Goal: Book appointment/travel/reservation

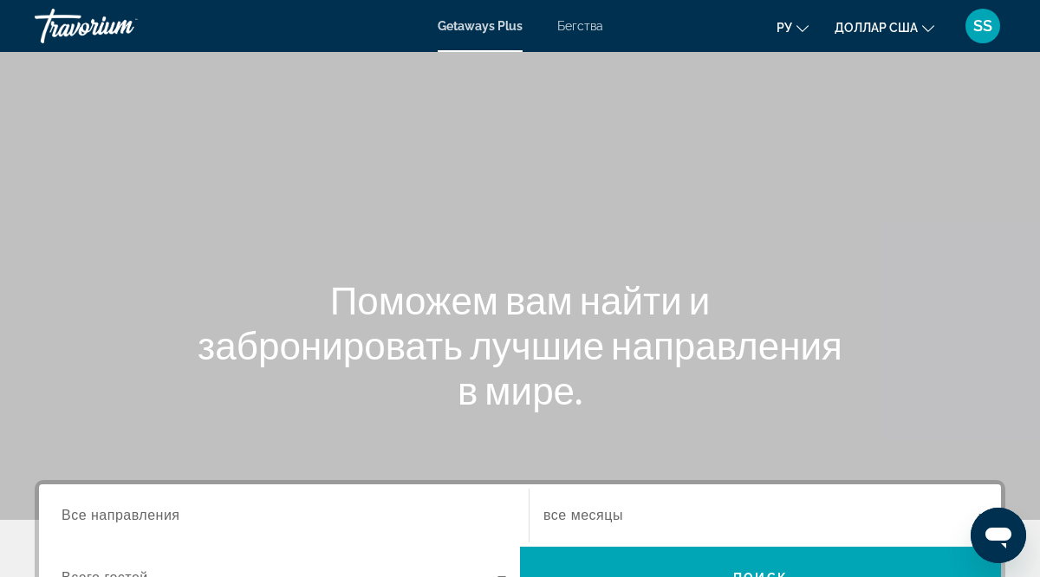
click at [64, 514] on span "Все направления" at bounding box center [121, 515] width 119 height 15
click at [64, 514] on input "Destination Все направления" at bounding box center [284, 516] width 445 height 21
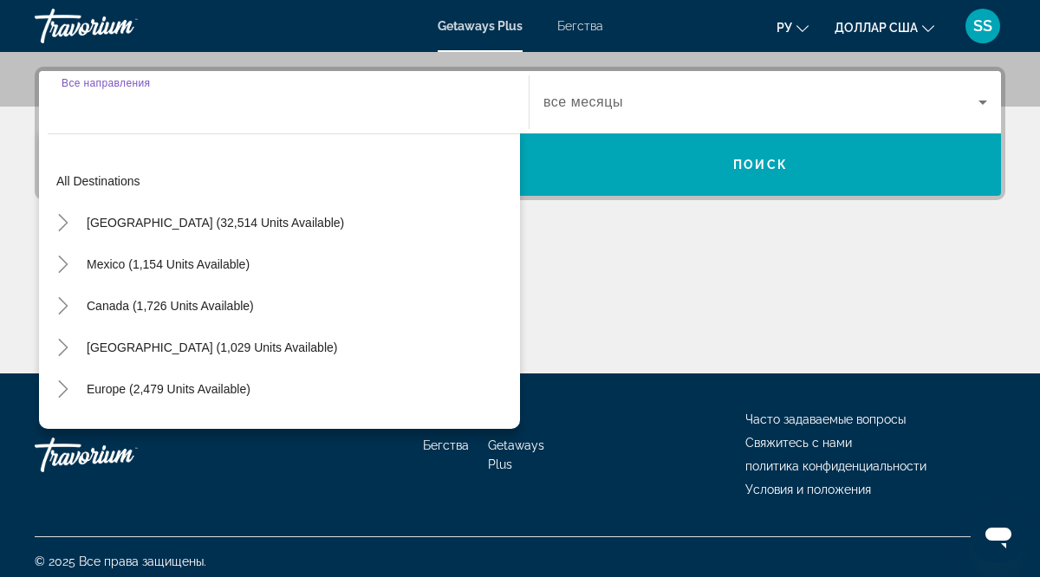
scroll to position [422, 0]
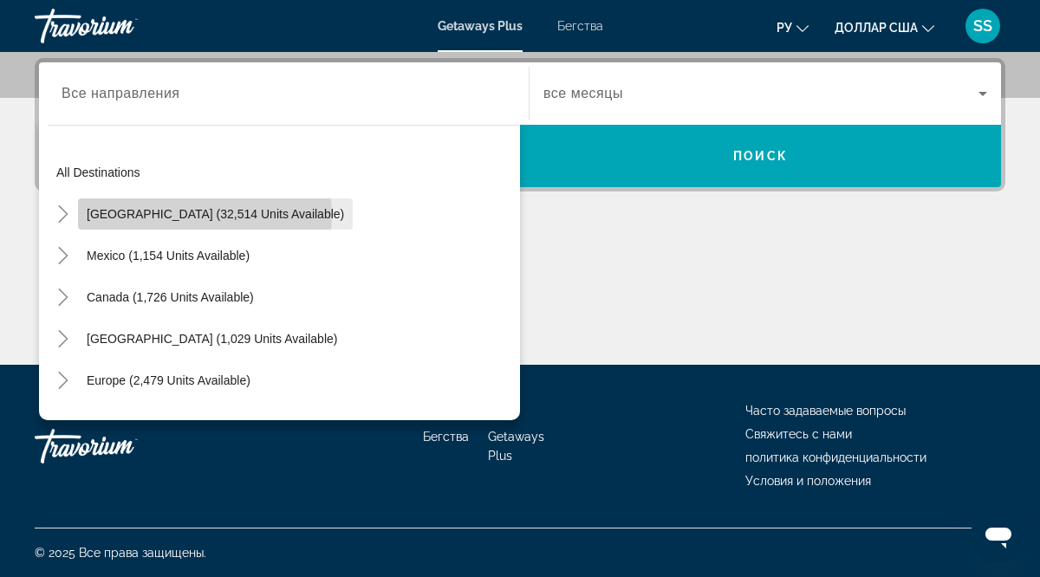
click at [205, 215] on span "[GEOGRAPHIC_DATA] (32,514 units available)" at bounding box center [215, 214] width 257 height 14
type input "**********"
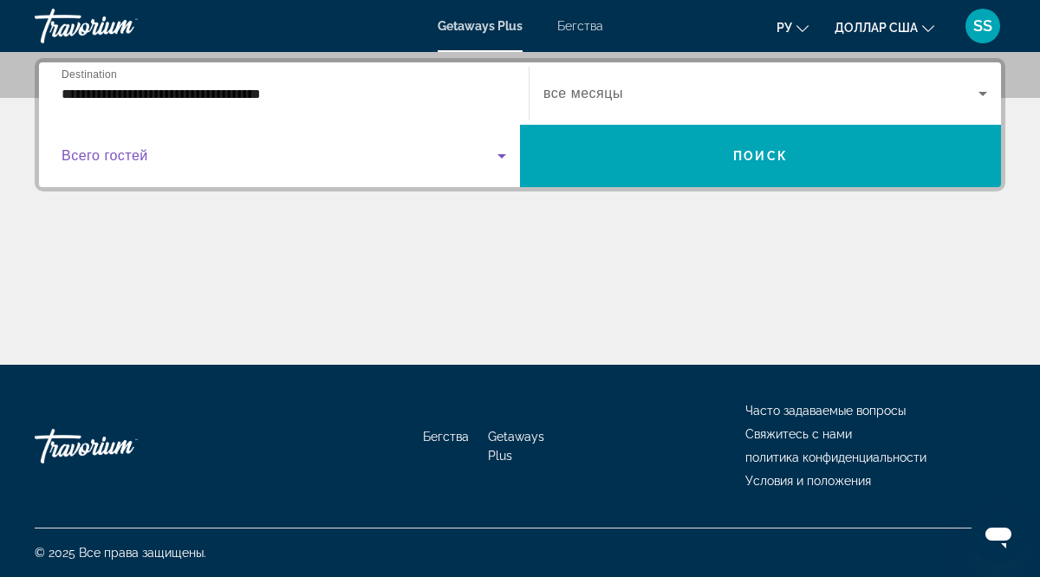
click at [136, 165] on span "Виджет поиска" at bounding box center [280, 156] width 436 height 21
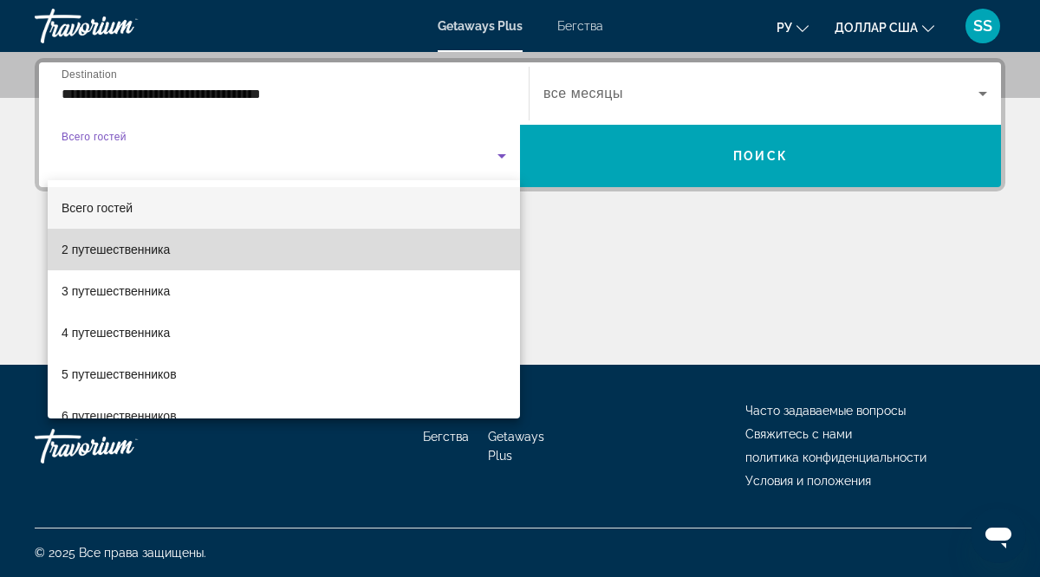
click at [111, 251] on font "2 путешественника" at bounding box center [116, 250] width 108 height 14
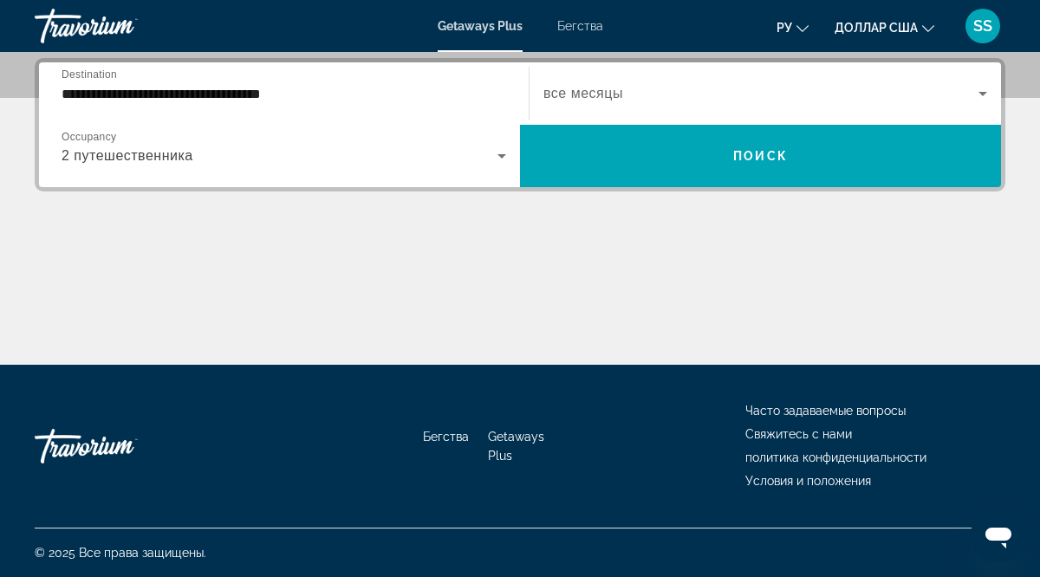
click at [581, 97] on span "все месяцы" at bounding box center [584, 93] width 80 height 15
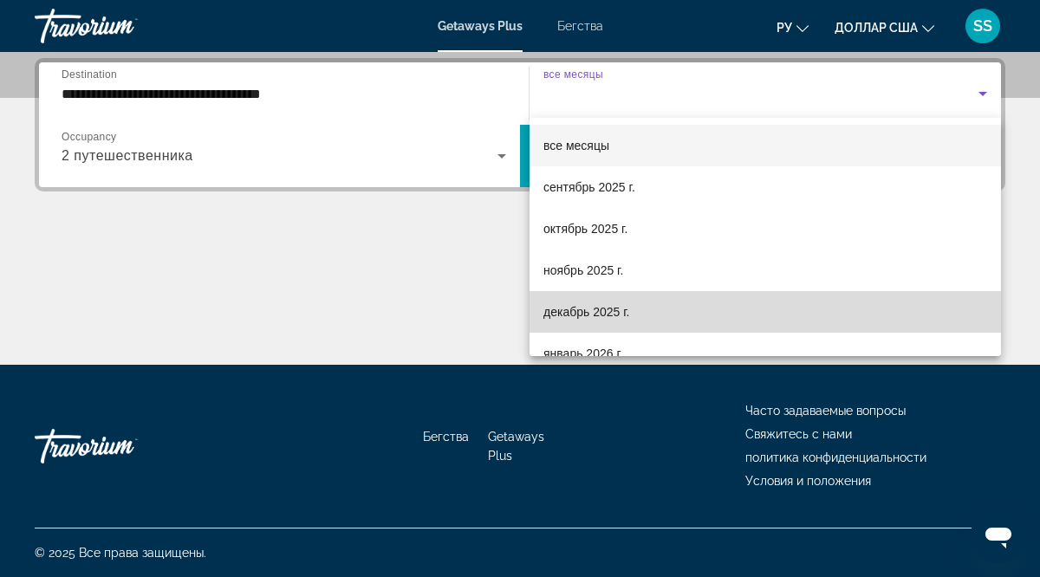
click at [598, 316] on font "декабрь 2025 г." at bounding box center [587, 312] width 86 height 14
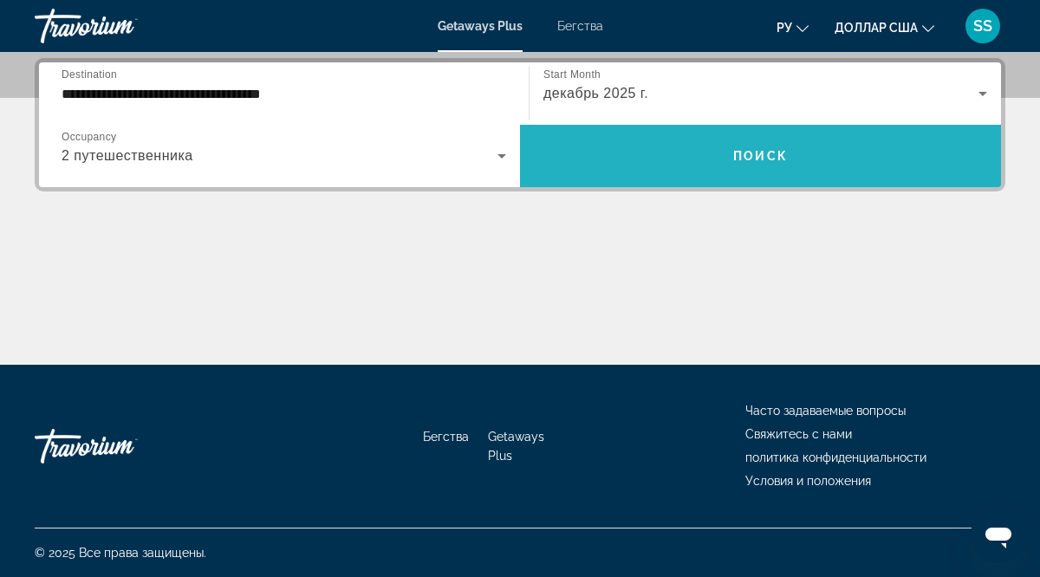
click at [753, 155] on span "Поиск" at bounding box center [760, 156] width 55 height 14
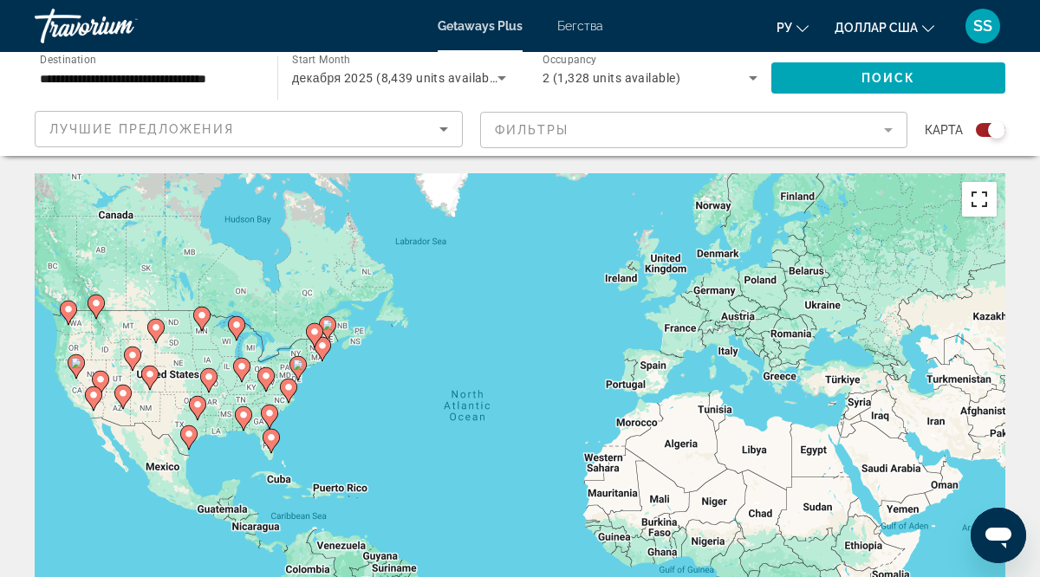
click at [981, 199] on button "Toggle fullscreen view" at bounding box center [979, 199] width 35 height 35
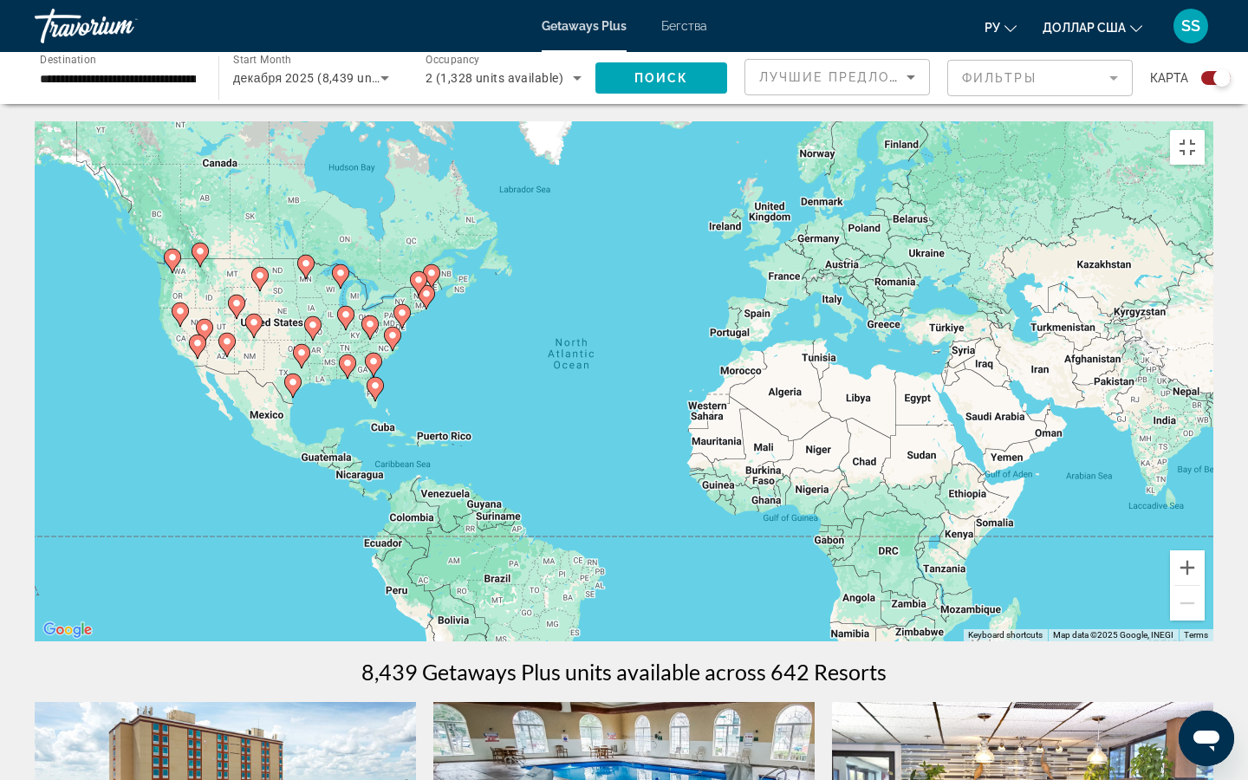
click at [1002, 296] on div "To activate drag with keyboard, press Alt + Enter. Once in keyboard drag state,…" at bounding box center [624, 381] width 1179 height 520
click at [1039, 576] on button "Zoom in" at bounding box center [1187, 567] width 35 height 35
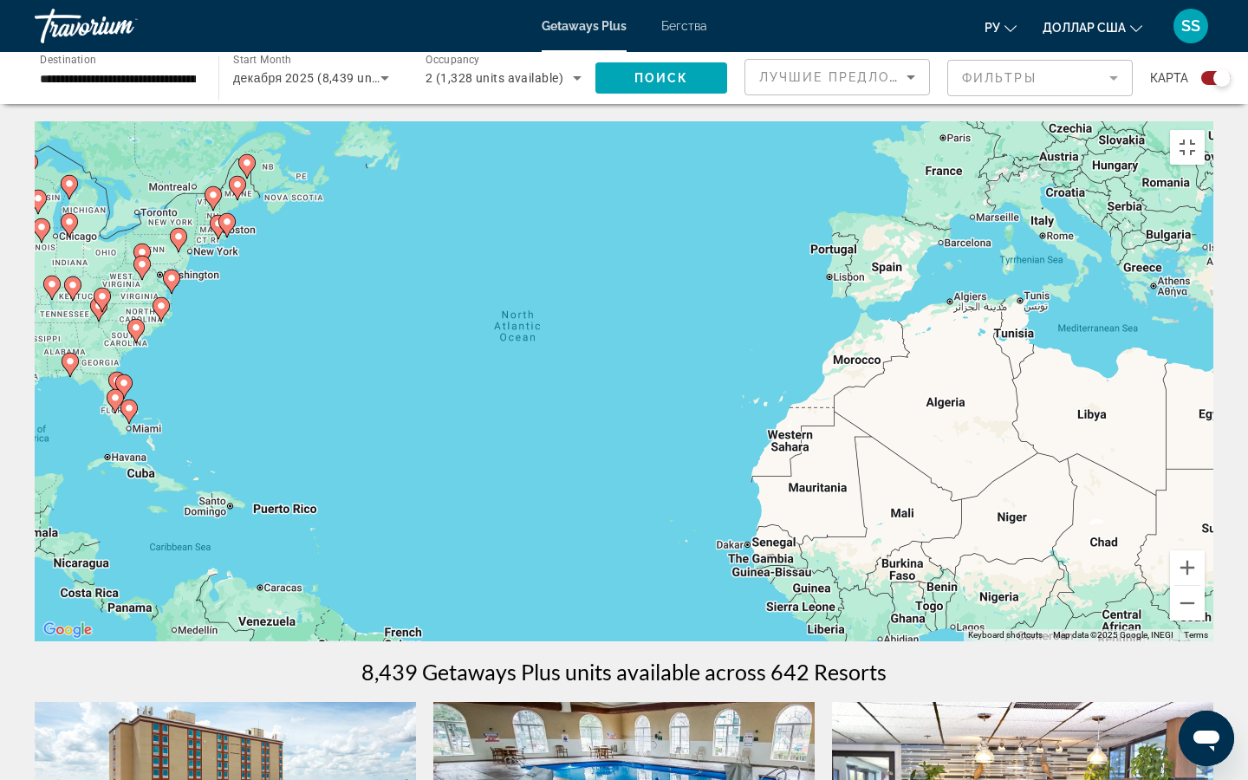
click at [180, 242] on image "Основное содержание" at bounding box center [178, 236] width 10 height 10
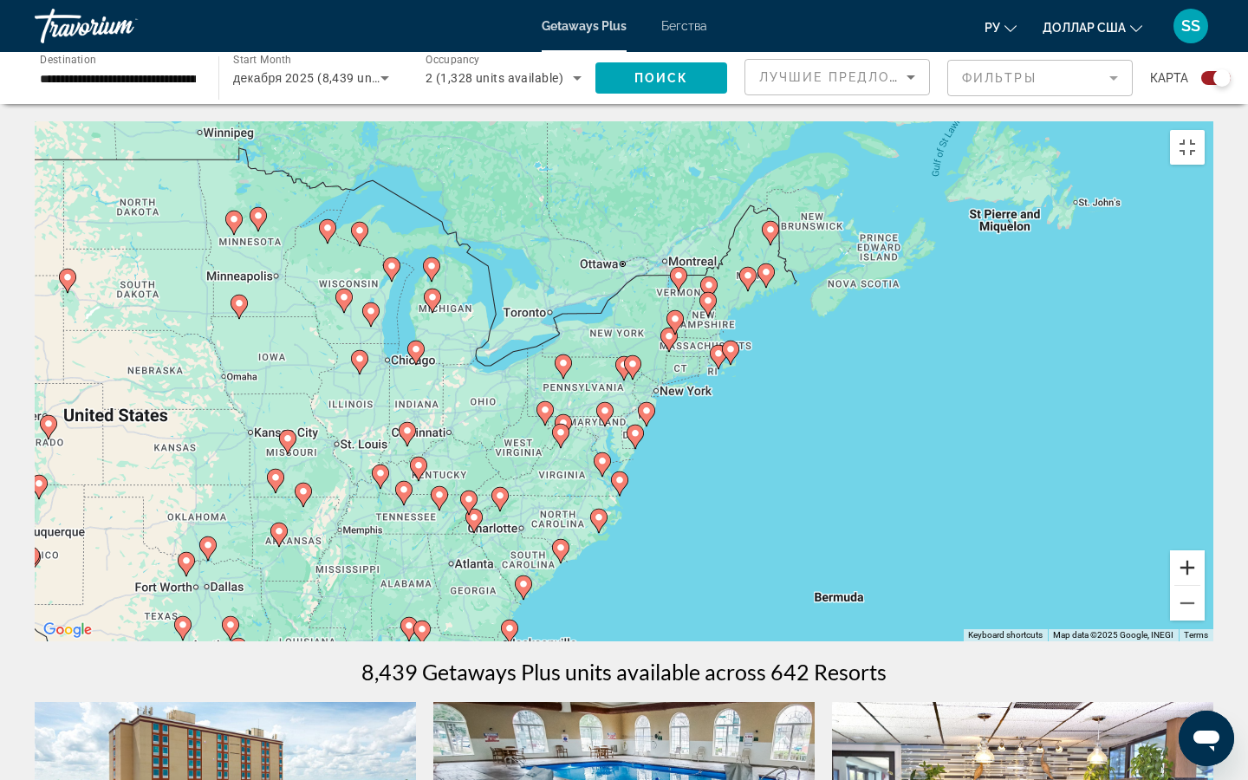
click at [1039, 576] on button "Zoom in" at bounding box center [1187, 567] width 35 height 35
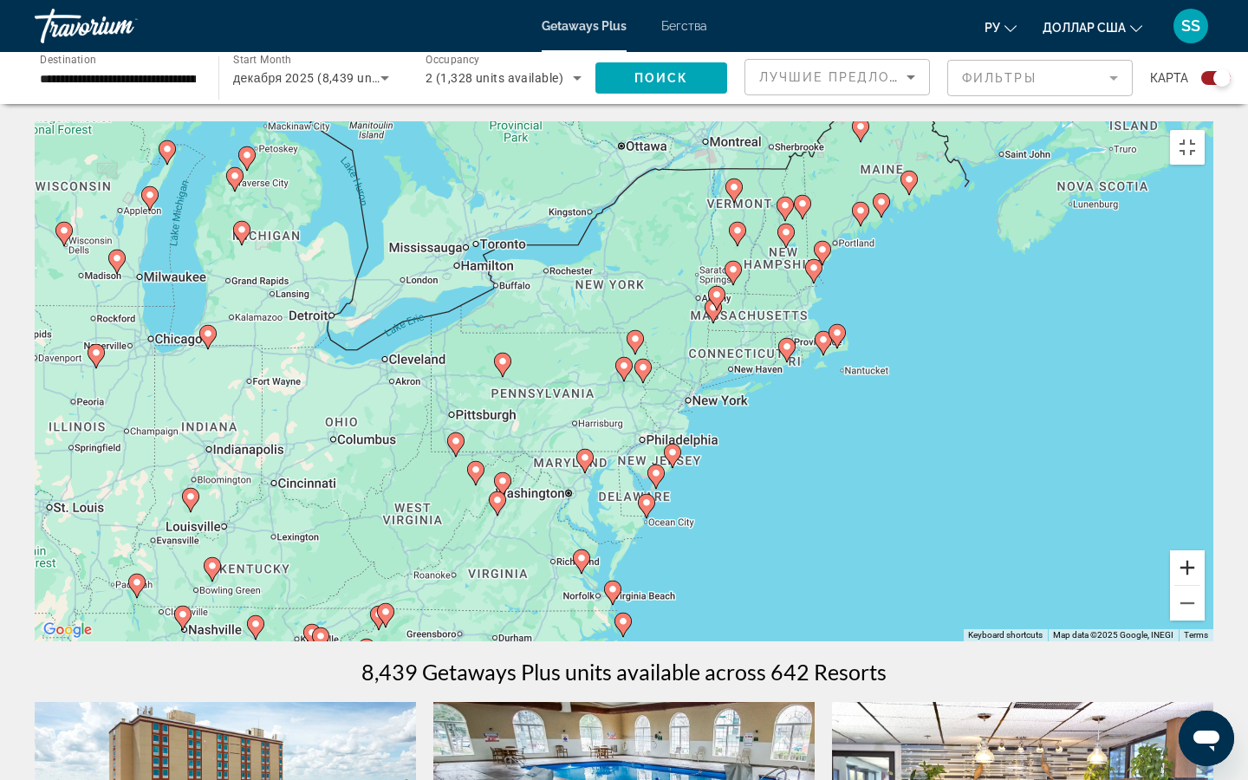
click at [1039, 576] on button "Zoom in" at bounding box center [1187, 567] width 35 height 35
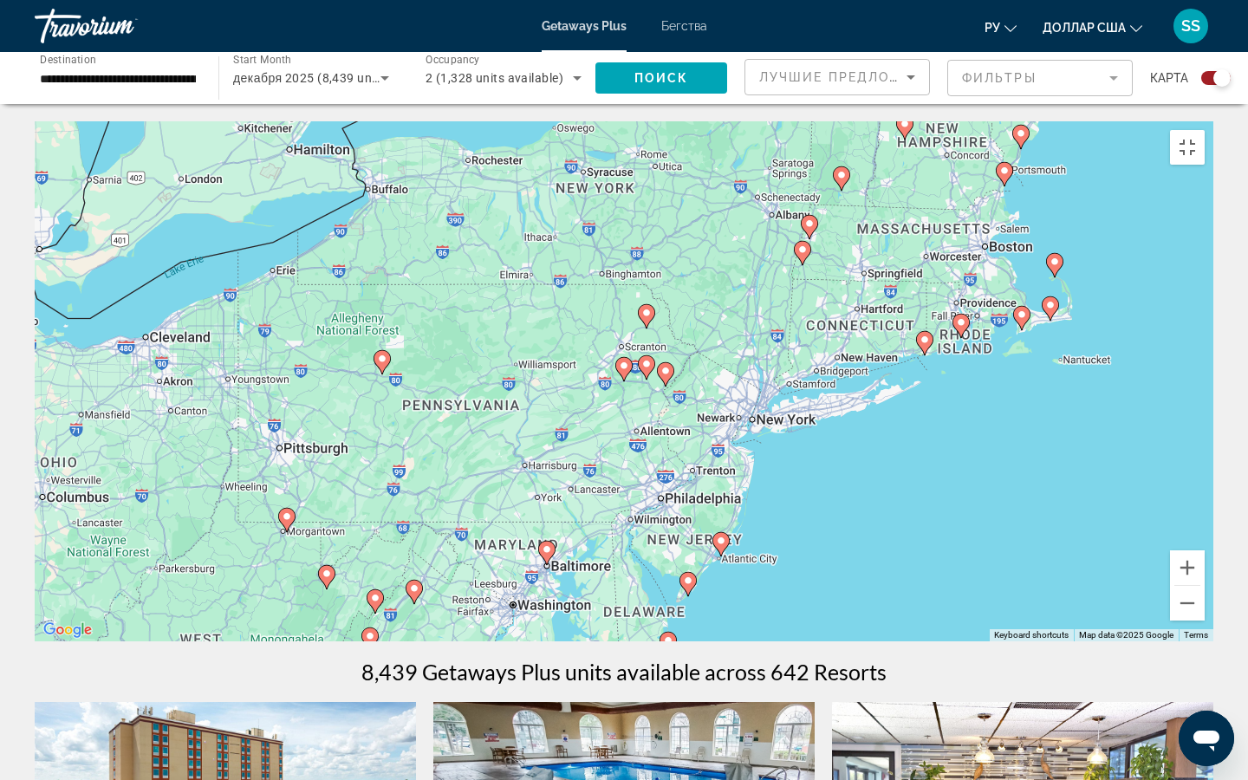
click at [666, 376] on image "Основное содержание" at bounding box center [666, 371] width 10 height 10
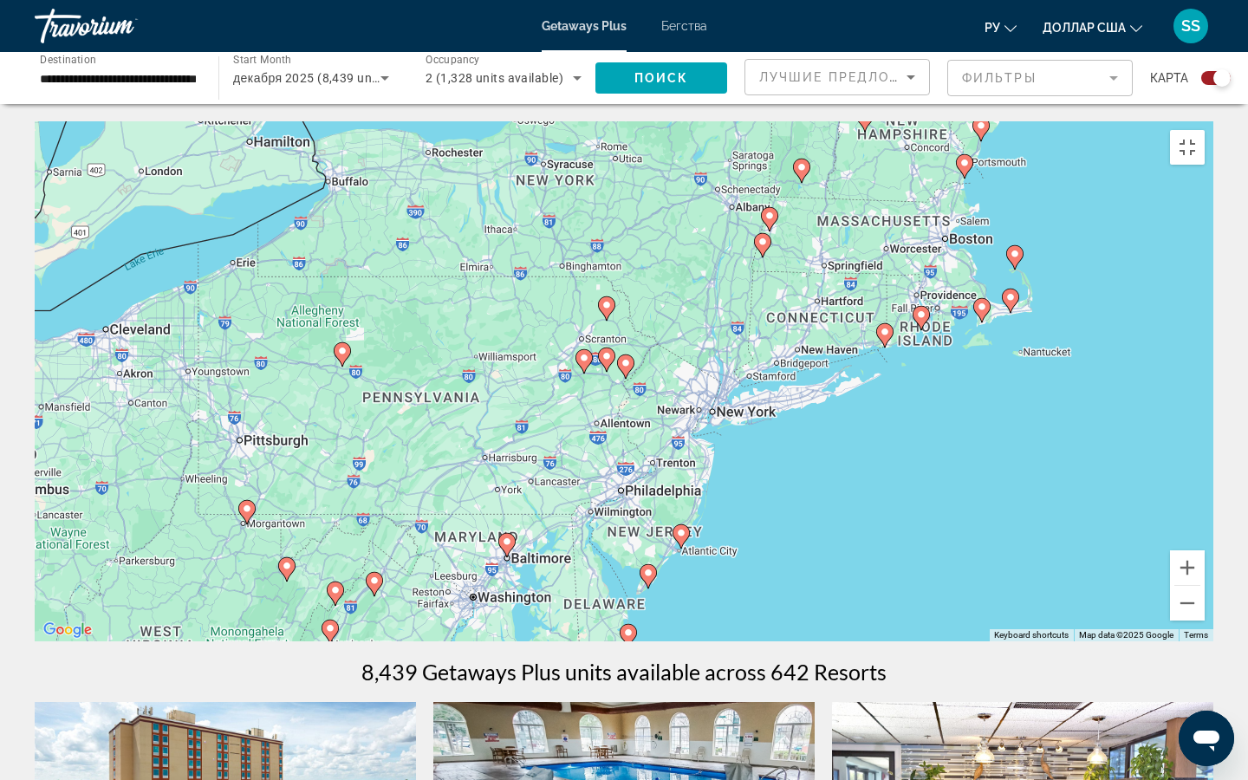
click at [622, 368] on image "Основное содержание" at bounding box center [626, 363] width 10 height 10
type input "**********"
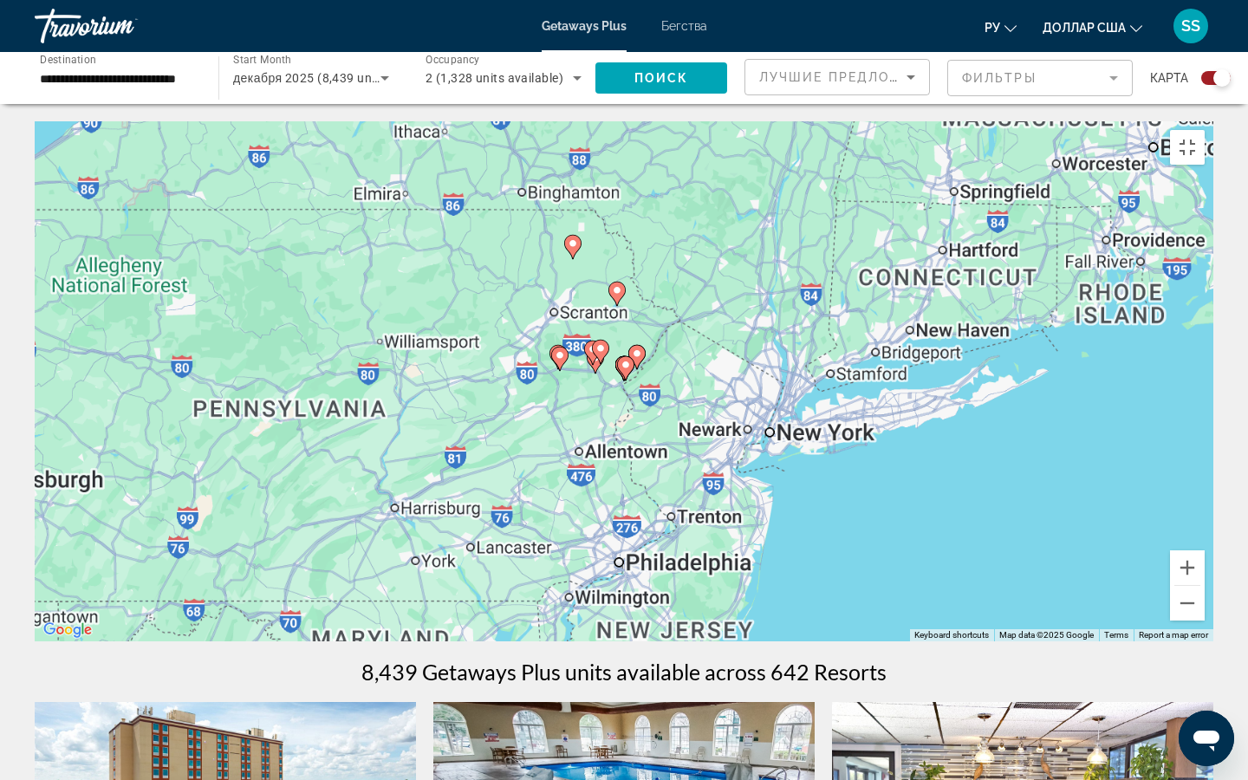
click at [622, 370] on image "Основное содержание" at bounding box center [626, 365] width 10 height 10
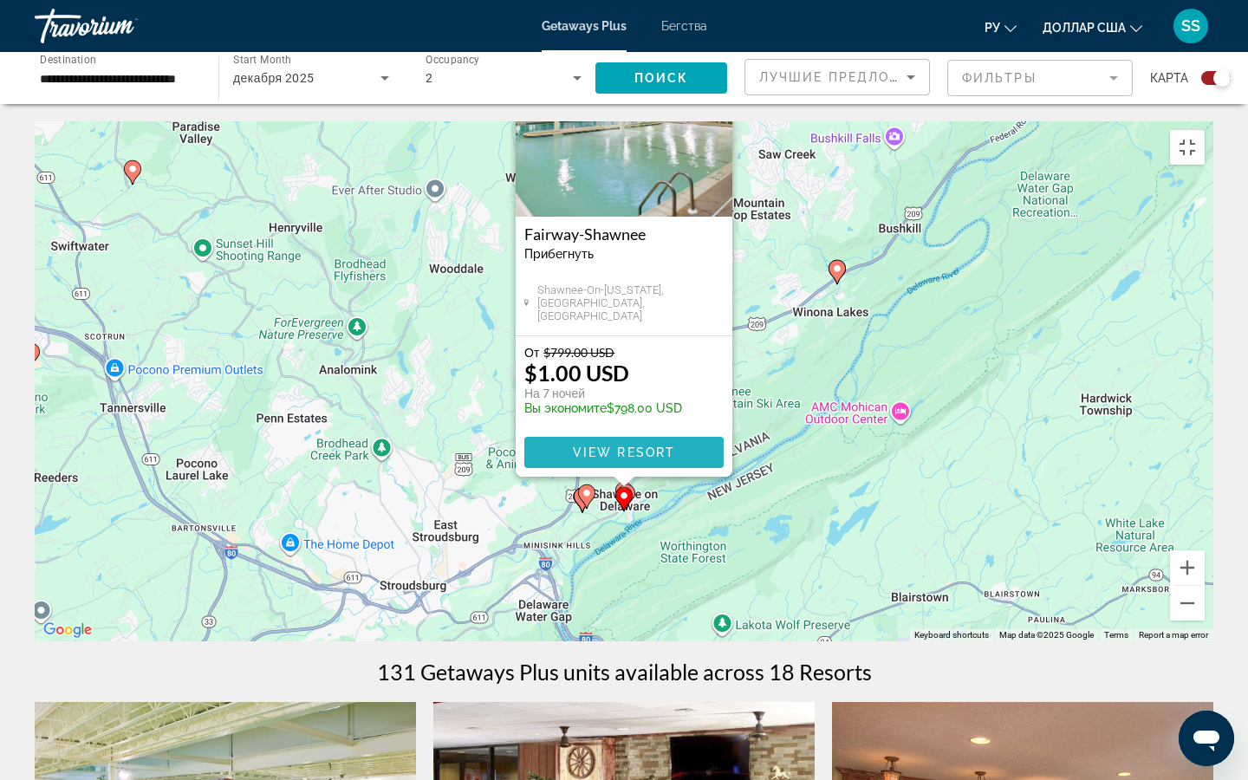
click at [615, 459] on span "View Resort" at bounding box center [624, 453] width 102 height 14
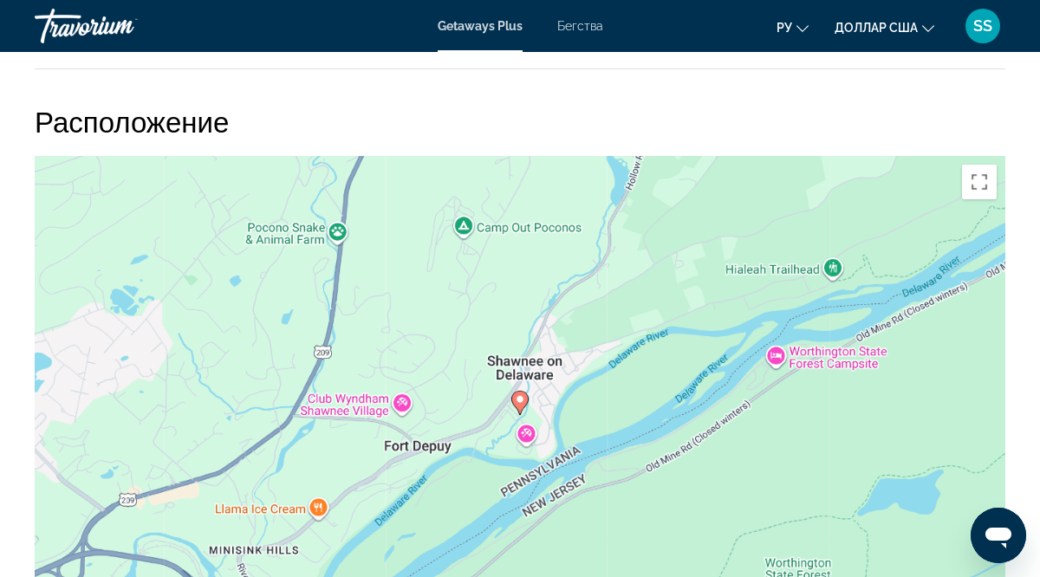
scroll to position [2530, 0]
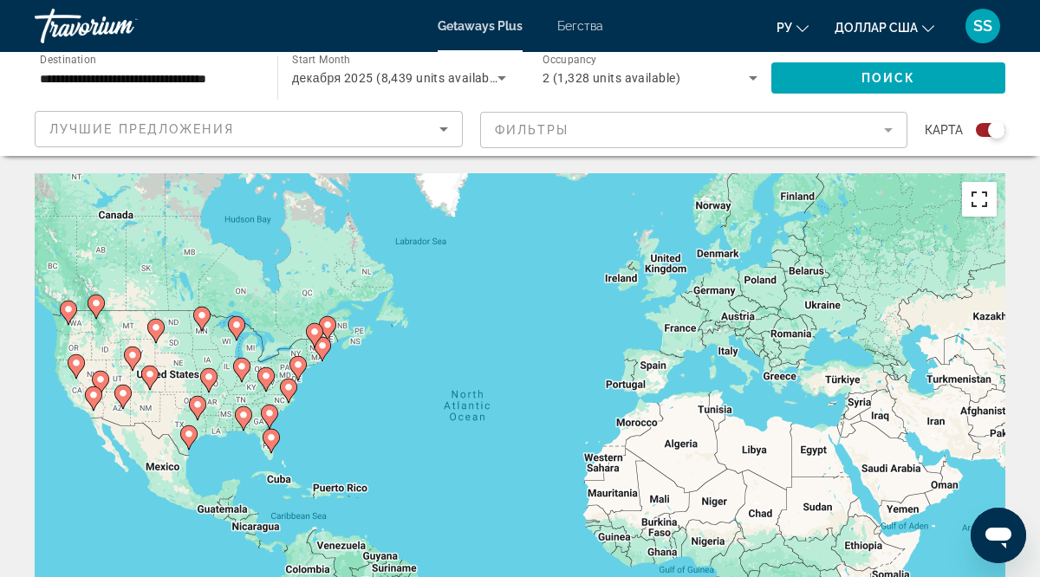
click at [979, 198] on button "Toggle fullscreen view" at bounding box center [979, 199] width 35 height 35
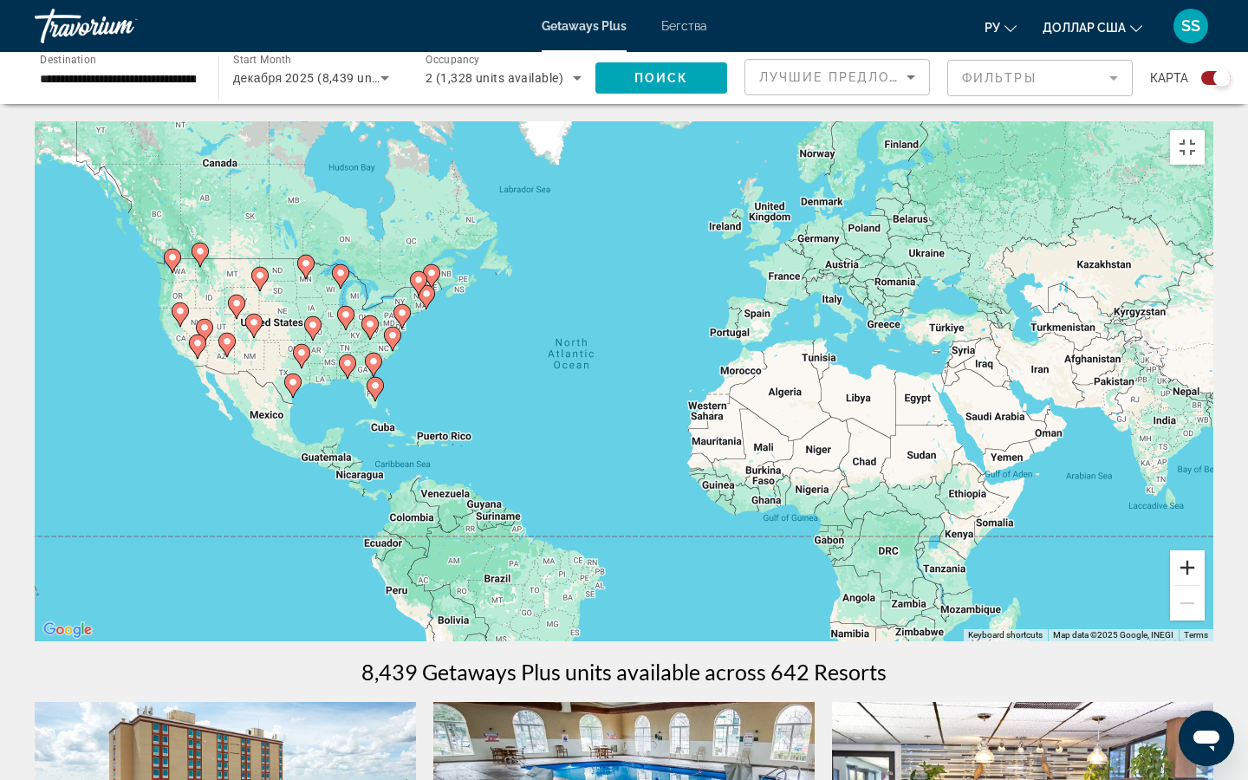
click at [1039, 576] on button "Zoom in" at bounding box center [1187, 567] width 35 height 35
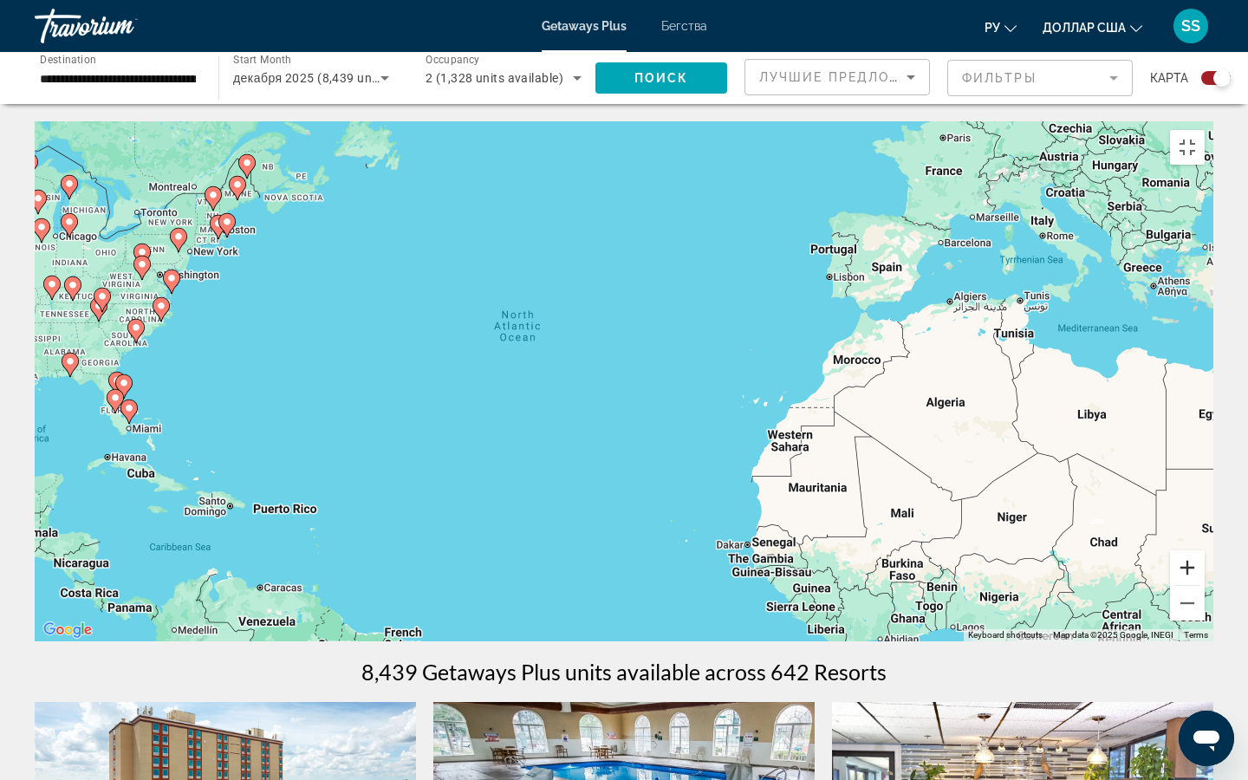
click at [1039, 576] on button "Zoom in" at bounding box center [1187, 567] width 35 height 35
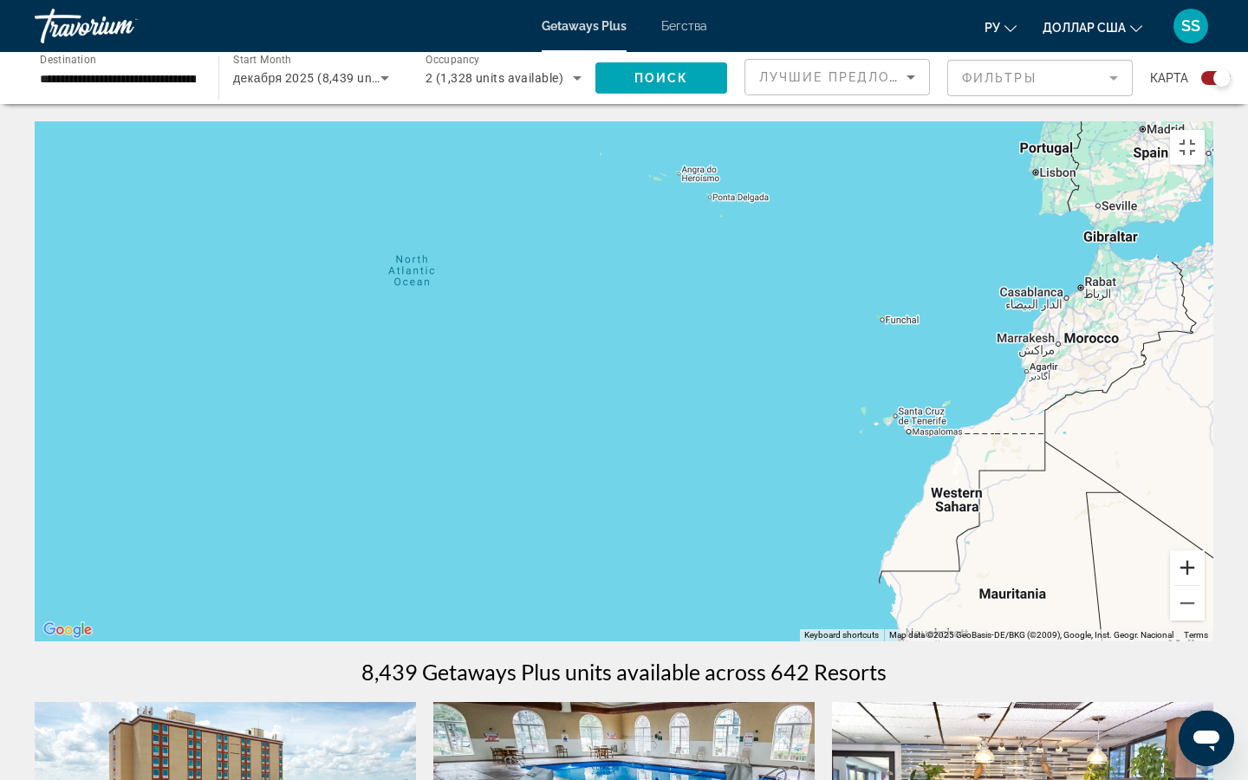
click at [1039, 576] on button "Zoom in" at bounding box center [1187, 567] width 35 height 35
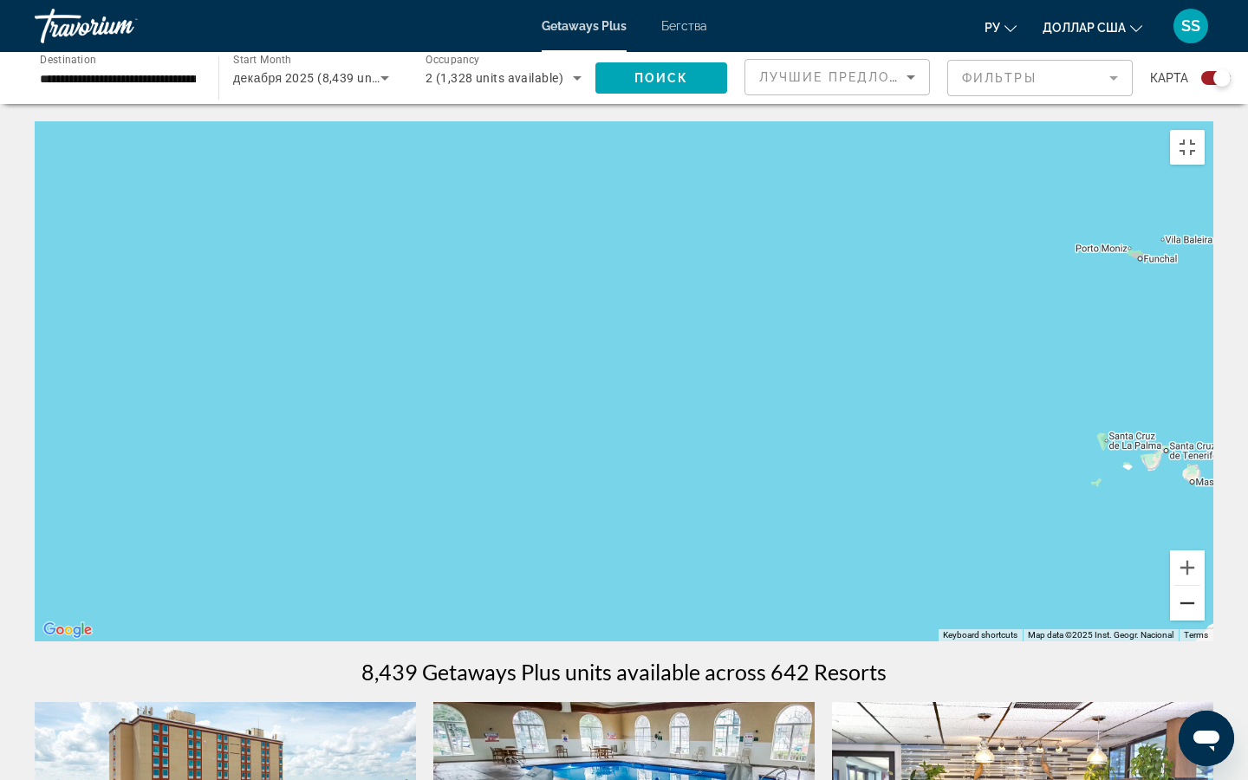
click at [1039, 576] on button "Zoom out" at bounding box center [1187, 603] width 35 height 35
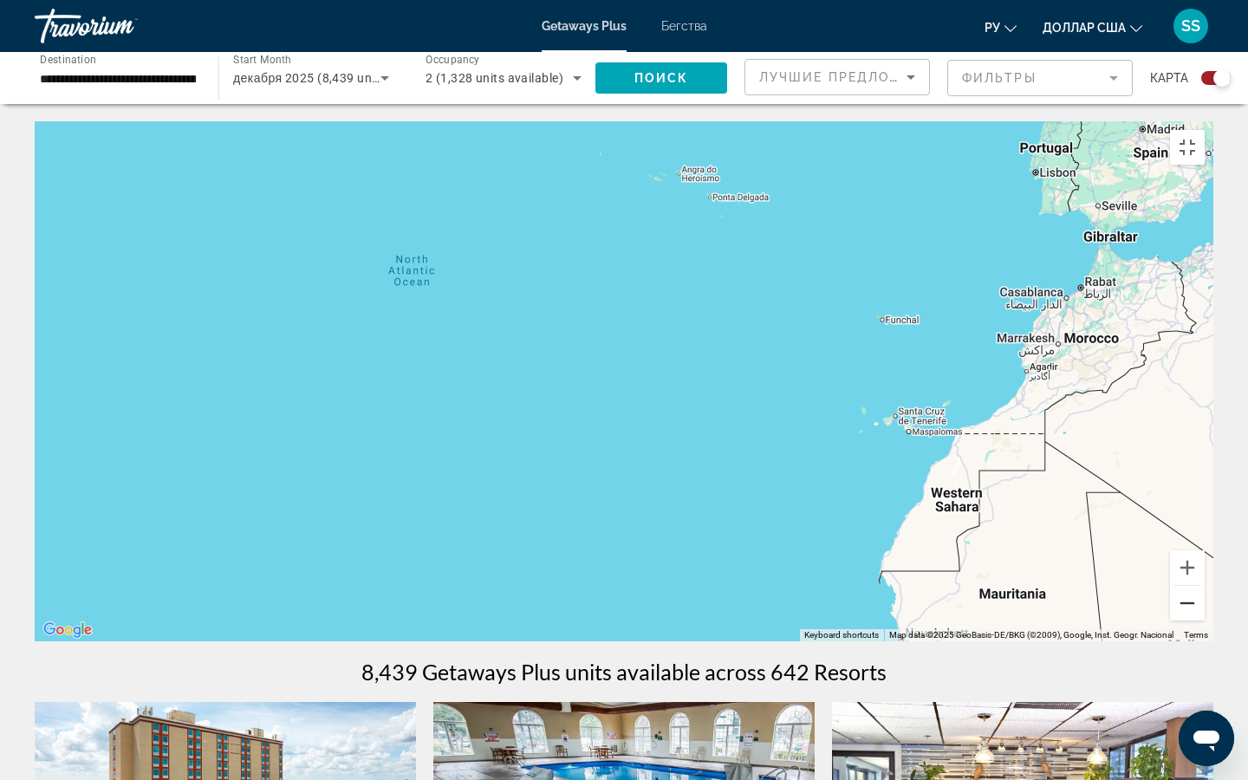
click at [1039, 576] on button "Zoom out" at bounding box center [1187, 603] width 35 height 35
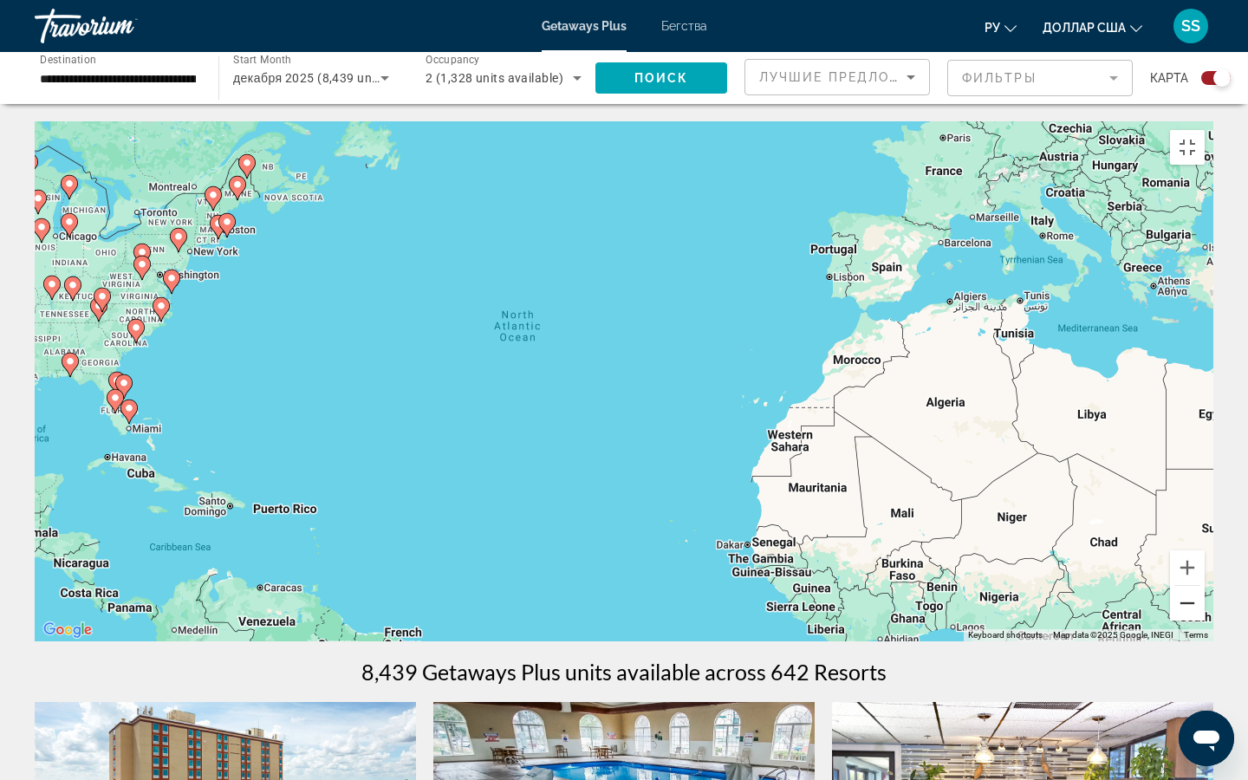
click at [1039, 576] on button "Zoom out" at bounding box center [1187, 603] width 35 height 35
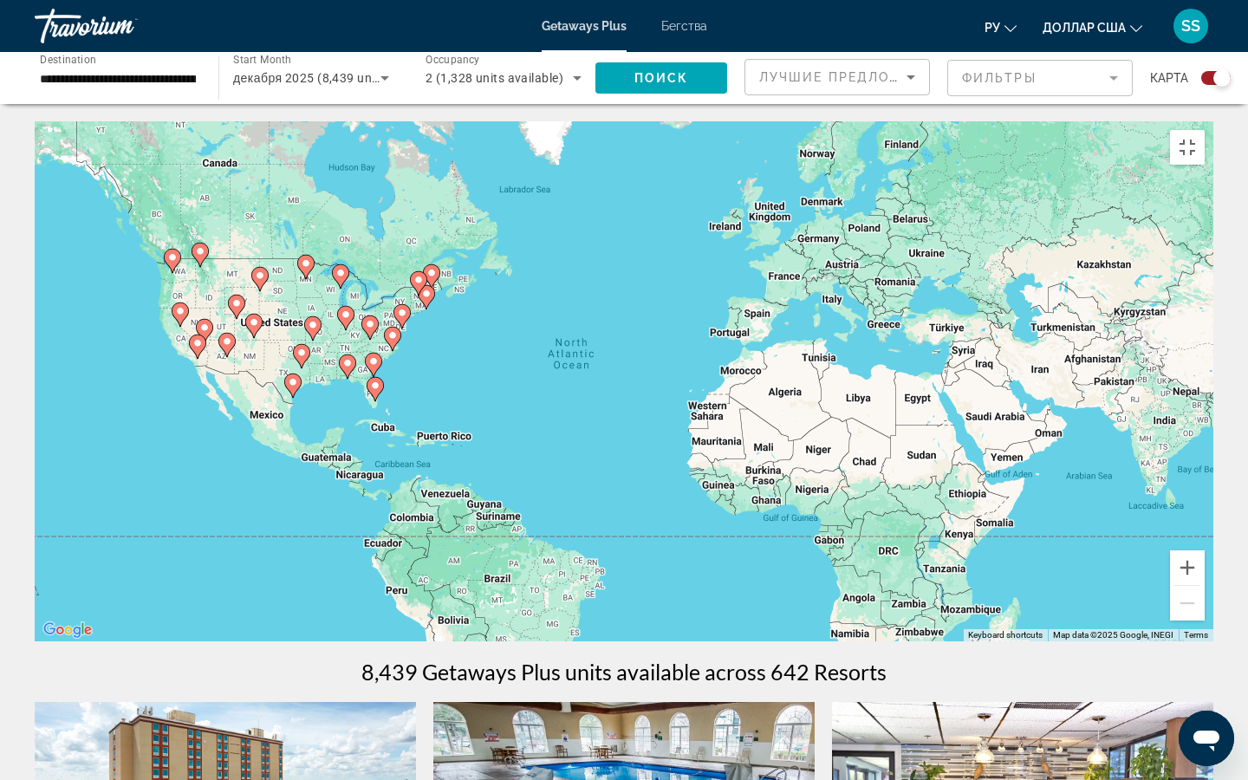
click at [341, 278] on image "Основное содержание" at bounding box center [340, 273] width 10 height 10
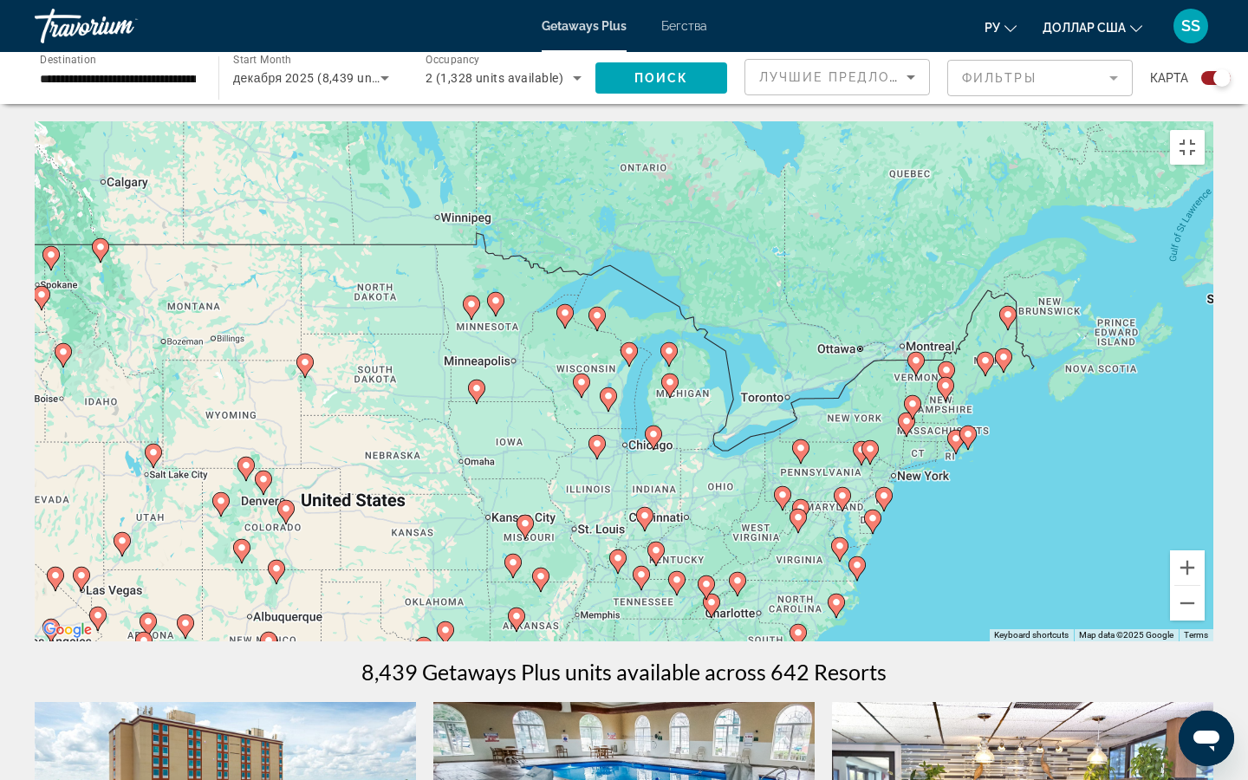
click at [906, 427] on image "Основное содержание" at bounding box center [907, 421] width 10 height 10
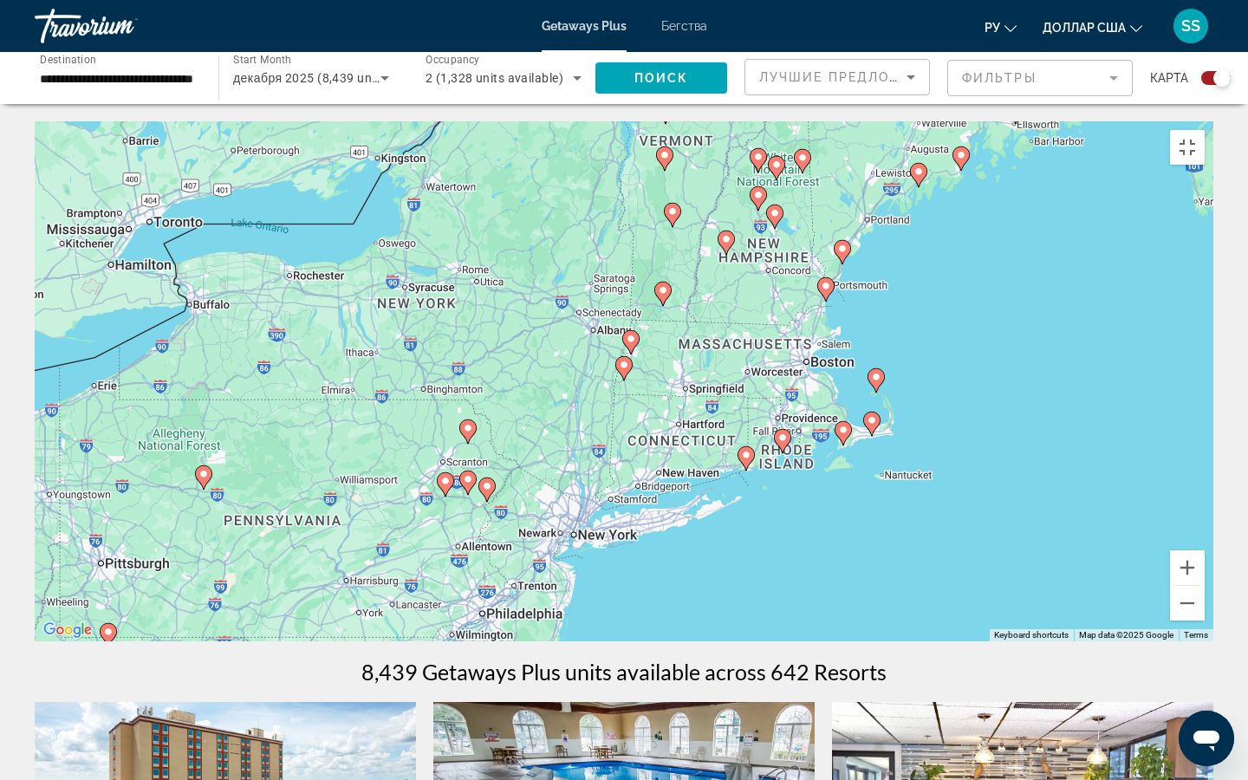
click at [469, 433] on image "Основное содержание" at bounding box center [468, 428] width 10 height 10
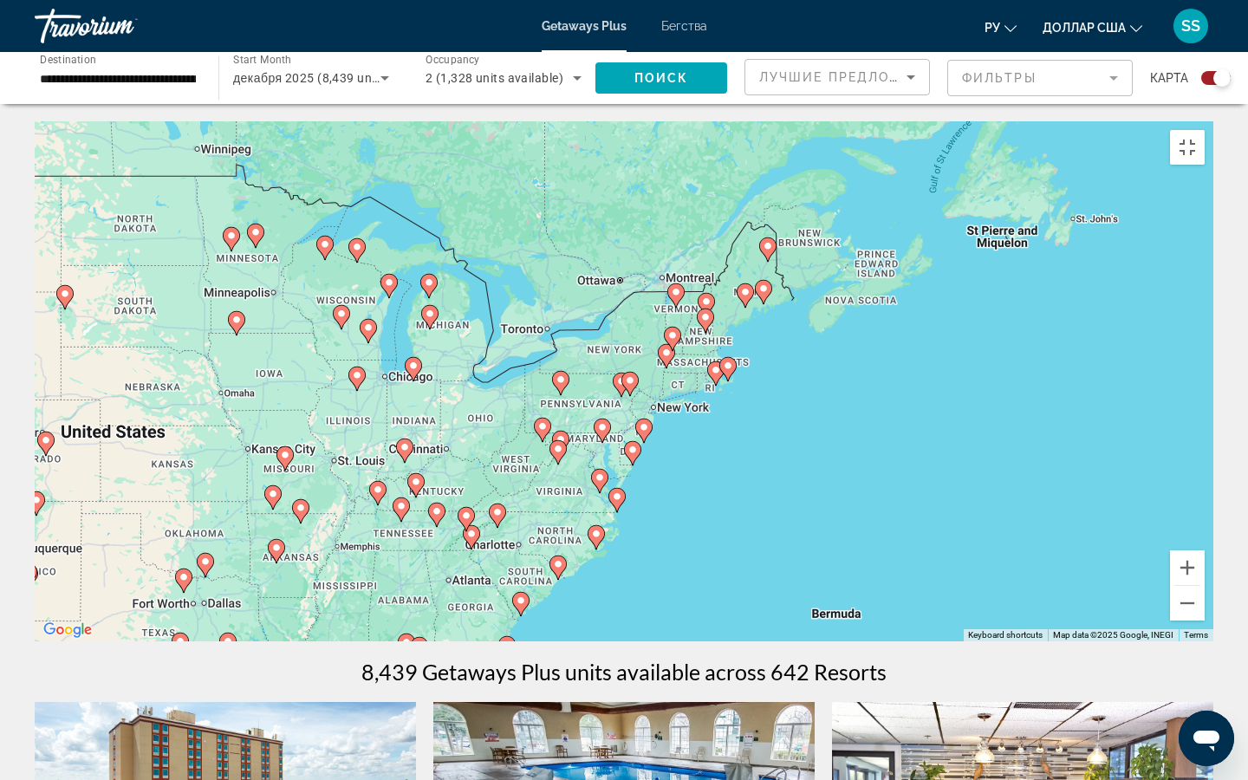
click at [697, 496] on div "To navigate, press the arrow keys. To activate drag with keyboard, press Alt + …" at bounding box center [624, 381] width 1179 height 520
click at [673, 341] on image "Основное содержание" at bounding box center [673, 335] width 10 height 10
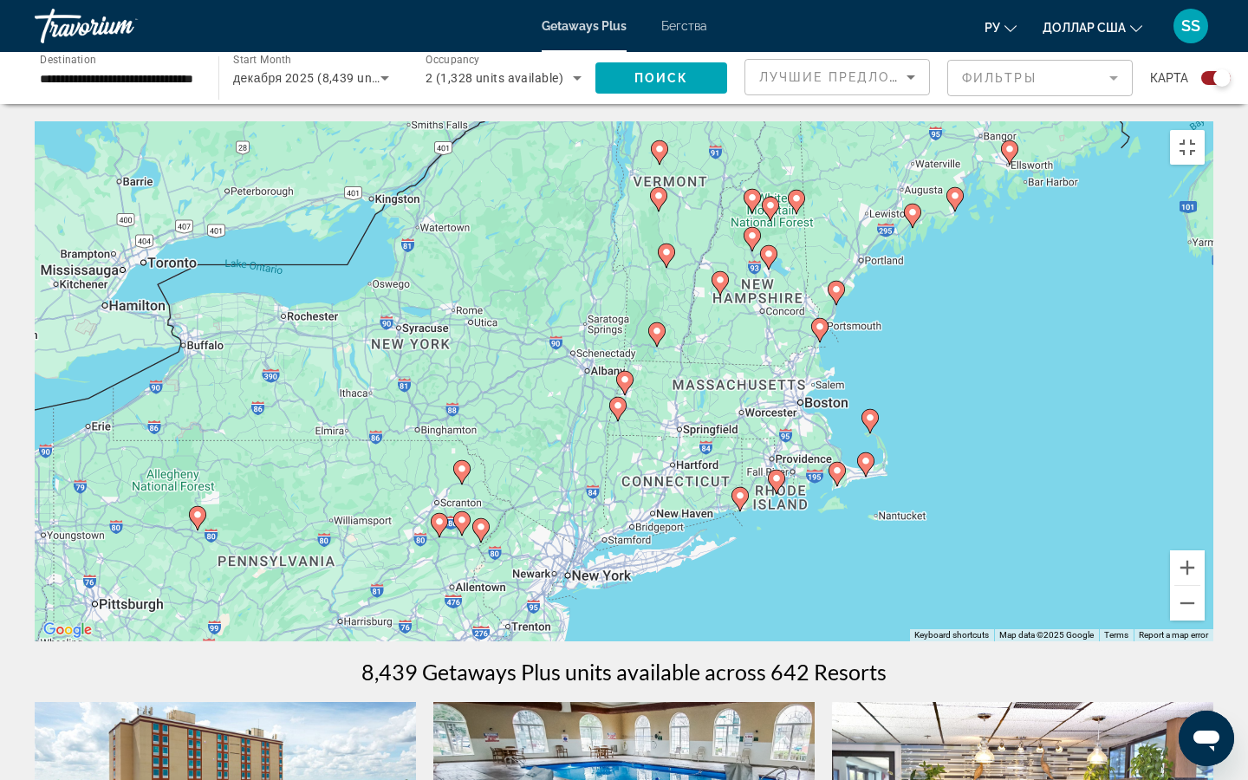
click at [661, 154] on image "Основное содержание" at bounding box center [660, 149] width 10 height 10
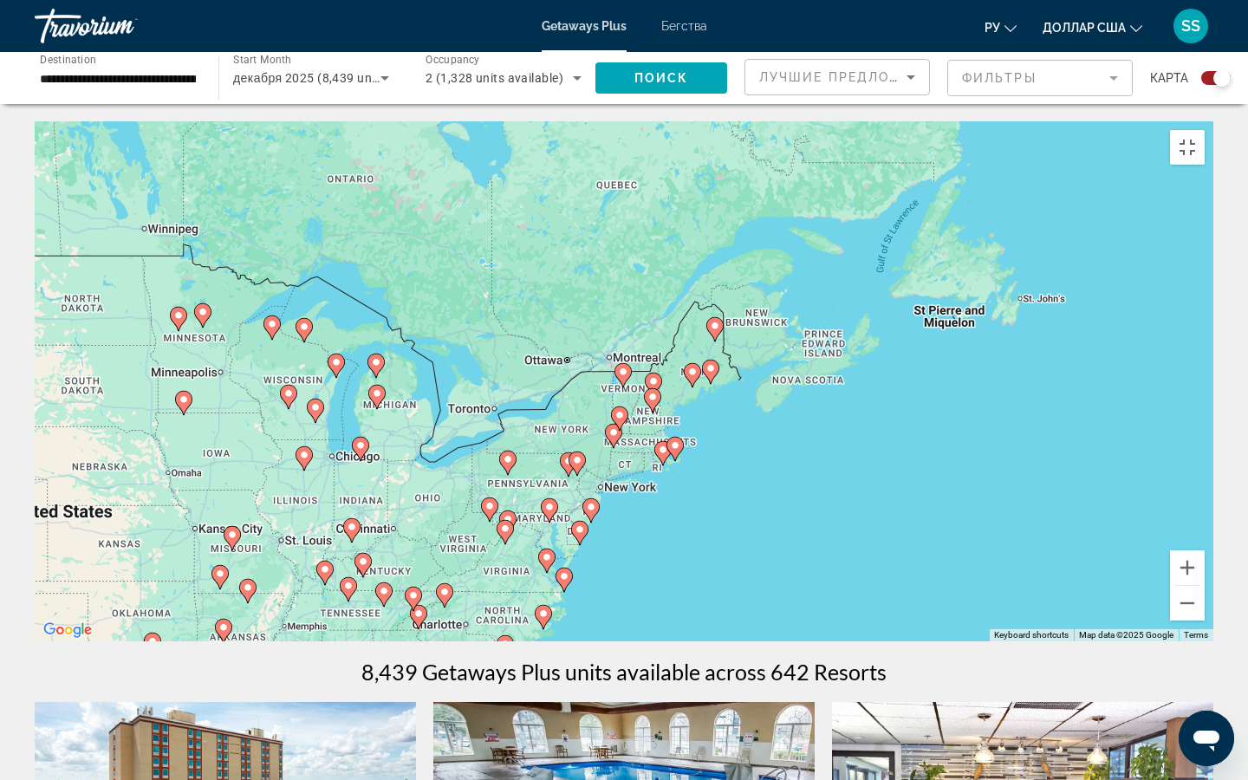
click at [622, 377] on image "Основное содержание" at bounding box center [623, 372] width 10 height 10
type input "**********"
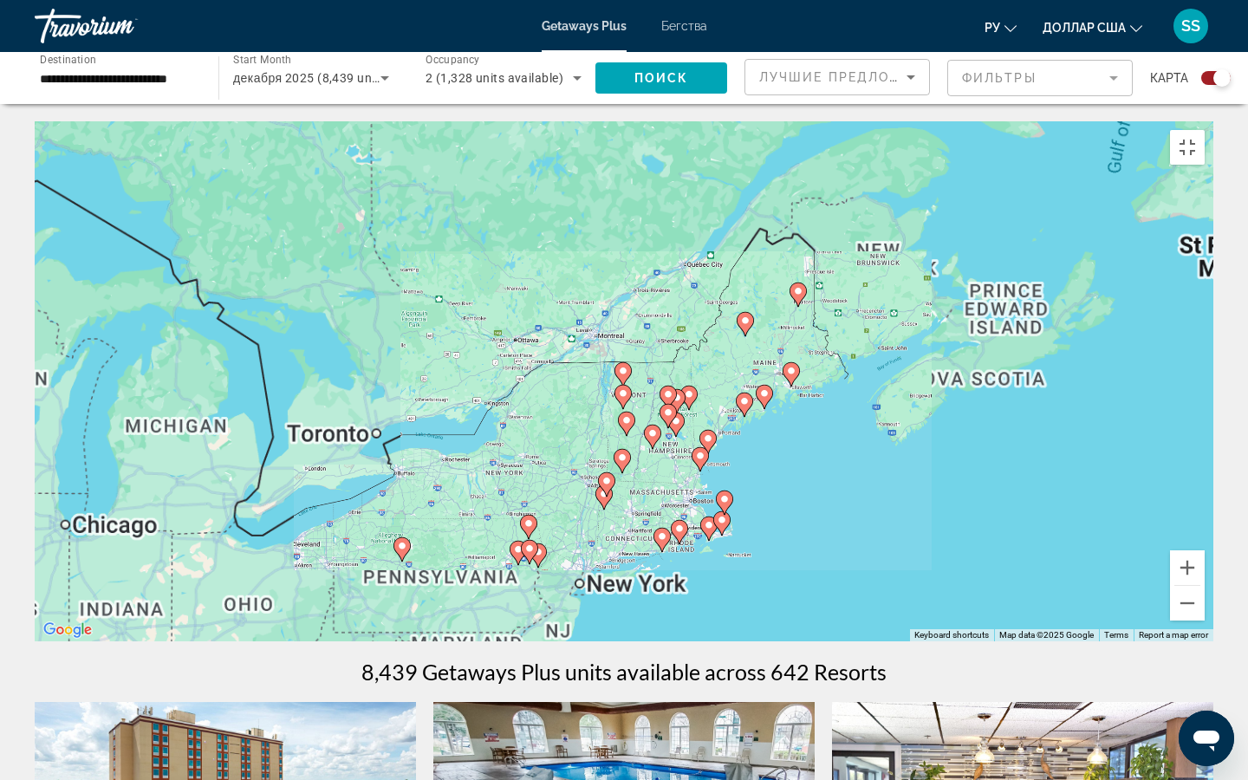
click at [622, 376] on image "Основное содержание" at bounding box center [623, 371] width 10 height 10
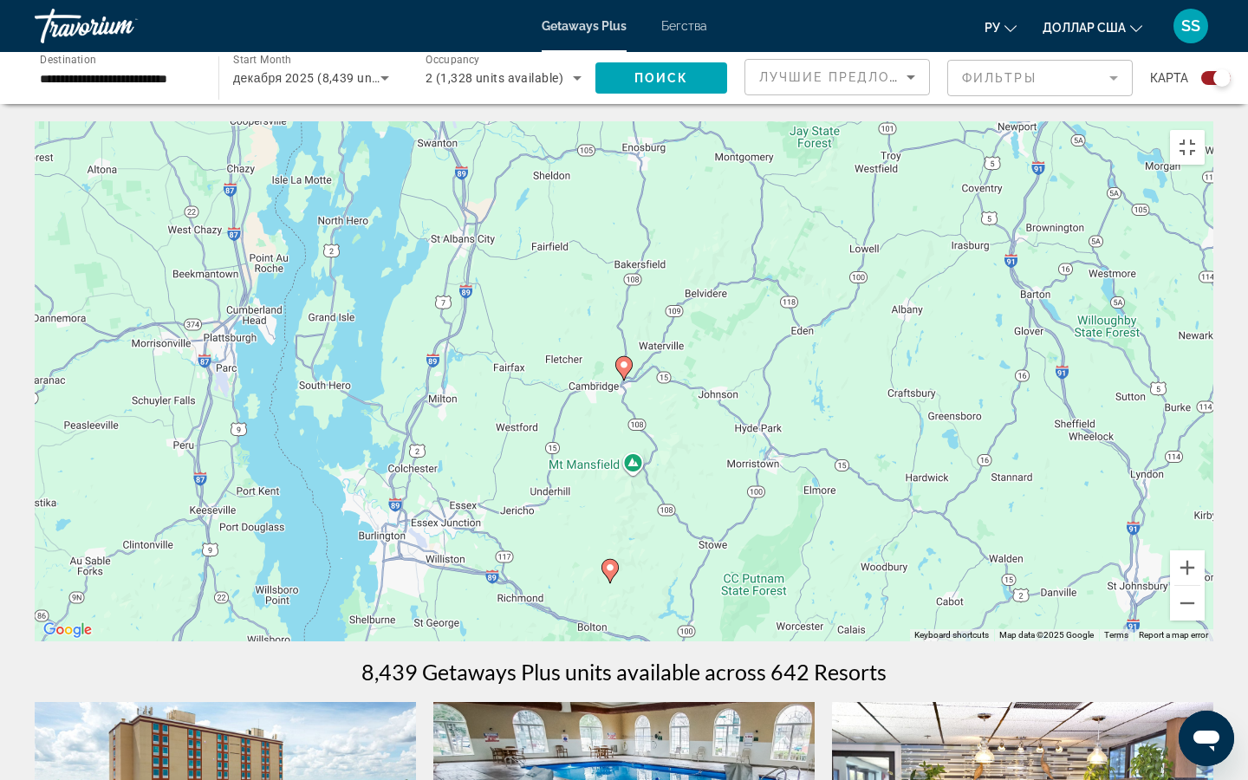
click at [622, 380] on icon "Основное содержание" at bounding box center [624, 368] width 16 height 23
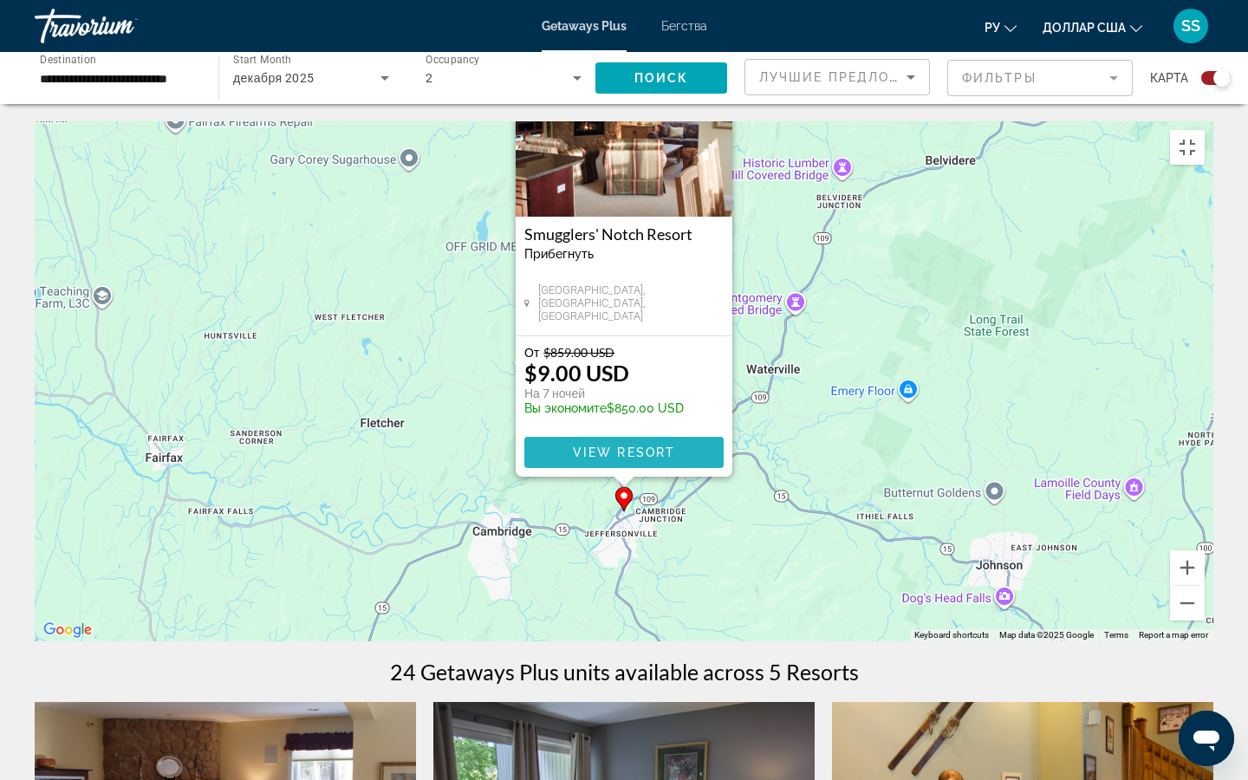
click at [611, 454] on span "View Resort" at bounding box center [624, 453] width 102 height 14
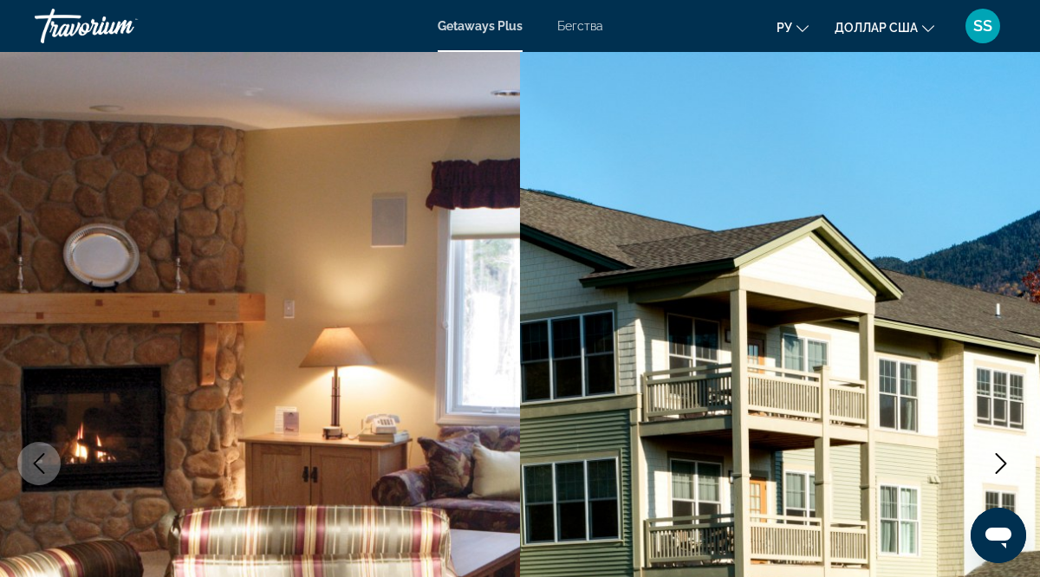
click at [1006, 464] on icon "Next image" at bounding box center [1001, 463] width 11 height 21
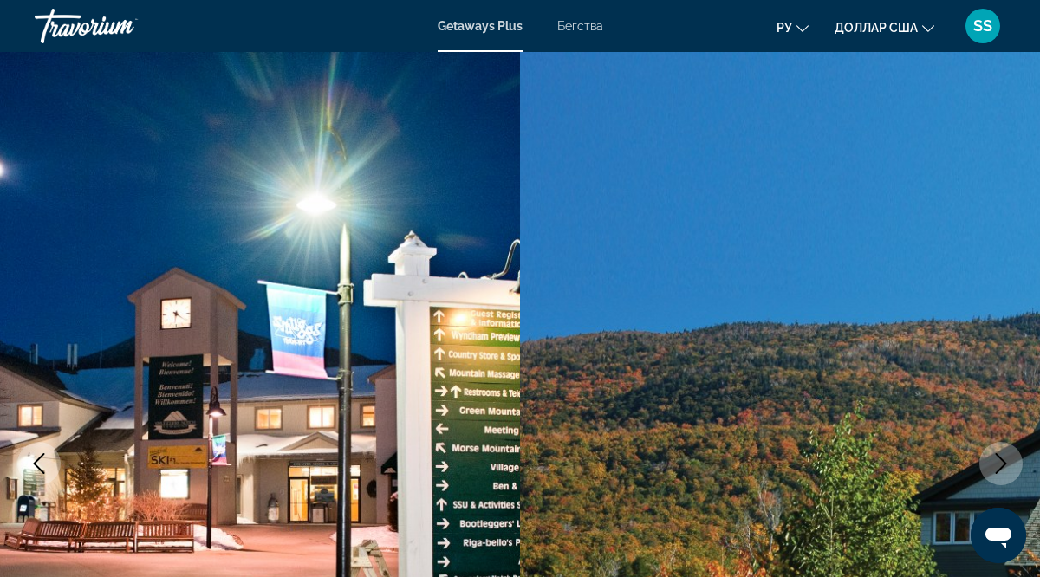
click at [1006, 464] on icon "Next image" at bounding box center [1001, 463] width 11 height 21
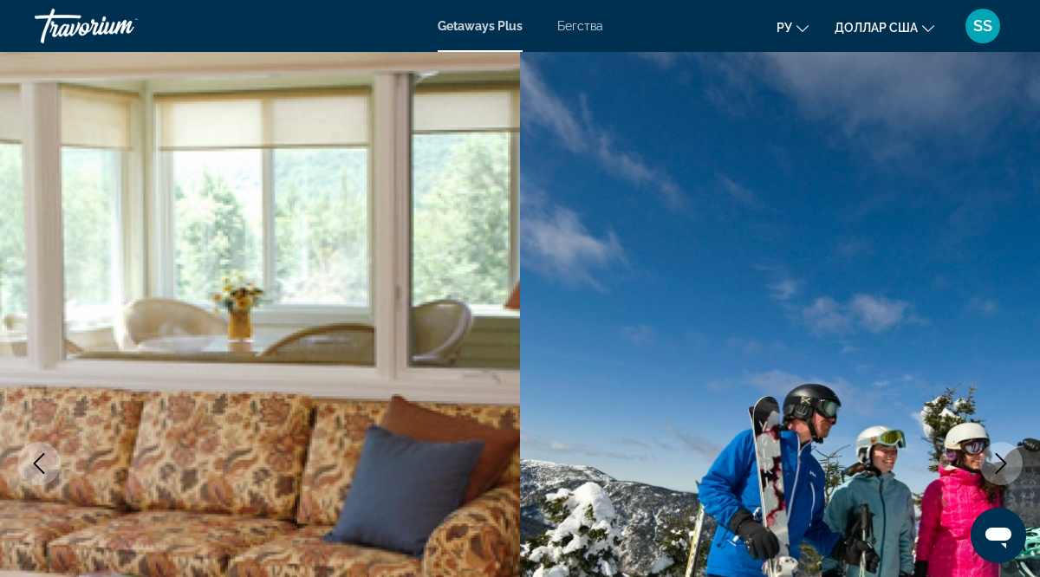
click at [1006, 464] on icon "Next image" at bounding box center [1001, 463] width 11 height 21
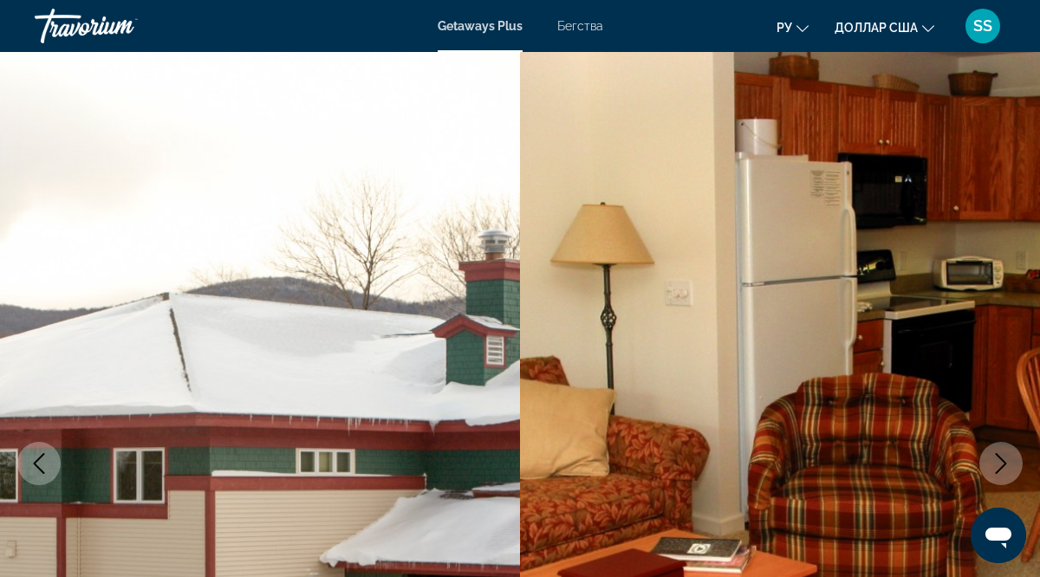
click at [1006, 464] on icon "Next image" at bounding box center [1001, 463] width 11 height 21
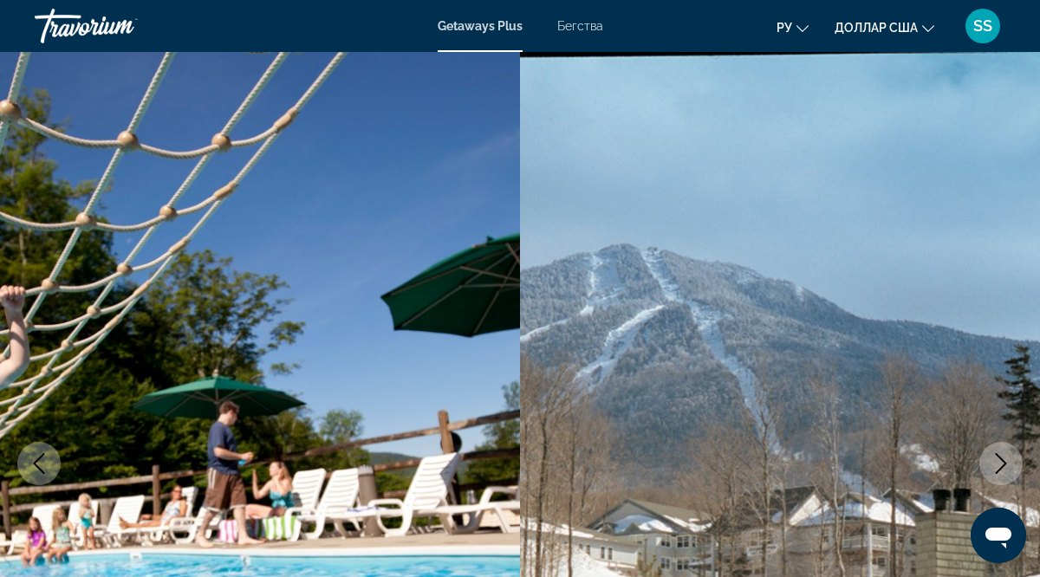
click at [1006, 464] on icon "Next image" at bounding box center [1001, 463] width 11 height 21
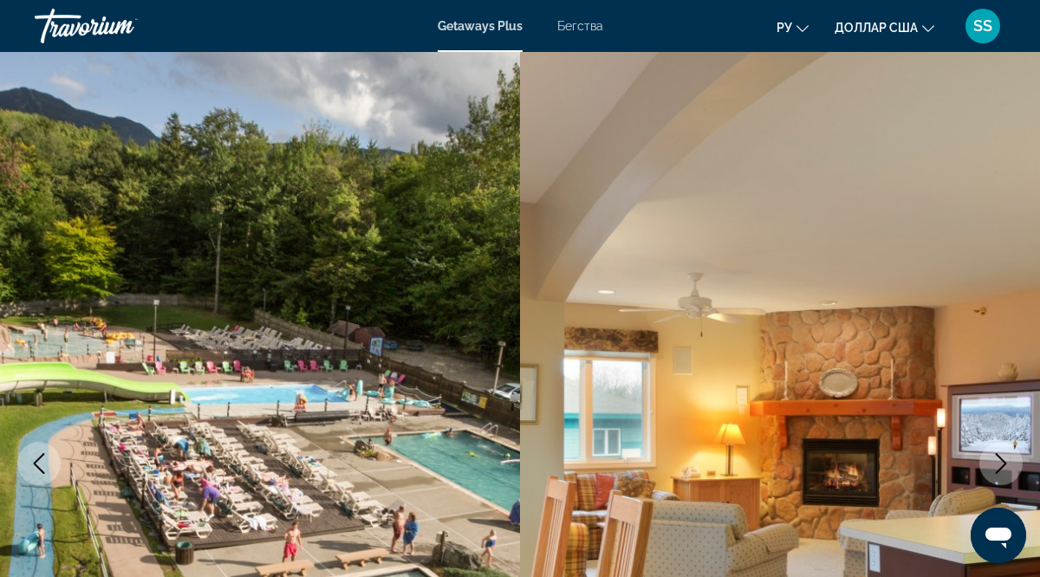
click at [1006, 464] on icon "Next image" at bounding box center [1001, 463] width 11 height 21
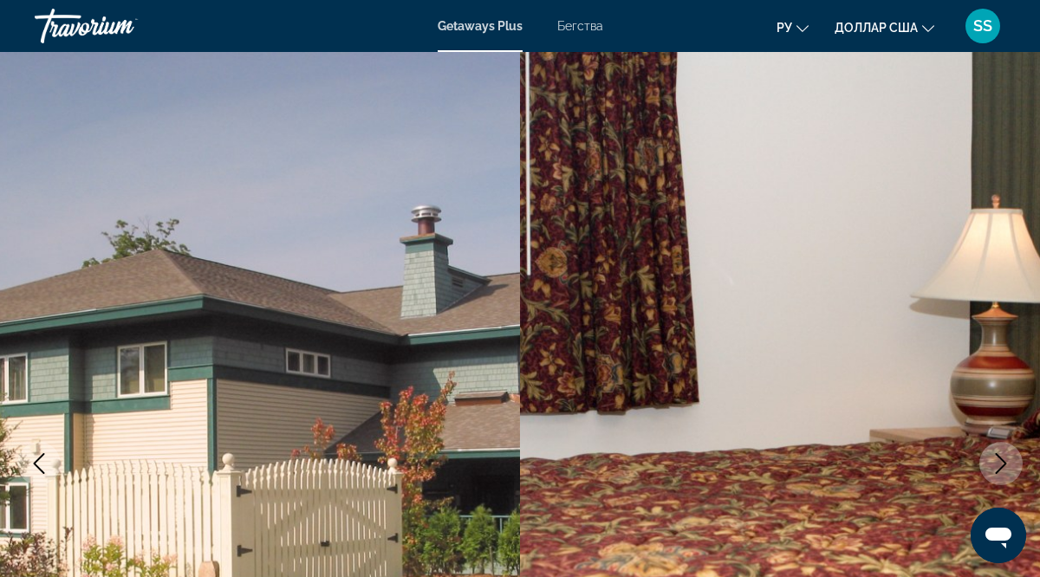
click at [1006, 464] on icon "Next image" at bounding box center [1001, 463] width 11 height 21
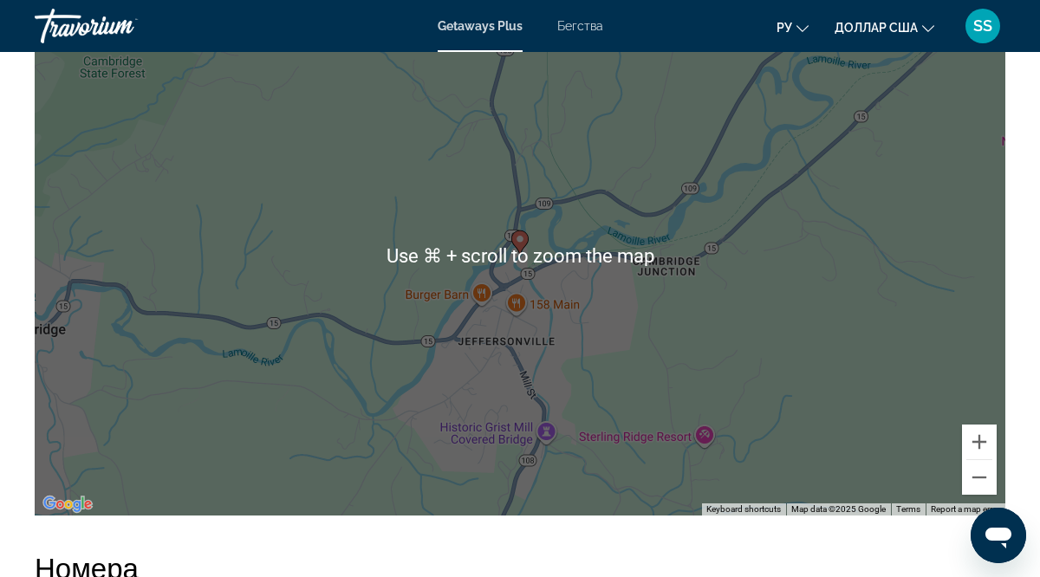
scroll to position [3477, 0]
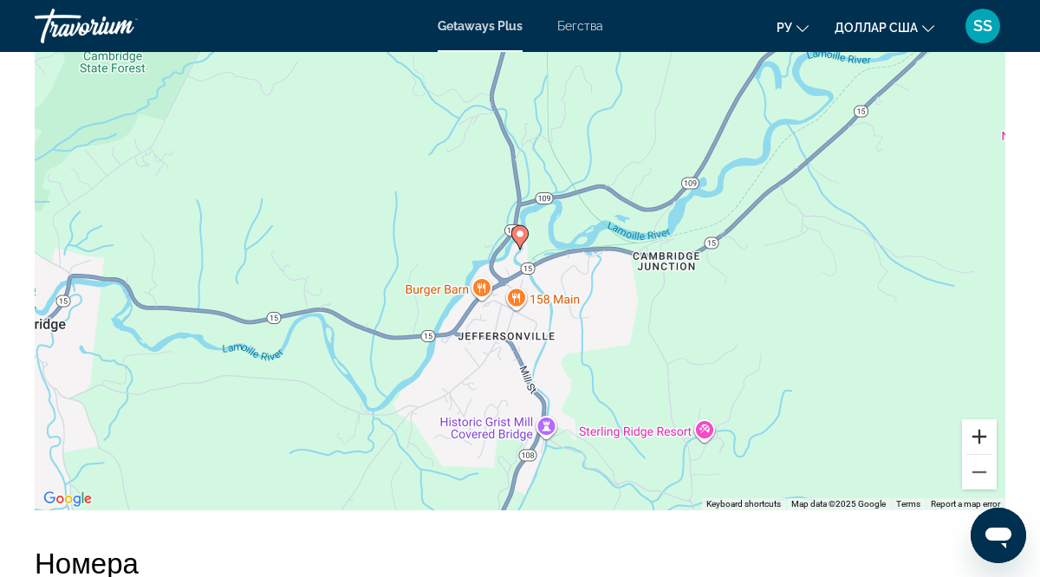
click at [984, 438] on button "Zoom in" at bounding box center [979, 437] width 35 height 35
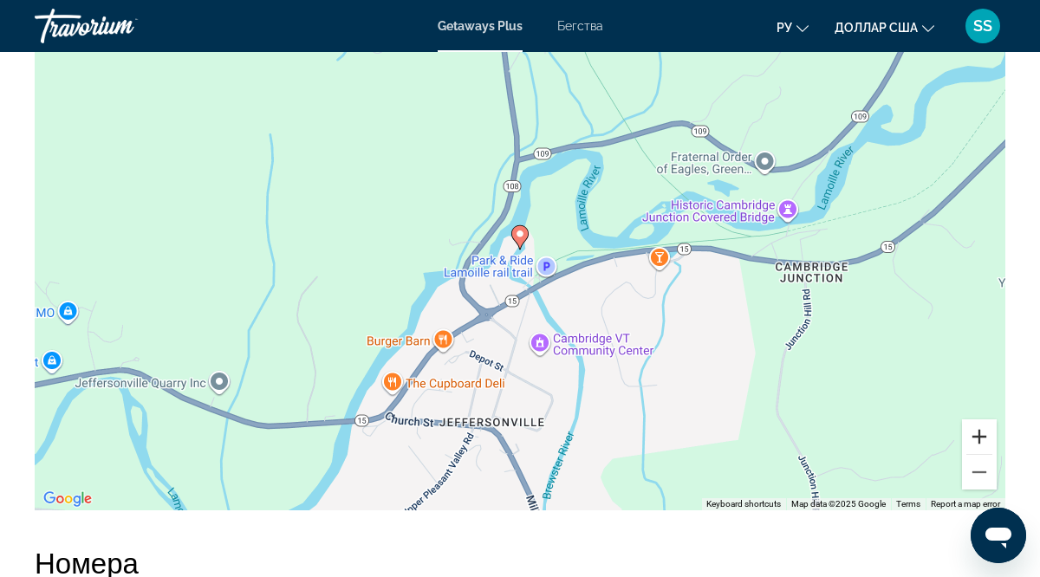
click at [984, 438] on button "Zoom in" at bounding box center [979, 437] width 35 height 35
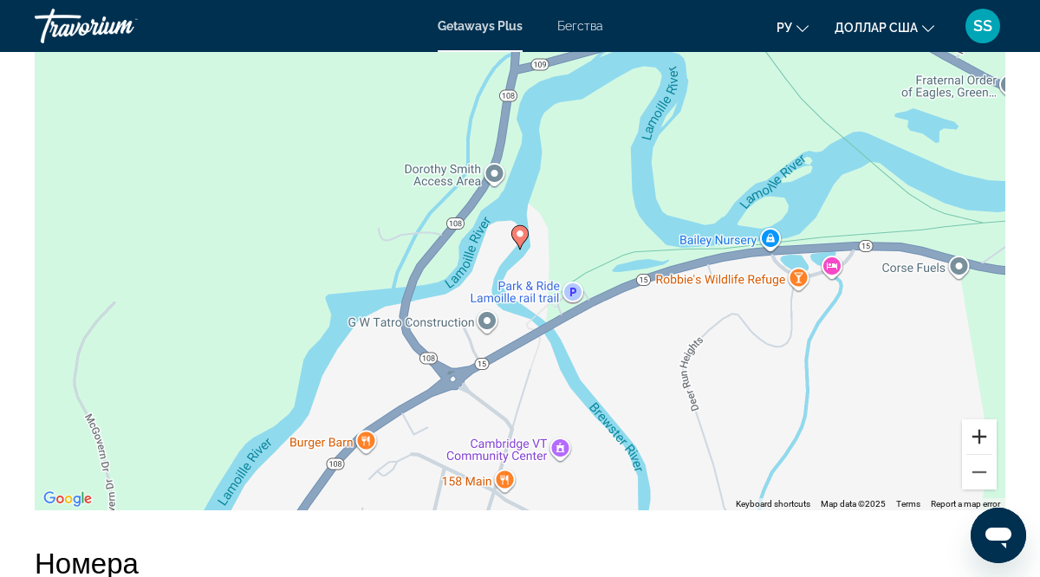
click at [984, 438] on button "Zoom in" at bounding box center [979, 437] width 35 height 35
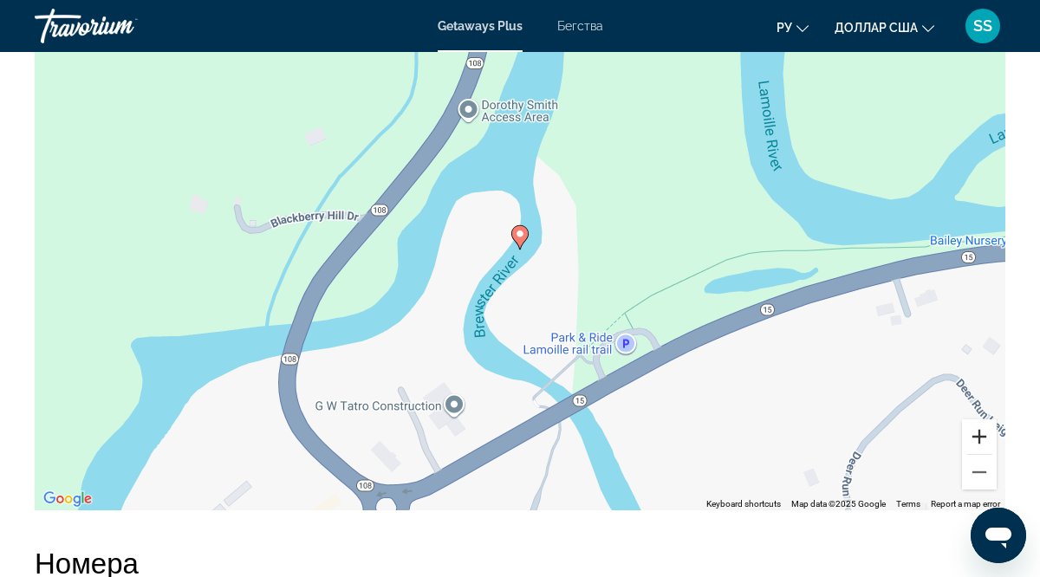
click at [984, 438] on button "Zoom in" at bounding box center [979, 437] width 35 height 35
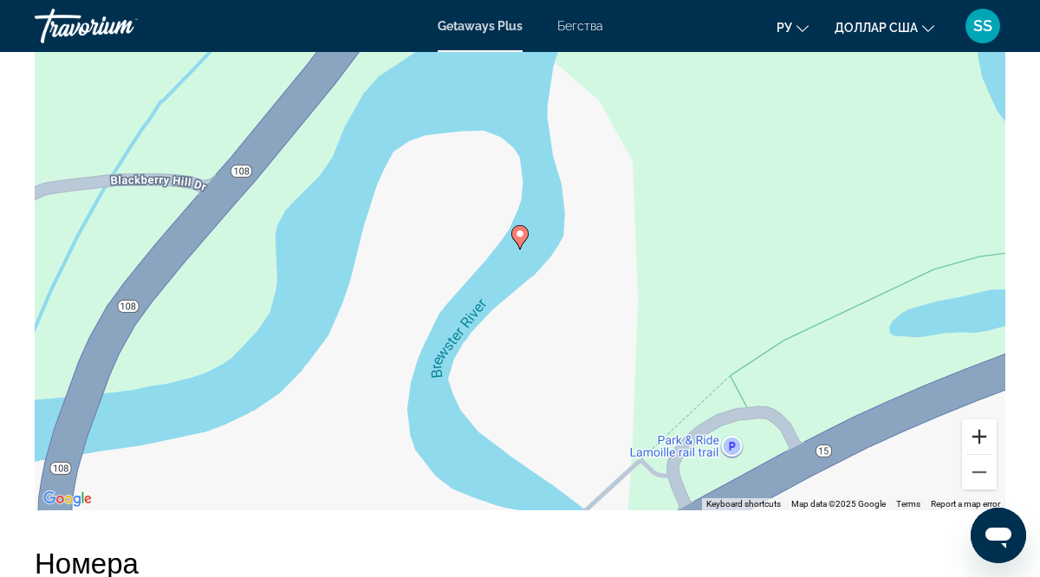
click at [984, 438] on button "Zoom in" at bounding box center [979, 437] width 35 height 35
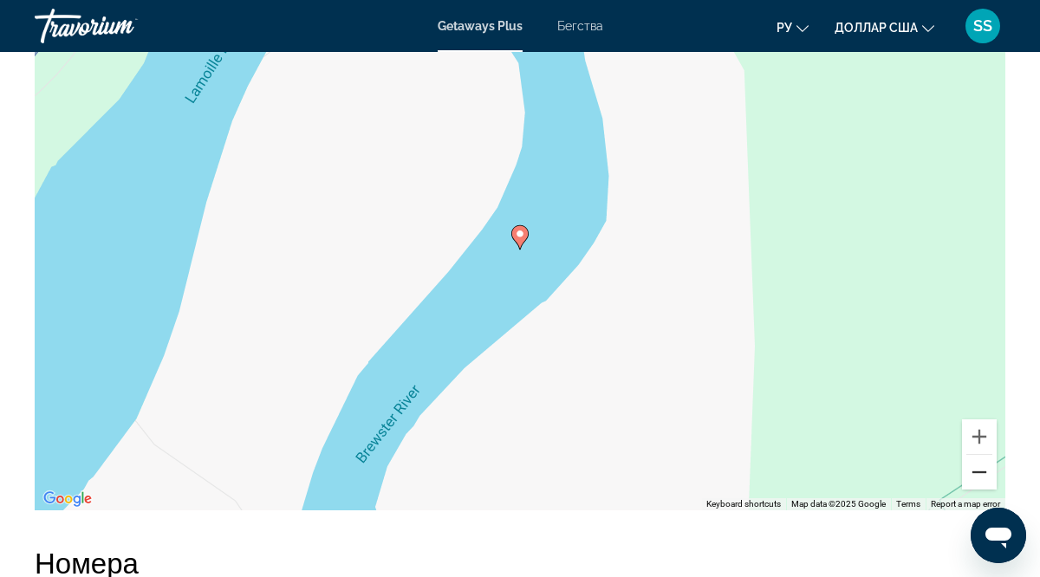
click at [983, 473] on button "Zoom out" at bounding box center [979, 472] width 35 height 35
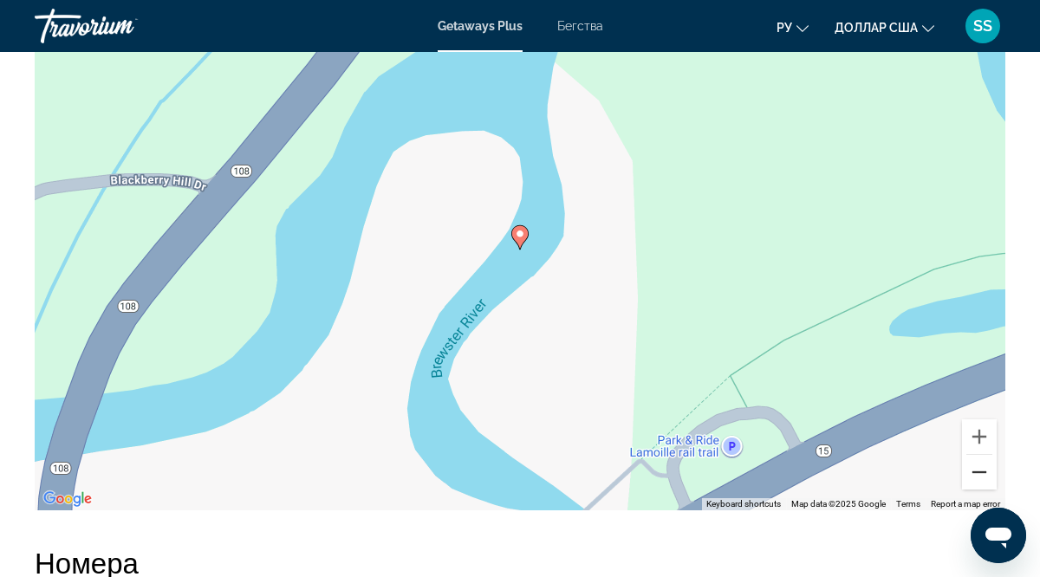
click at [983, 473] on button "Zoom out" at bounding box center [979, 472] width 35 height 35
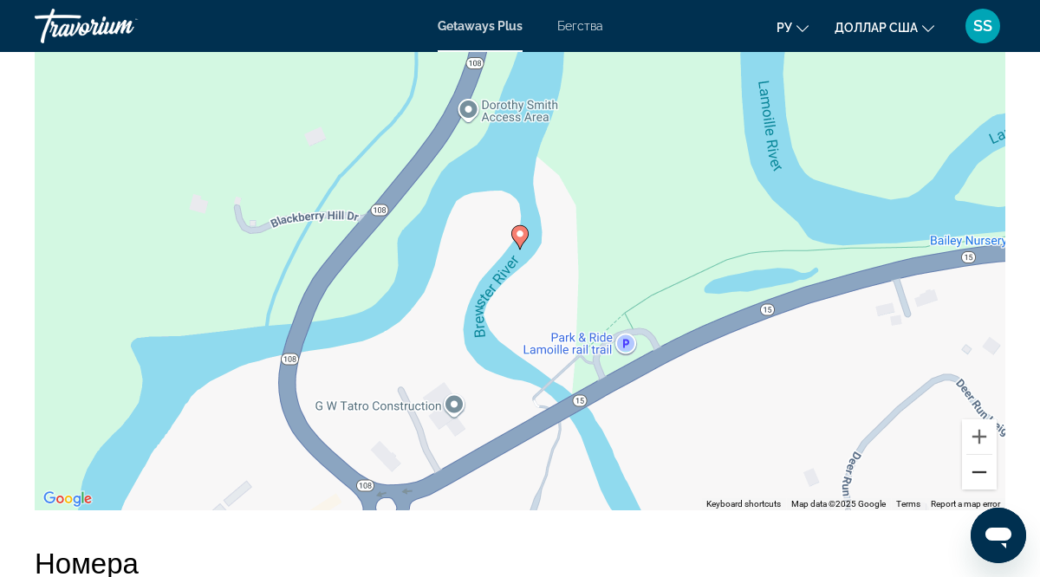
click at [983, 473] on button "Zoom out" at bounding box center [979, 472] width 35 height 35
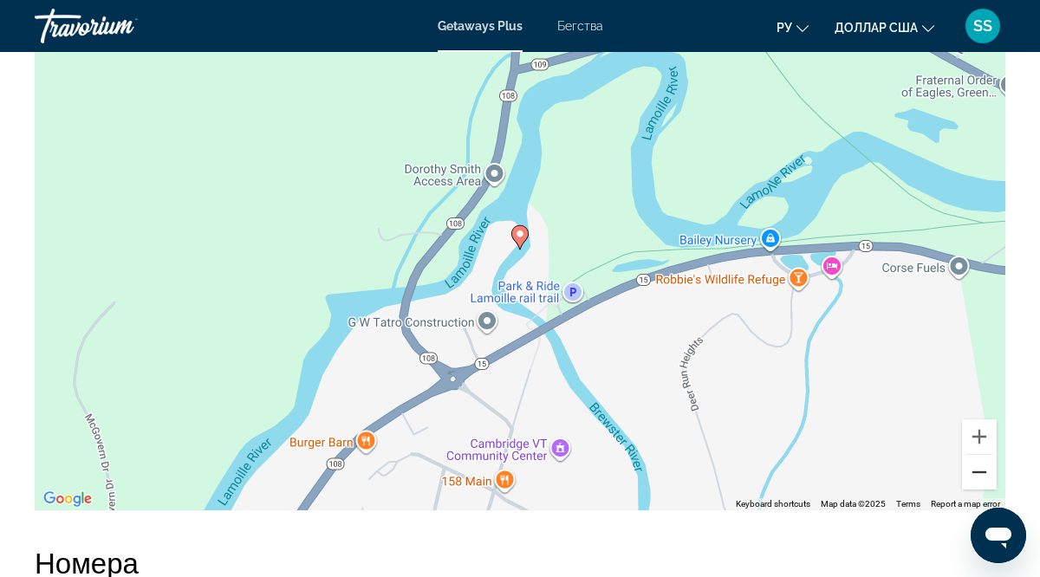
click at [983, 473] on button "Zoom out" at bounding box center [979, 472] width 35 height 35
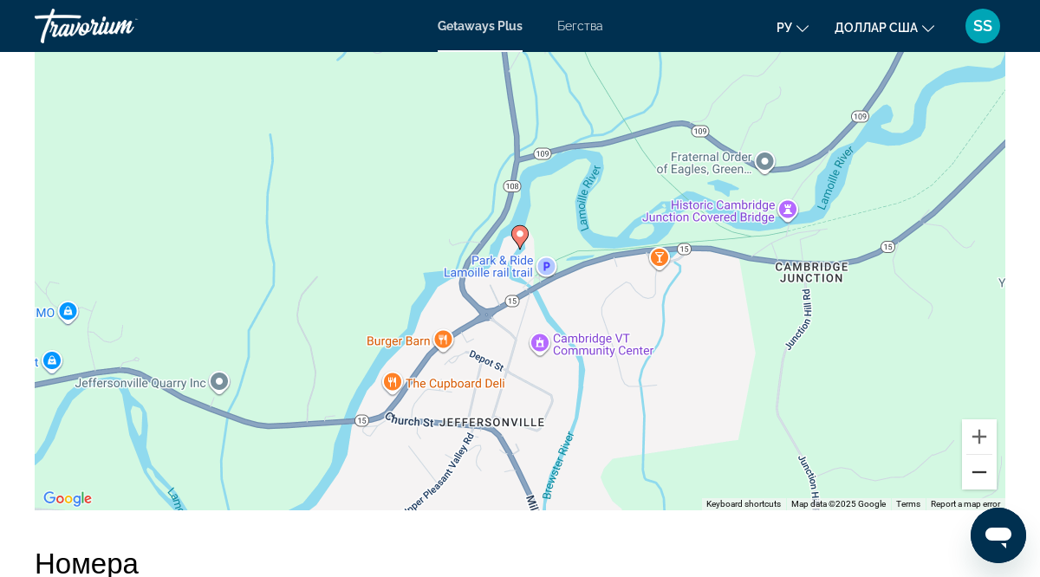
click at [983, 473] on button "Zoom out" at bounding box center [979, 472] width 35 height 35
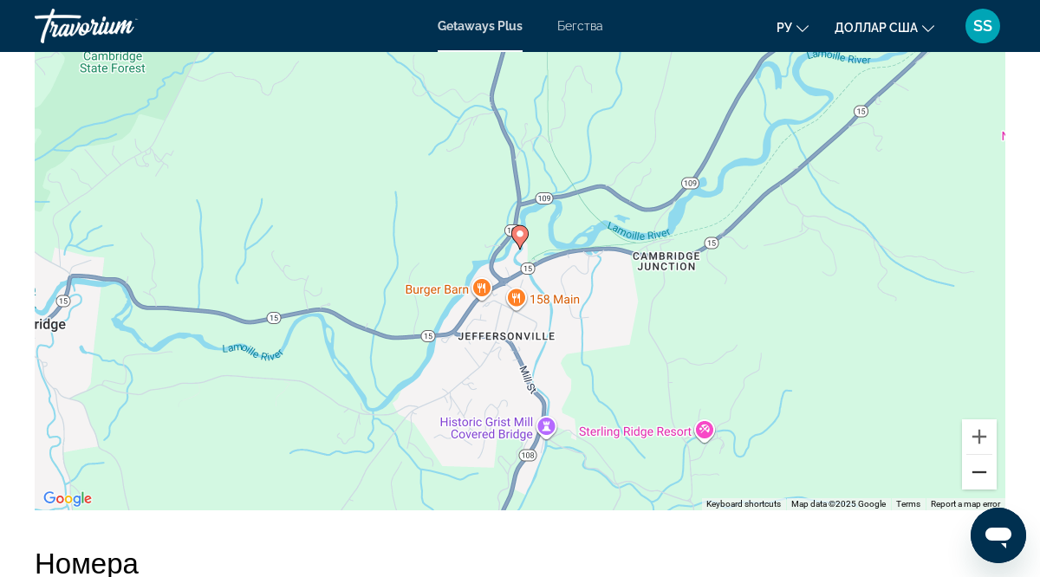
click at [982, 473] on button "Zoom out" at bounding box center [979, 472] width 35 height 35
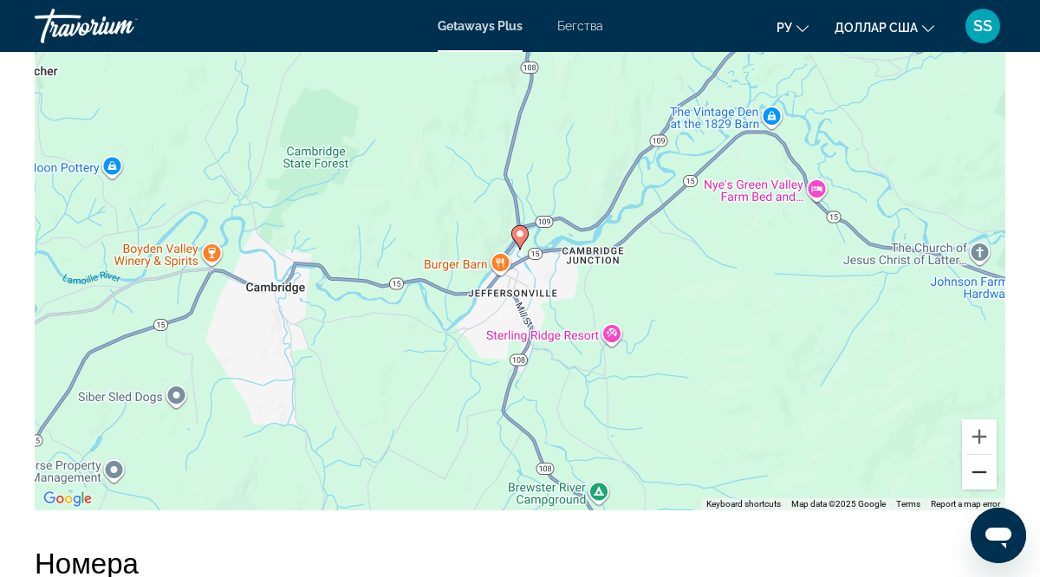
click at [982, 473] on button "Zoom out" at bounding box center [979, 472] width 35 height 35
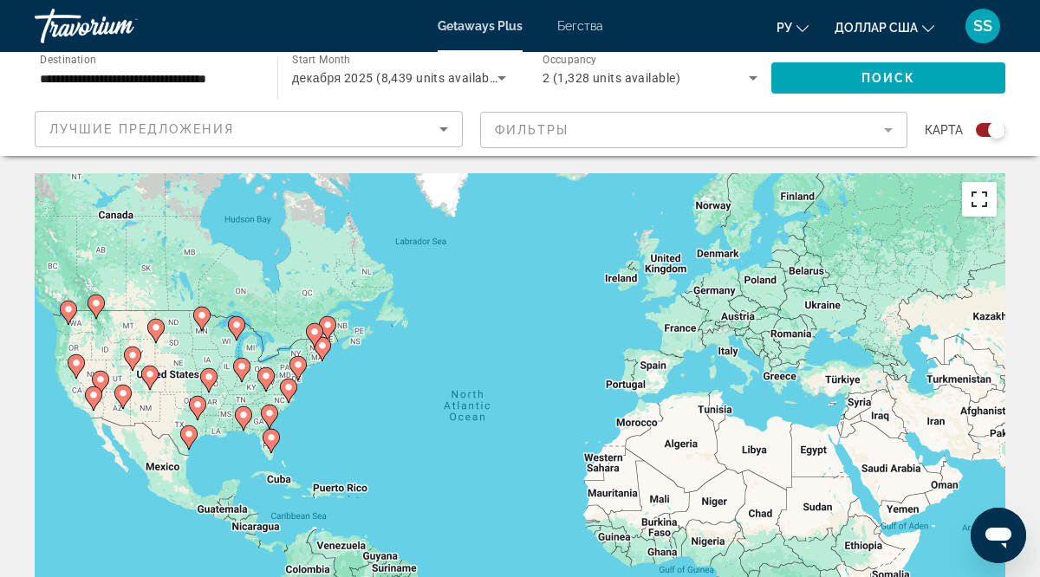
click at [981, 199] on button "Toggle fullscreen view" at bounding box center [979, 199] width 35 height 35
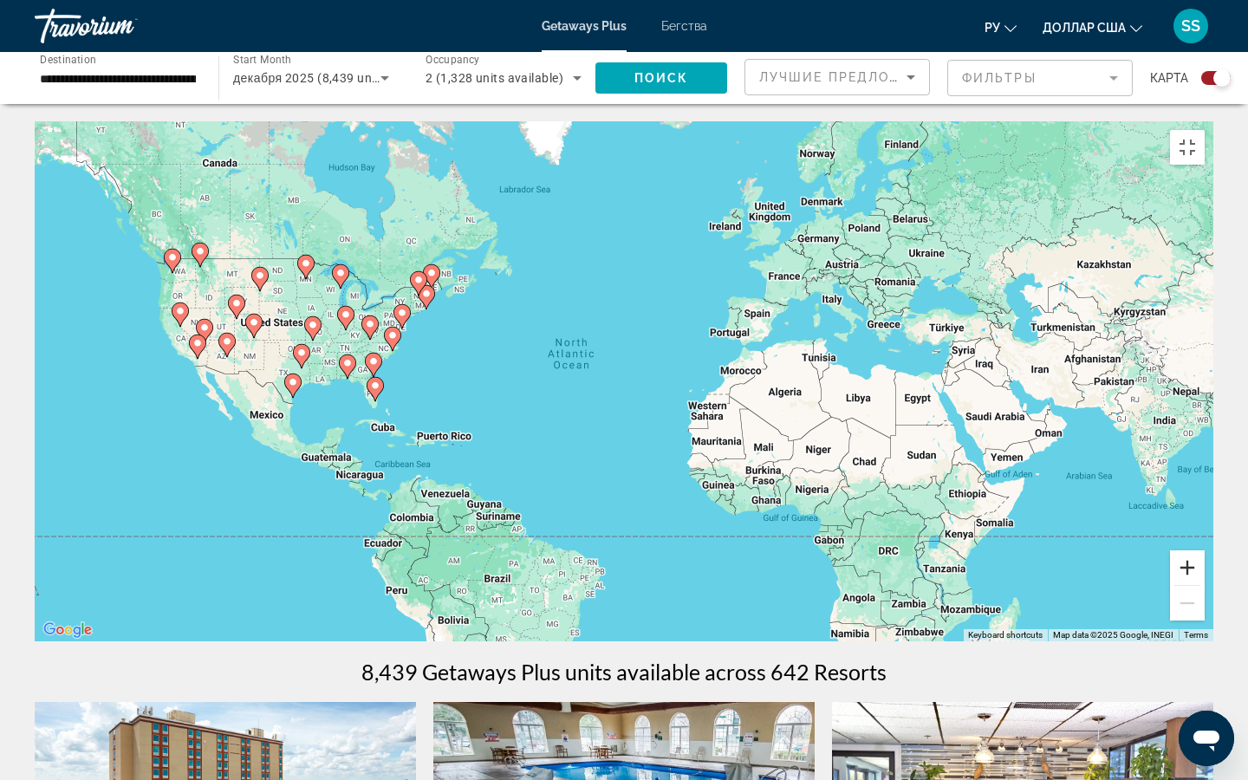
click at [1039, 576] on button "Zoom in" at bounding box center [1187, 567] width 35 height 35
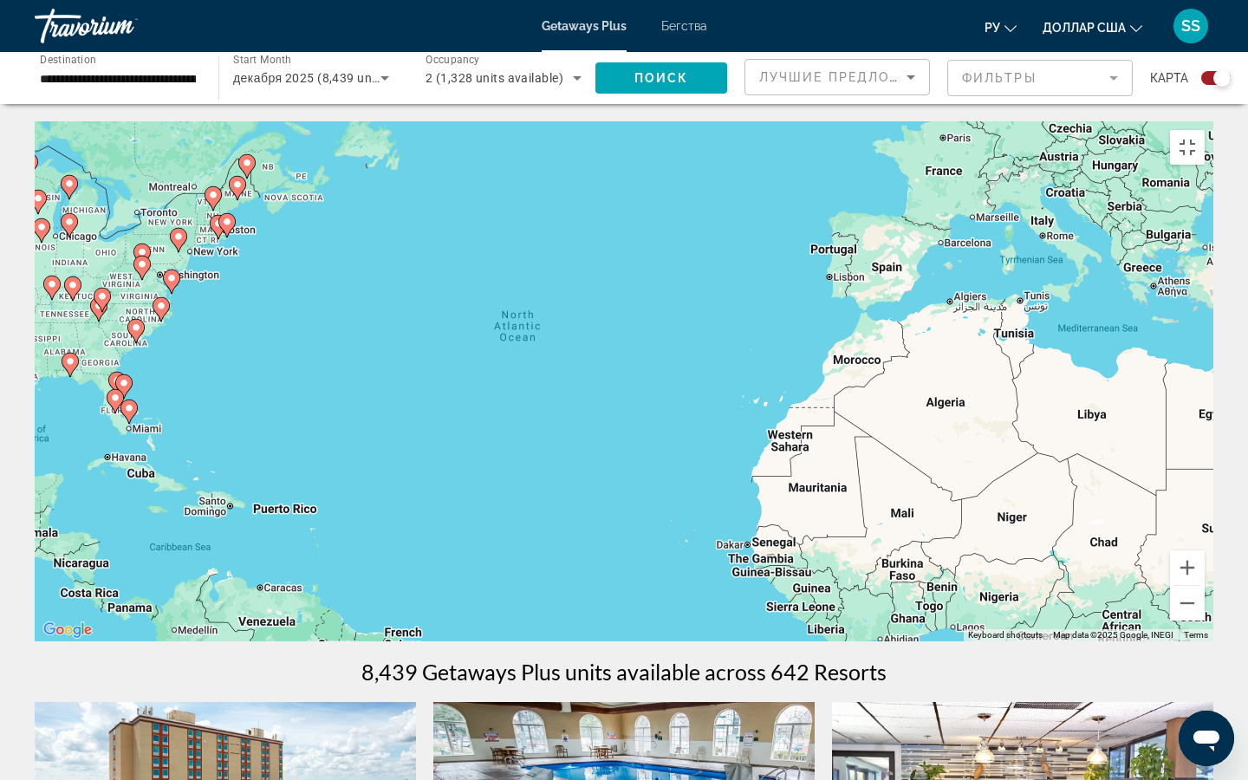
click at [213, 200] on image "Основное содержание" at bounding box center [213, 195] width 10 height 10
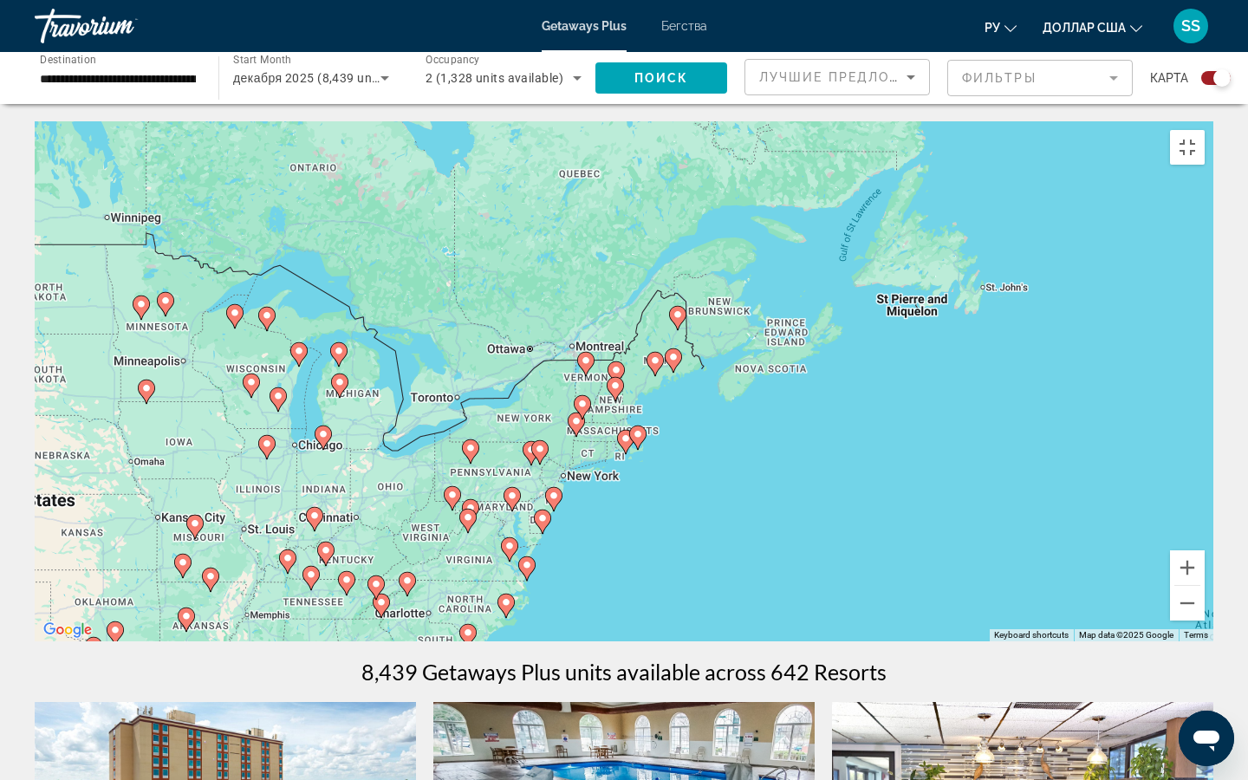
click at [582, 409] on image "Основное содержание" at bounding box center [582, 404] width 10 height 10
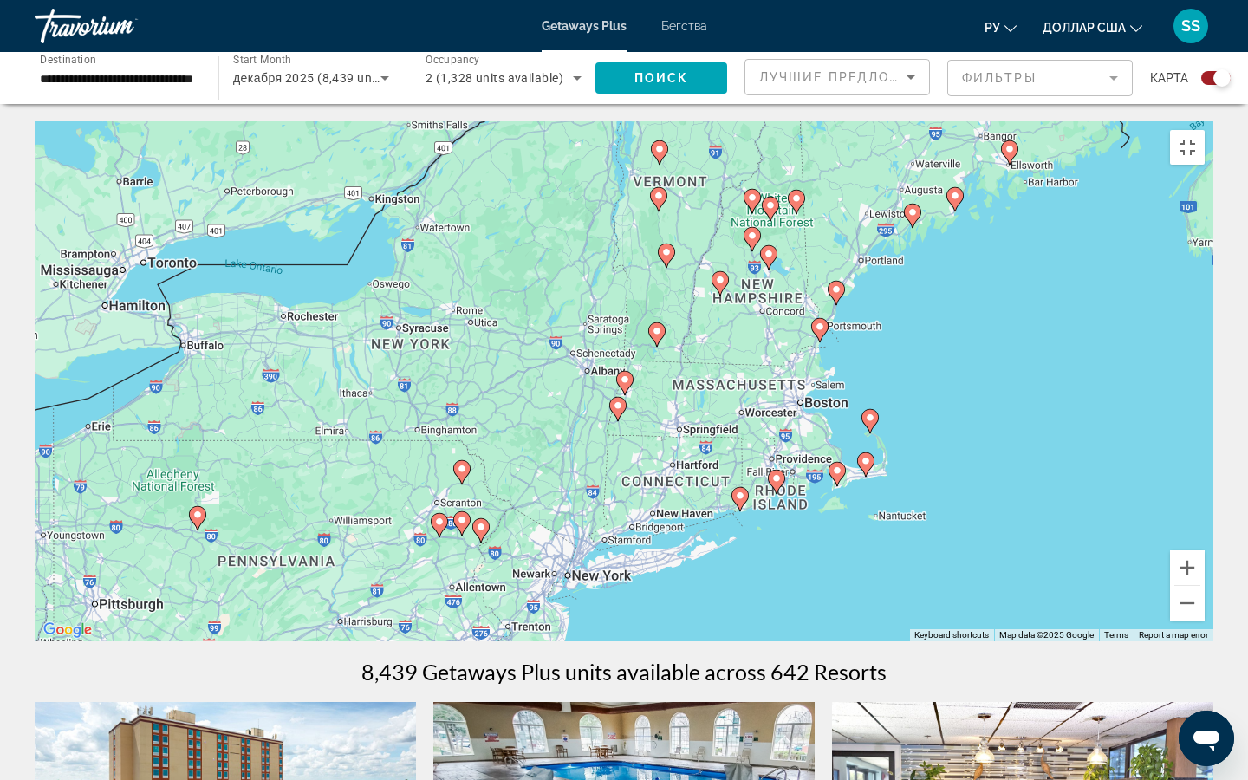
click at [752, 203] on image "Основное содержание" at bounding box center [752, 197] width 10 height 10
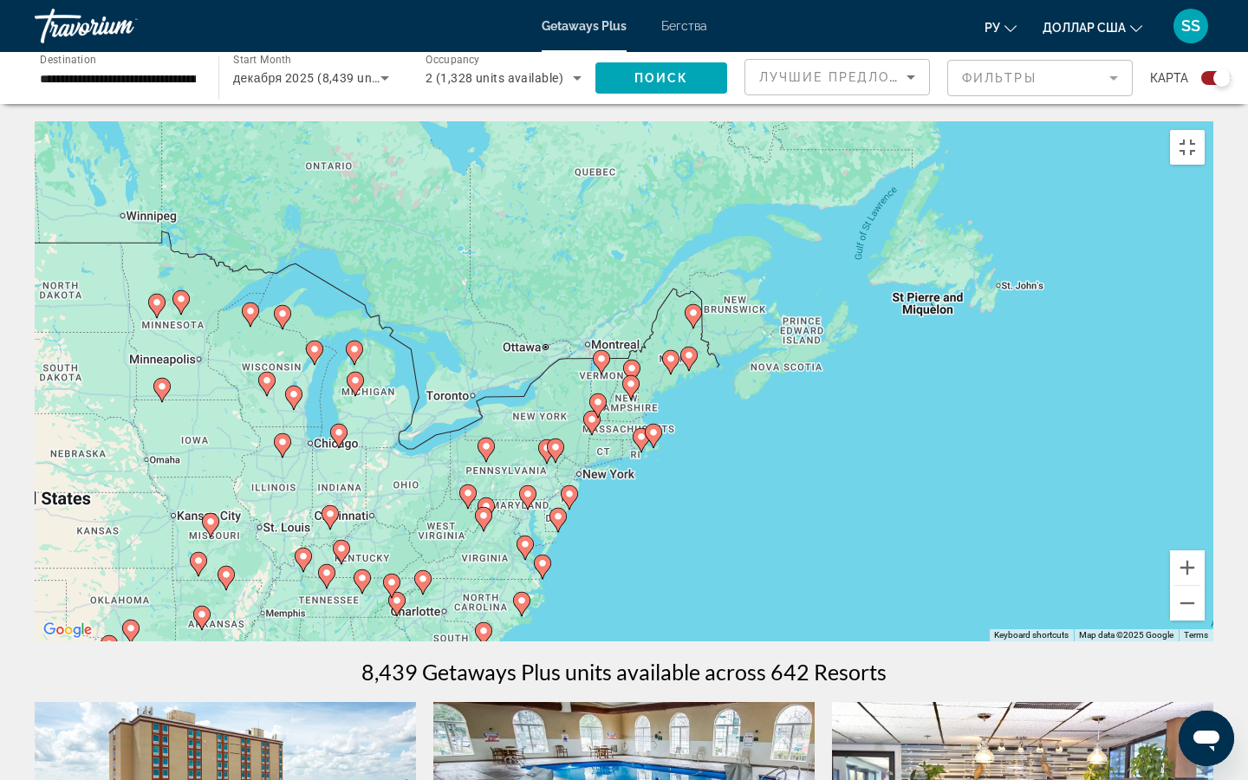
click at [634, 374] on image "Основное содержание" at bounding box center [632, 368] width 10 height 10
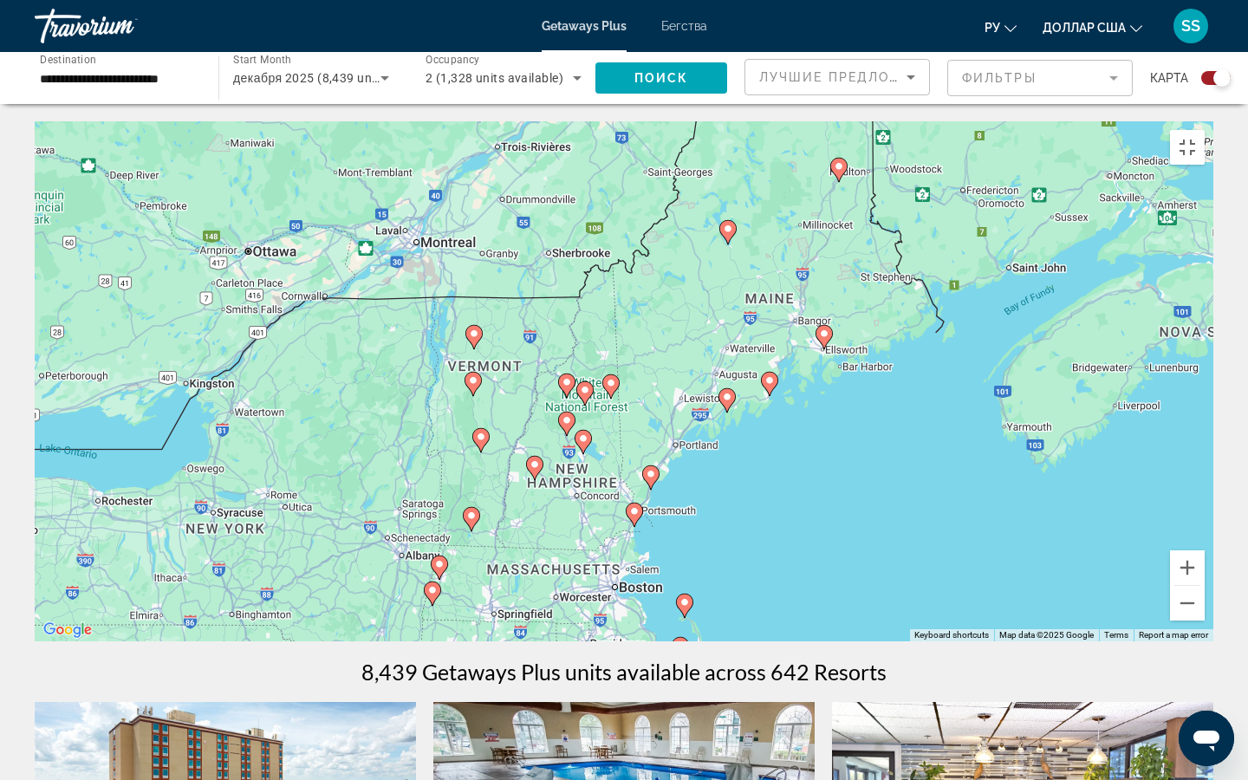
click at [475, 339] on image "Основное содержание" at bounding box center [474, 334] width 10 height 10
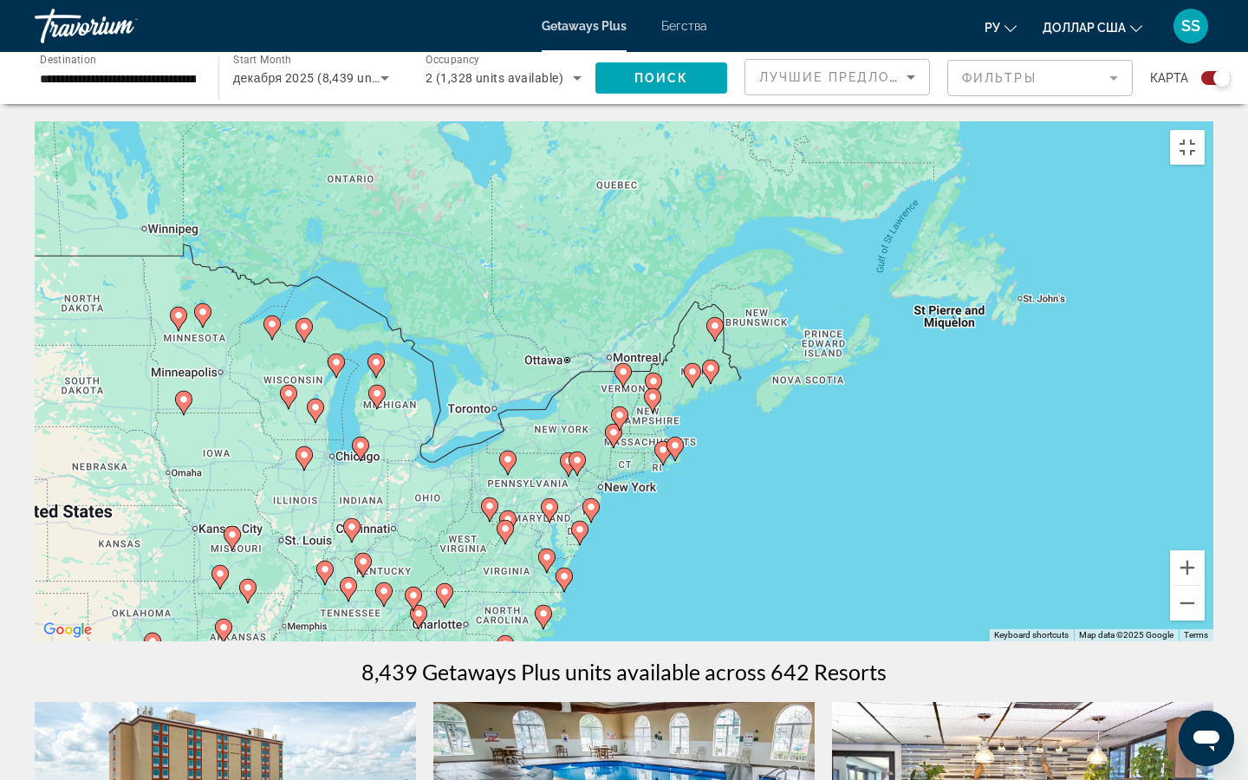
click at [475, 344] on div "To navigate, press the arrow keys. To activate drag with keyboard, press Alt + …" at bounding box center [624, 381] width 1179 height 520
click at [624, 377] on image "Основное содержание" at bounding box center [623, 372] width 10 height 10
type input "**********"
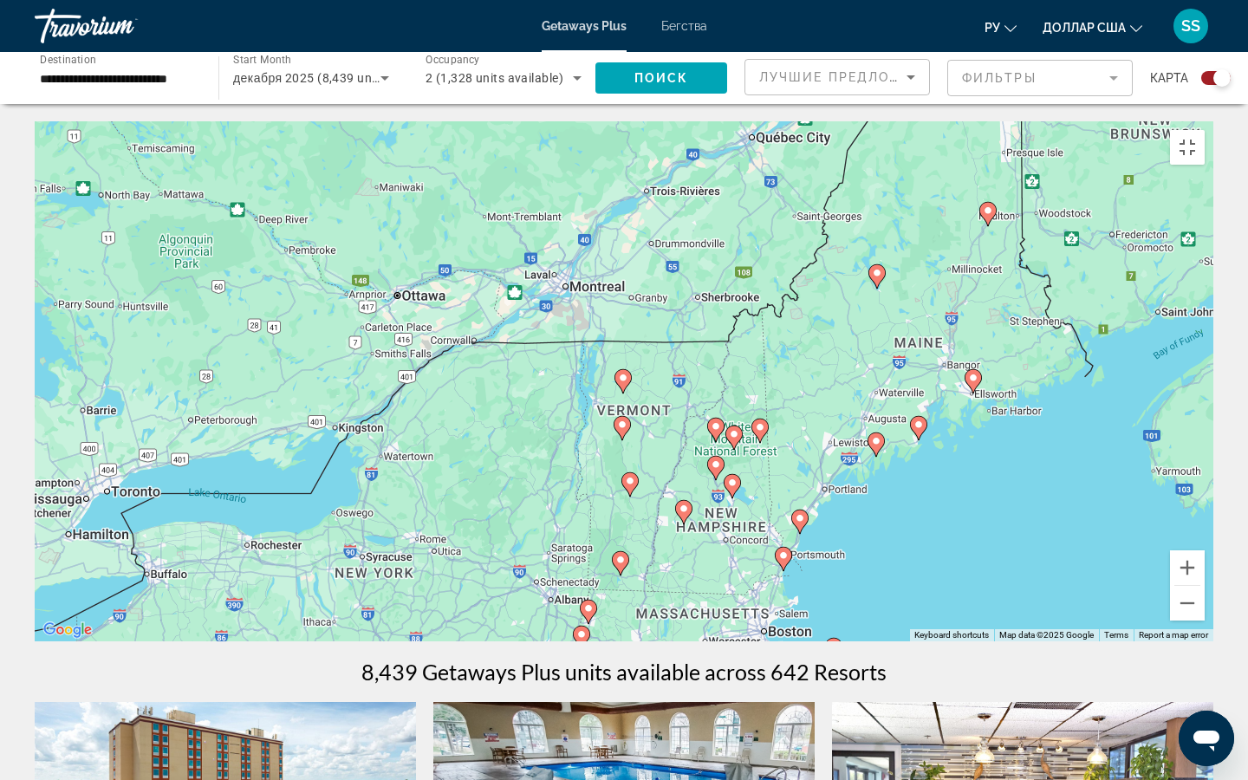
click at [624, 378] on icon "Основное содержание" at bounding box center [623, 381] width 17 height 24
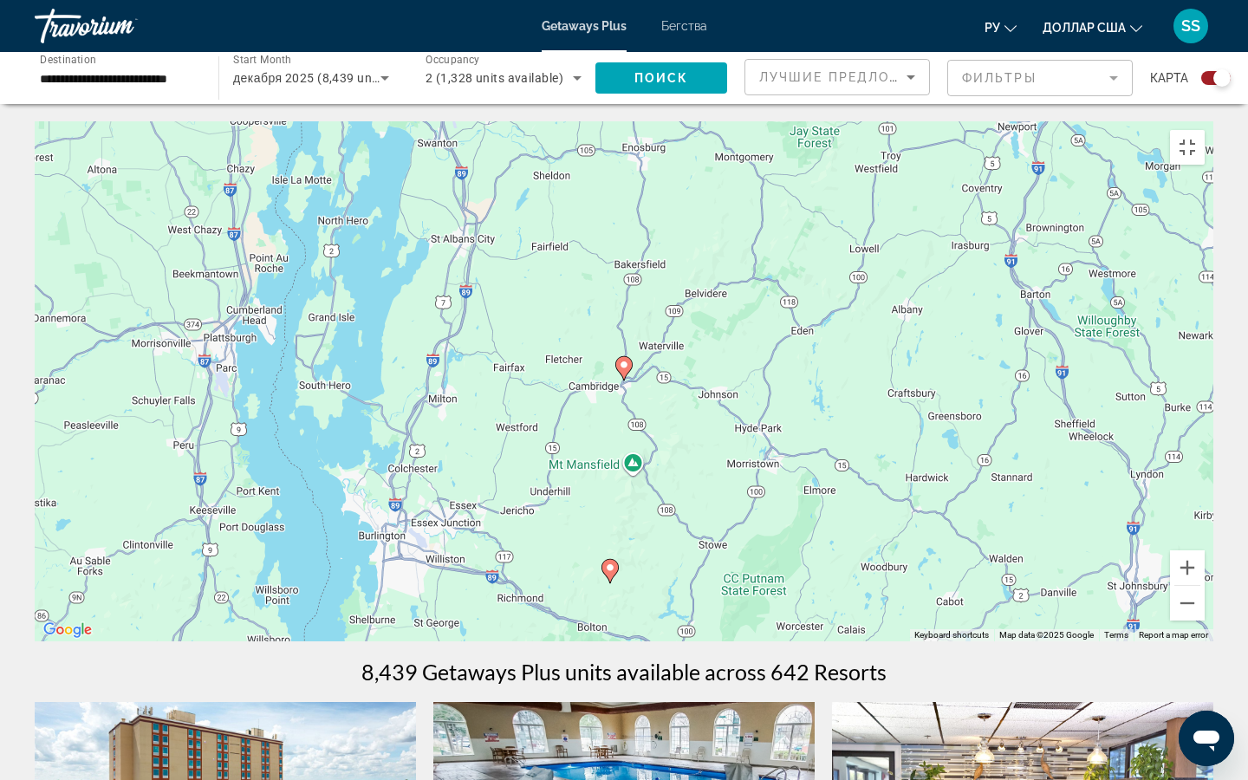
click at [623, 370] on image "Основное содержание" at bounding box center [624, 365] width 10 height 10
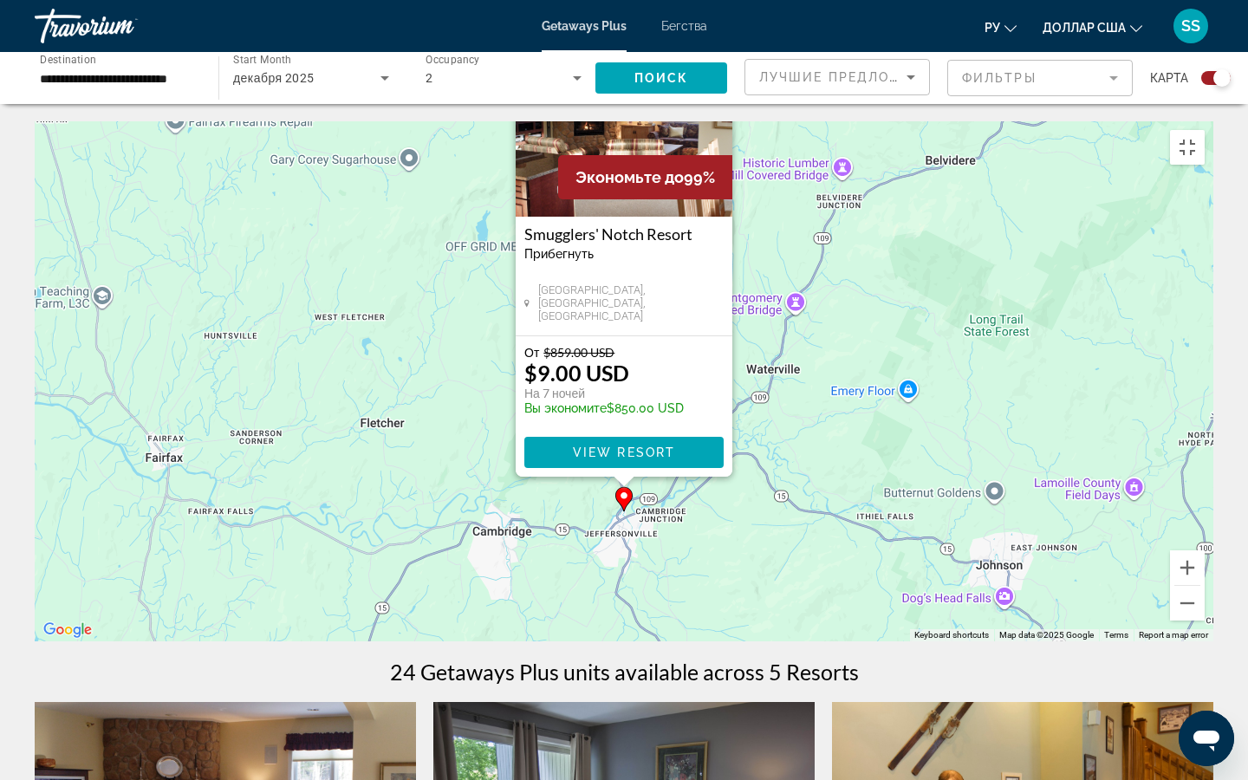
click at [714, 66] on button "Close" at bounding box center [718, 58] width 26 height 26
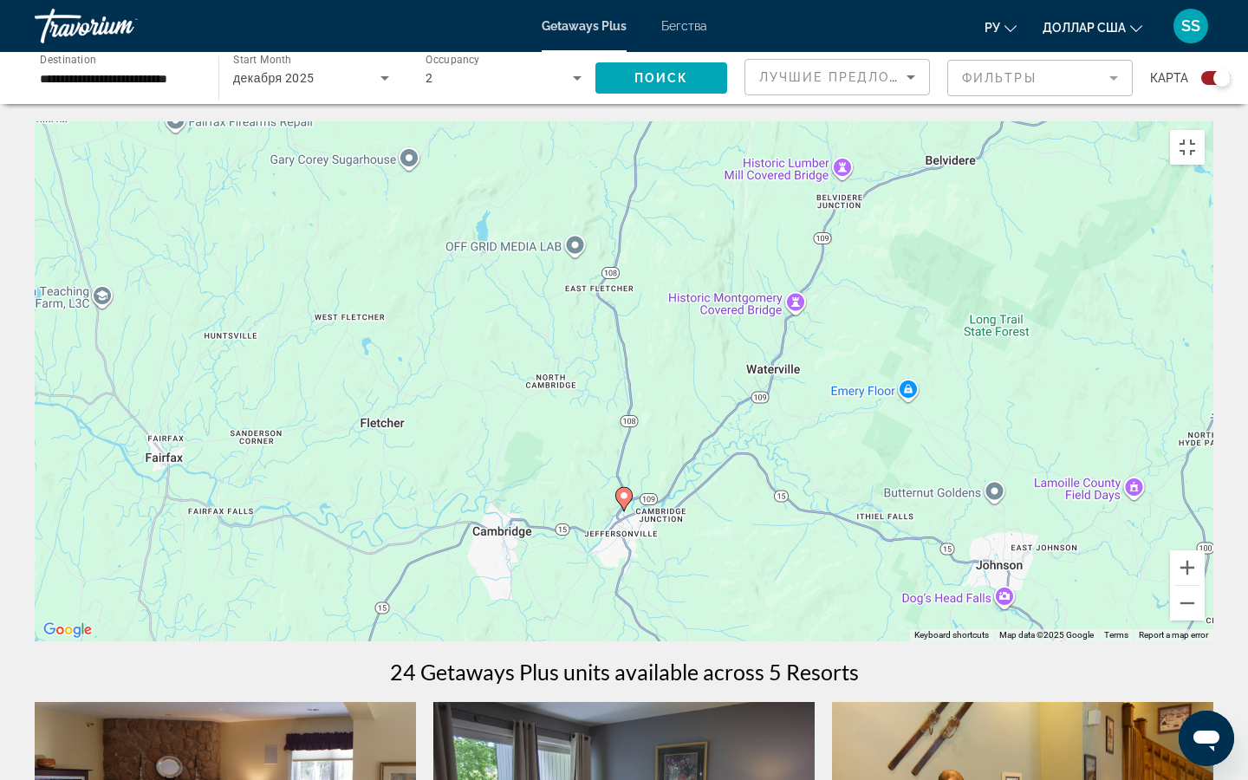
click at [804, 576] on div "To activate drag with keyboard, press Alt + Enter. Once in keyboard drag state,…" at bounding box center [624, 381] width 1179 height 520
click at [1039, 576] on button "Zoom out" at bounding box center [1187, 603] width 35 height 35
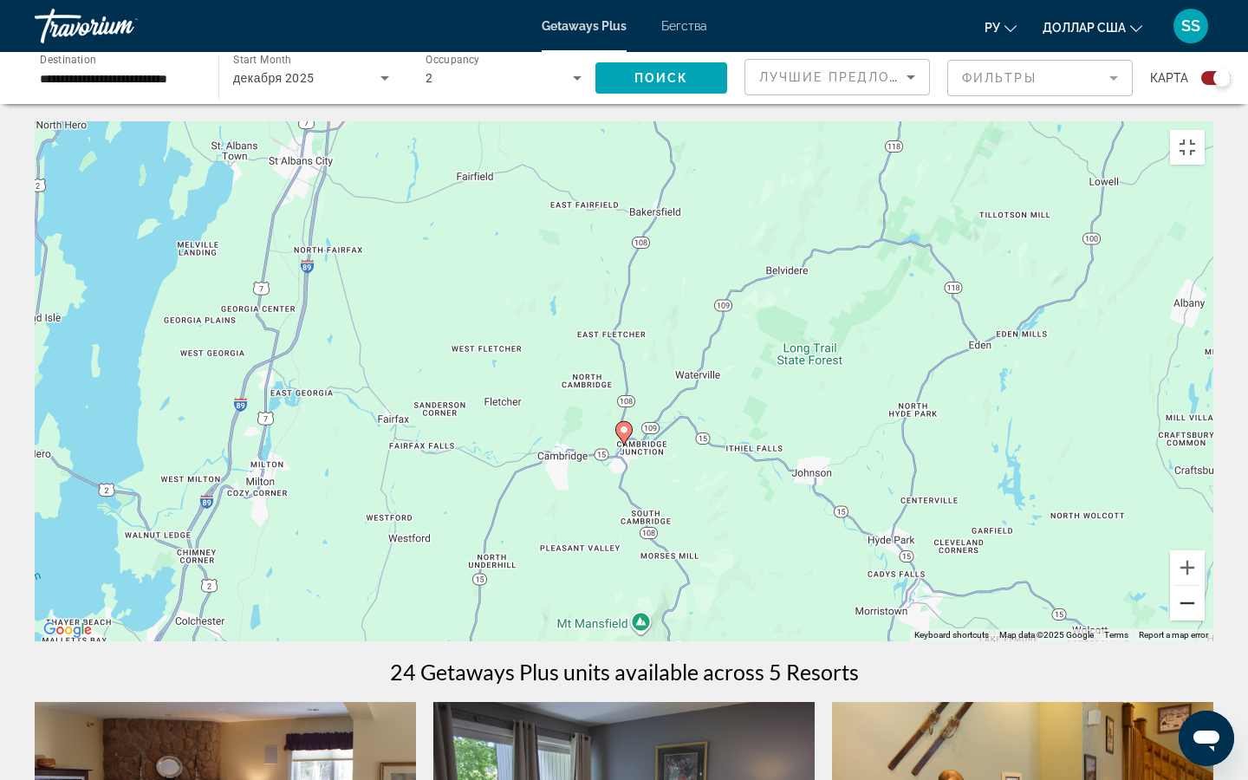
click at [1039, 576] on button "Zoom out" at bounding box center [1187, 603] width 35 height 35
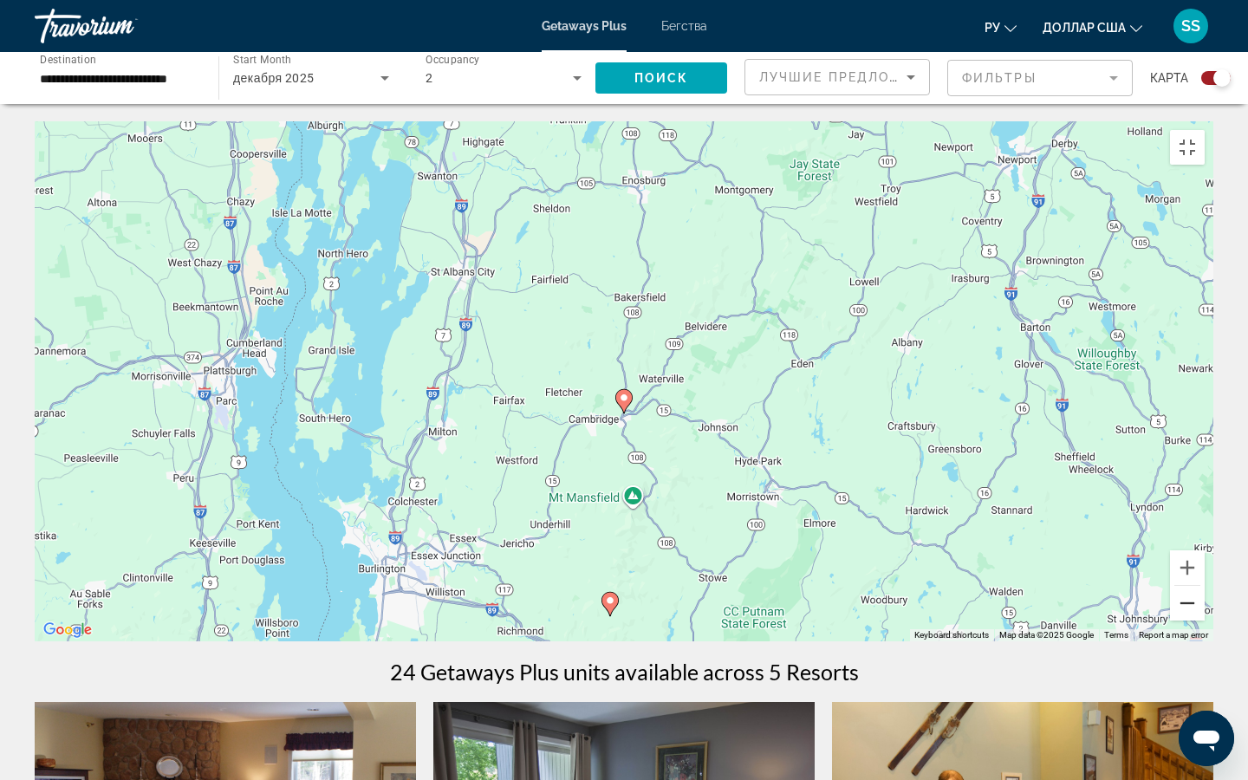
click at [1039, 576] on button "Zoom out" at bounding box center [1187, 603] width 35 height 35
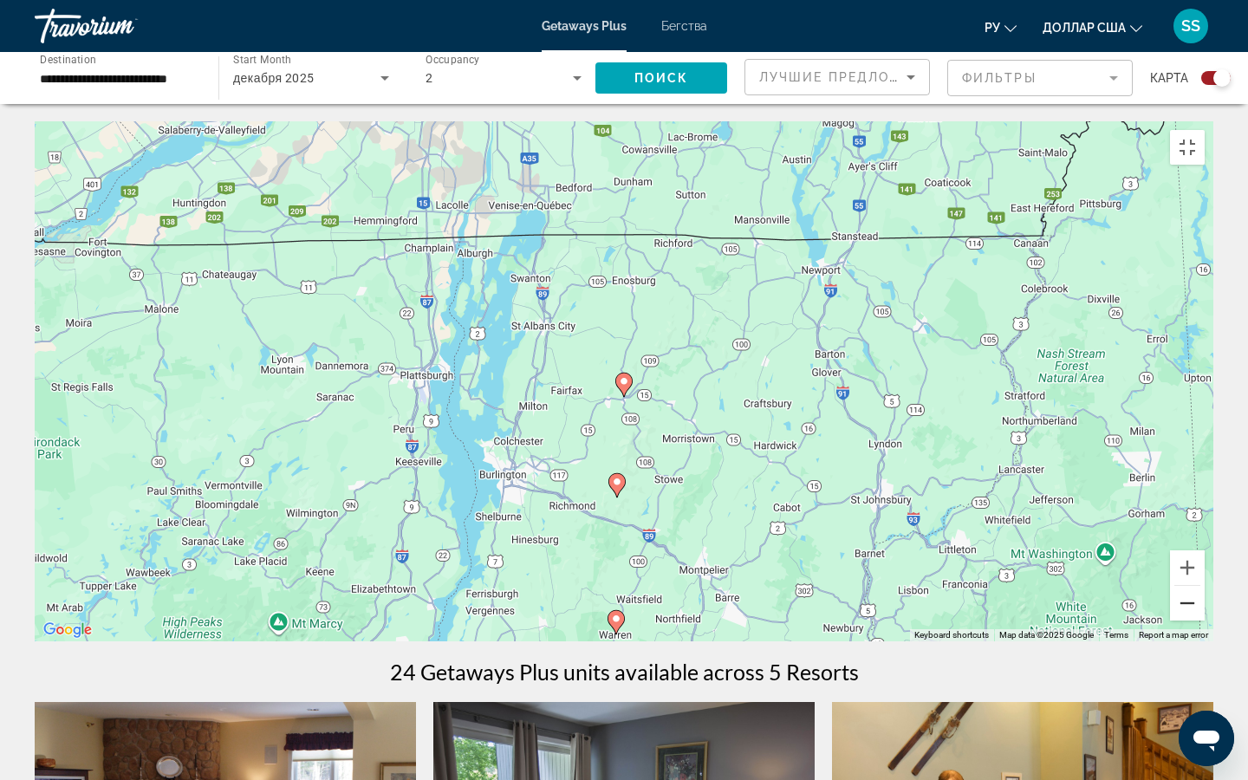
click at [1039, 576] on button "Zoom out" at bounding box center [1187, 603] width 35 height 35
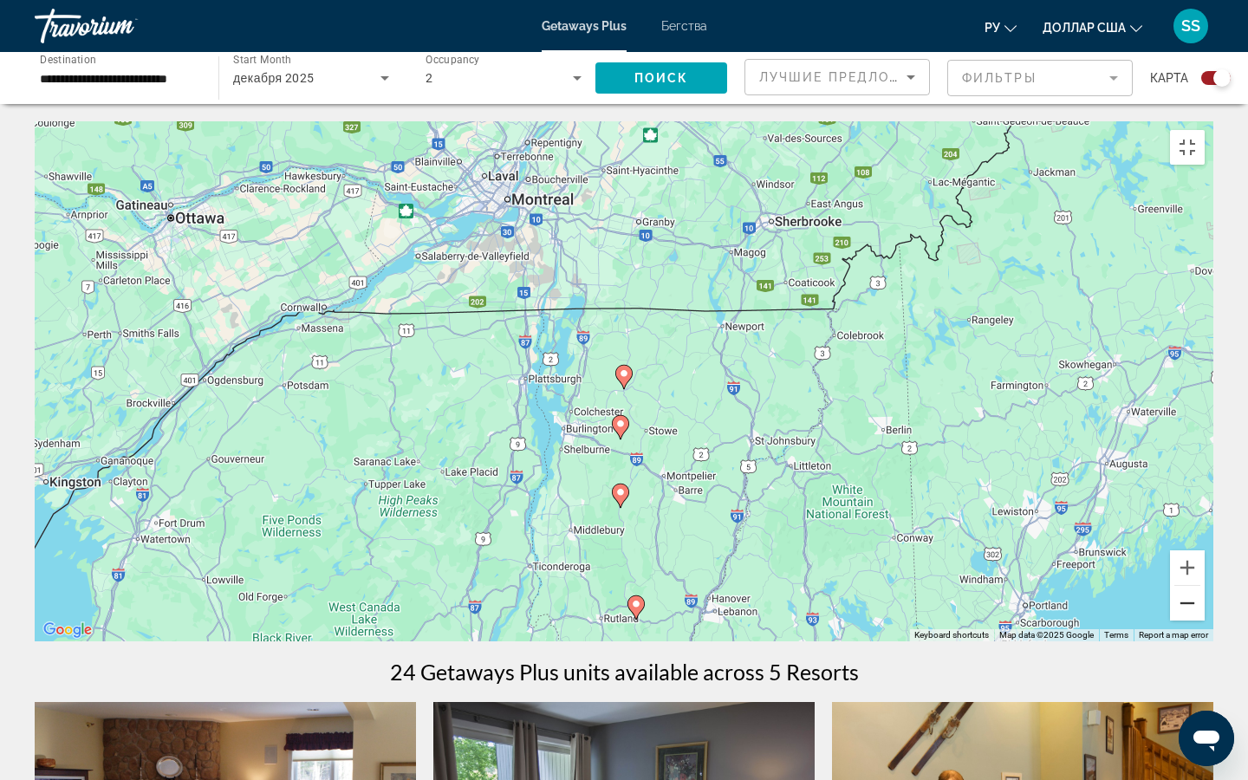
click at [1039, 576] on button "Zoom out" at bounding box center [1187, 603] width 35 height 35
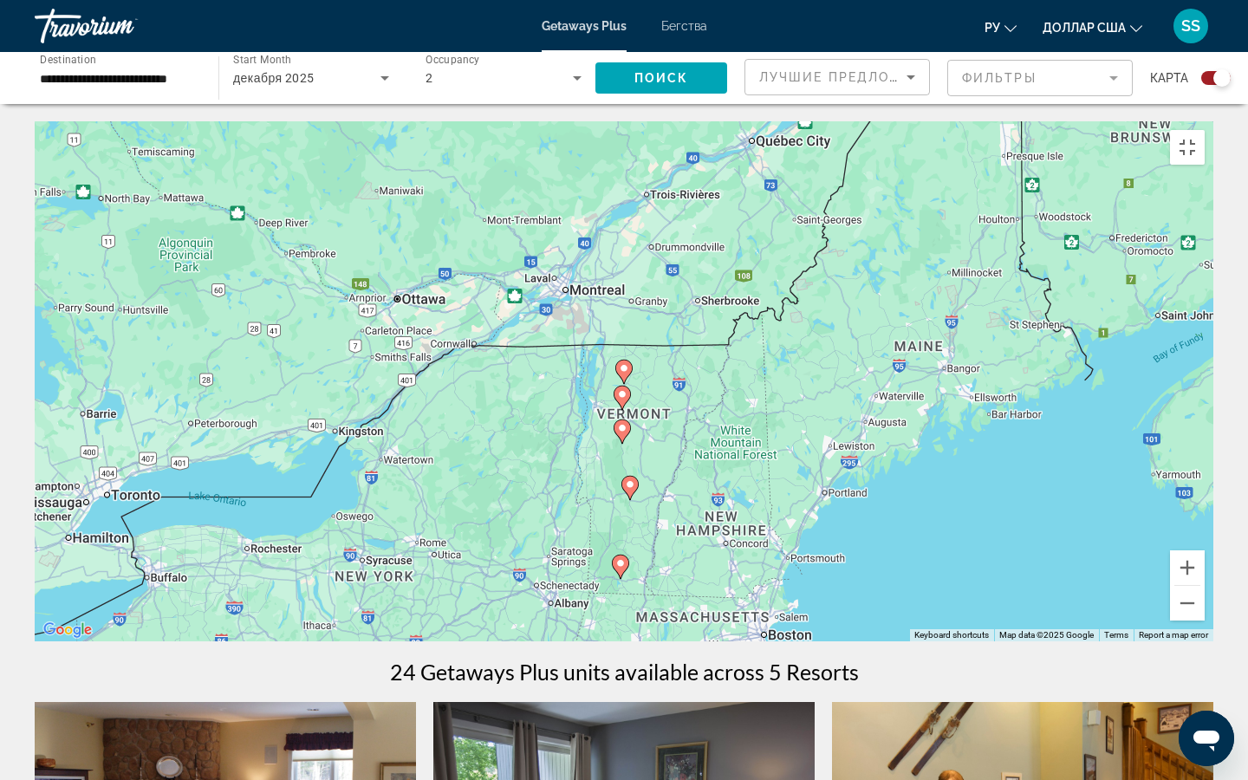
drag, startPoint x: 460, startPoint y: 748, endPoint x: 452, endPoint y: 655, distance: 94.0
click at [455, 576] on div "To activate drag with keyboard, press Alt + Enter. Once in keyboard drag state,…" at bounding box center [624, 381] width 1179 height 520
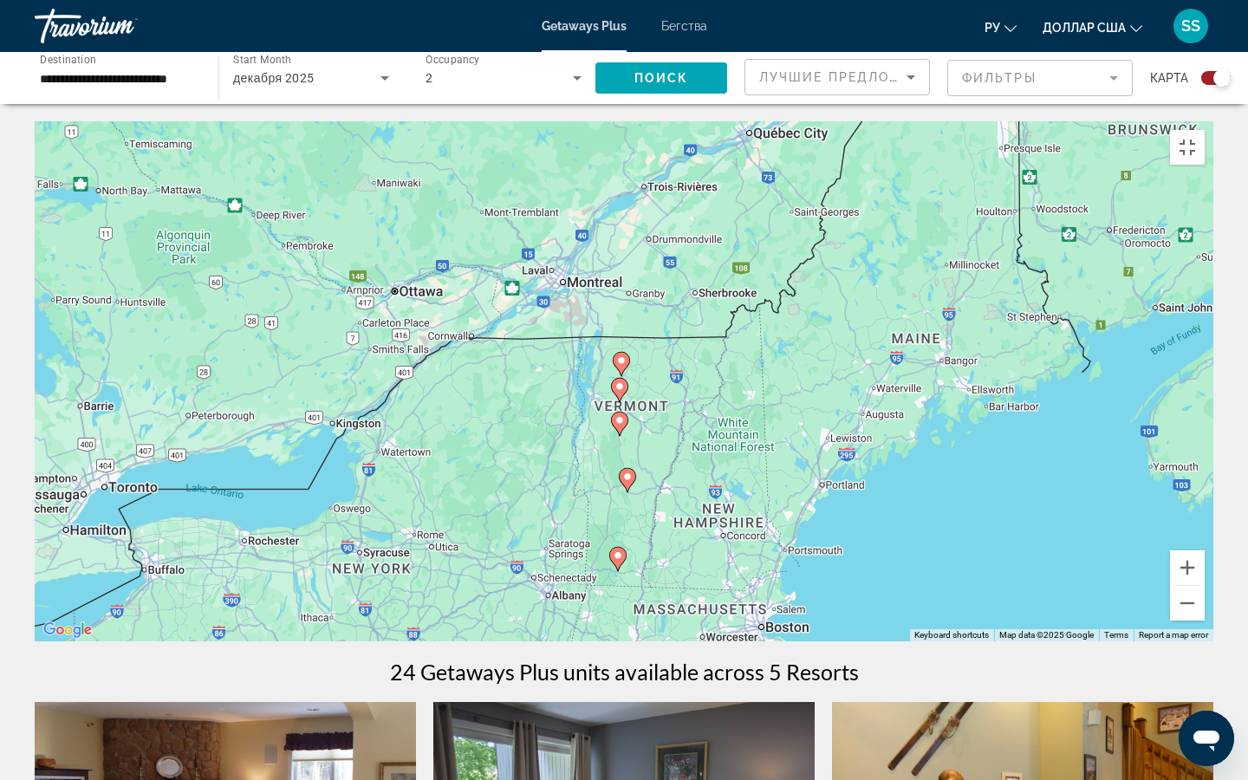
click at [620, 426] on image "Основное содержание" at bounding box center [620, 420] width 10 height 10
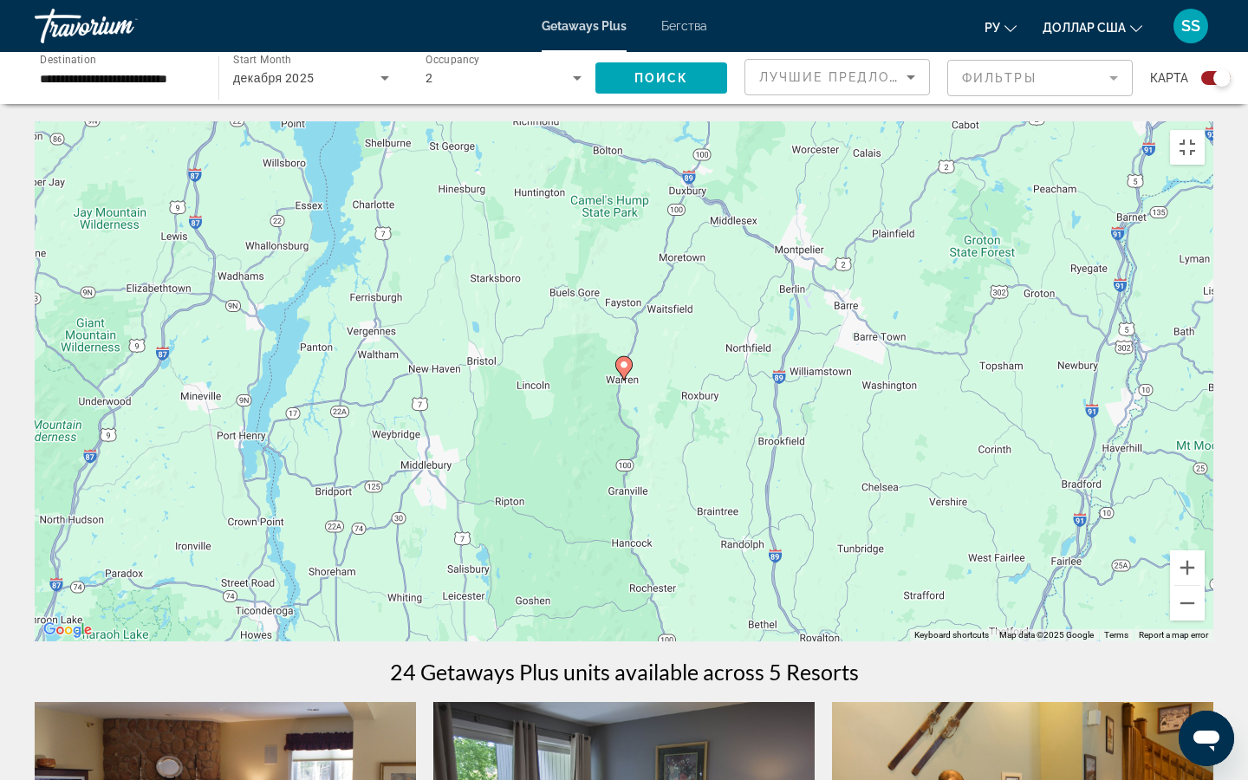
click at [627, 370] on image "Основное содержание" at bounding box center [624, 365] width 10 height 10
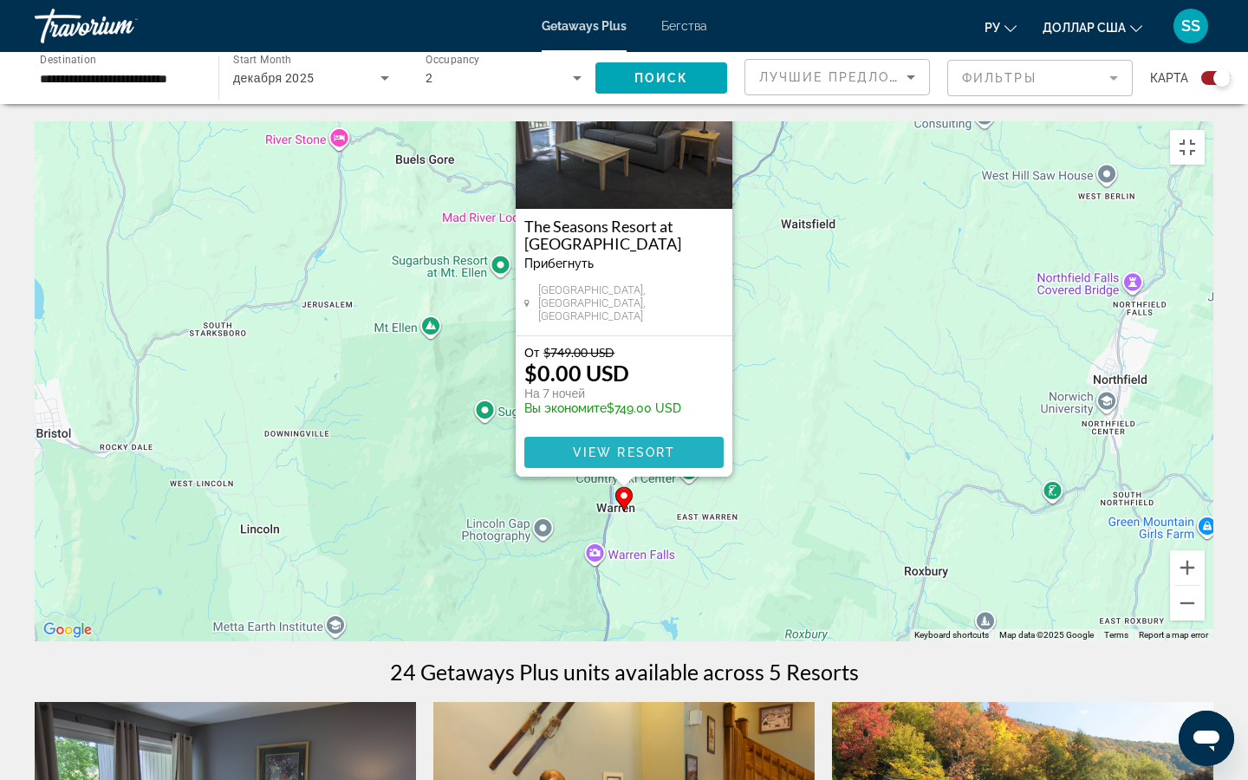
click at [643, 459] on span "View Resort" at bounding box center [624, 453] width 102 height 14
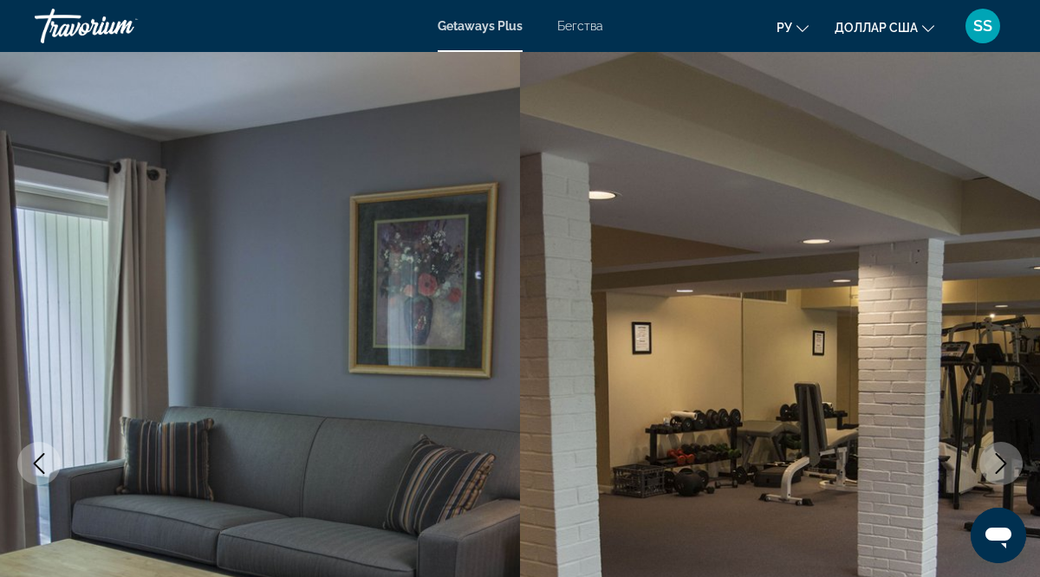
click at [1015, 303] on img "Основное содержание" at bounding box center [780, 464] width 520 height 824
click at [1010, 324] on img "Основное содержание" at bounding box center [780, 464] width 520 height 824
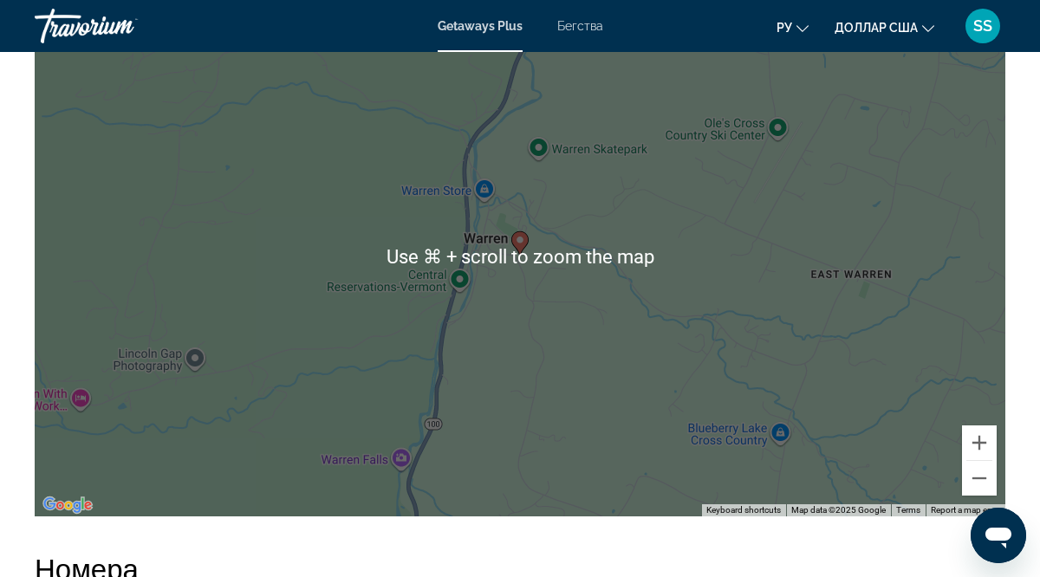
scroll to position [2894, 0]
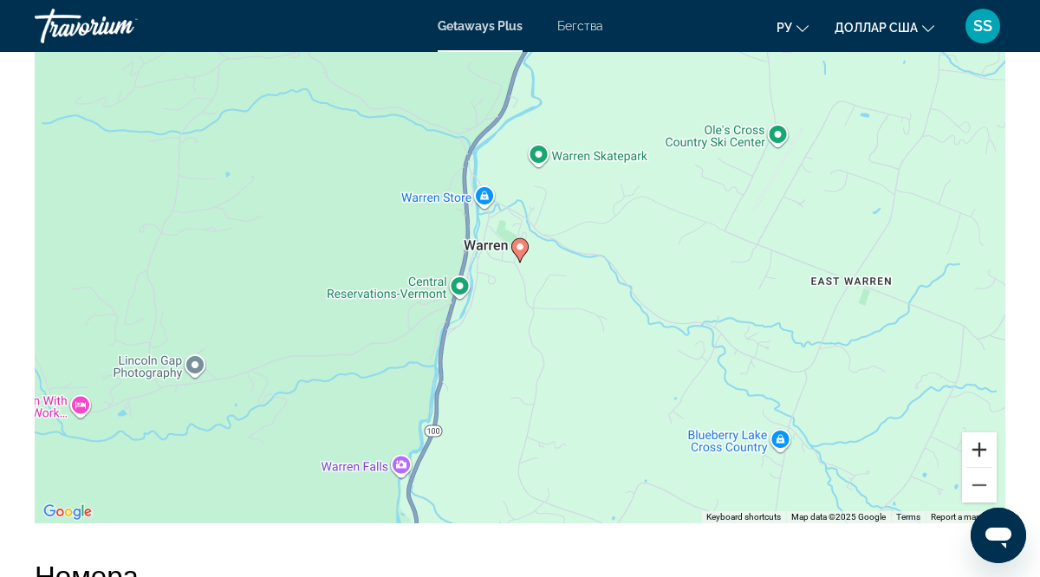
click at [979, 453] on button "Zoom in" at bounding box center [979, 450] width 35 height 35
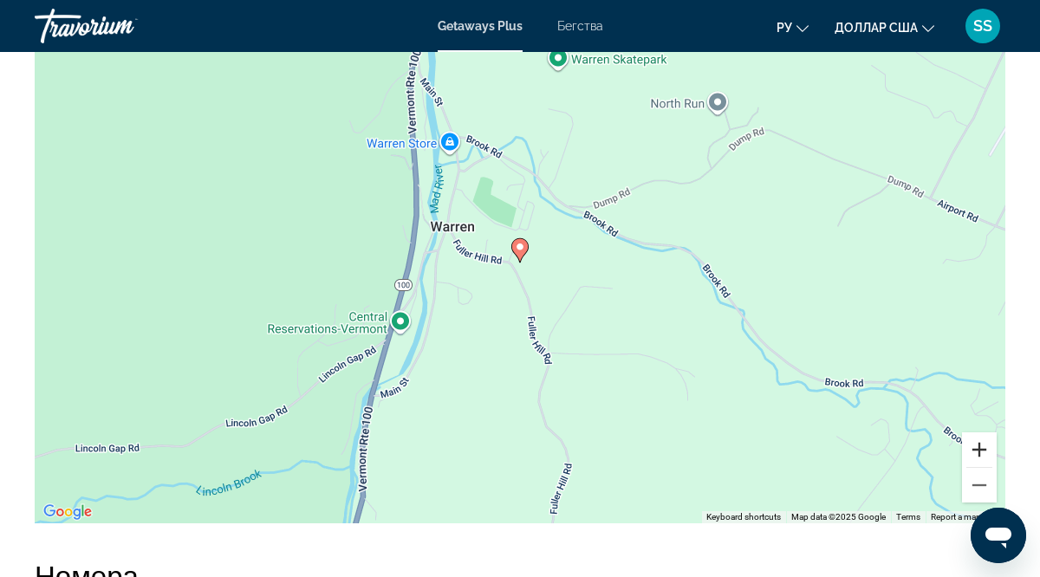
click at [979, 453] on button "Zoom in" at bounding box center [979, 450] width 35 height 35
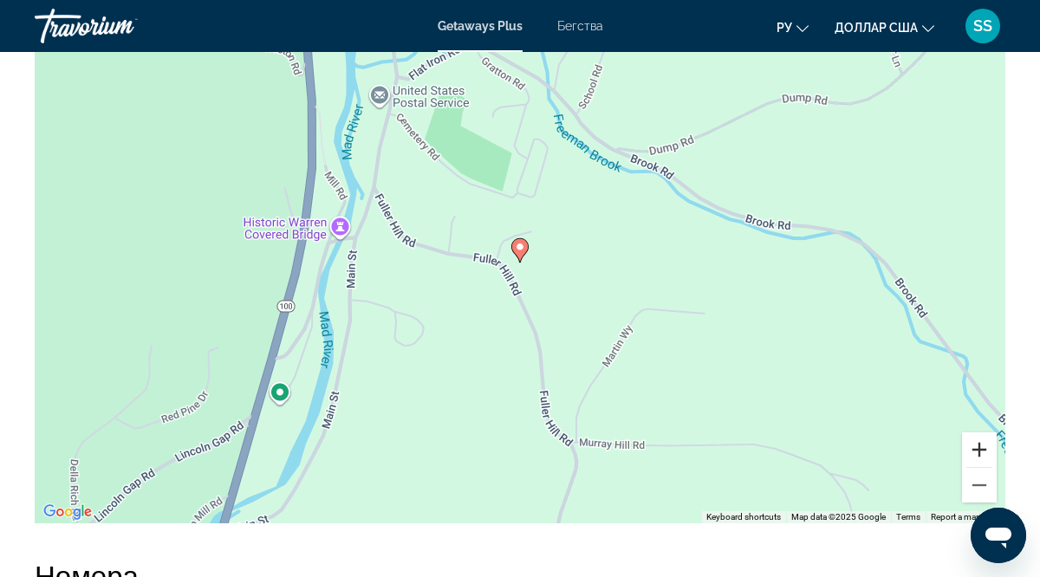
click at [979, 453] on button "Zoom in" at bounding box center [979, 450] width 35 height 35
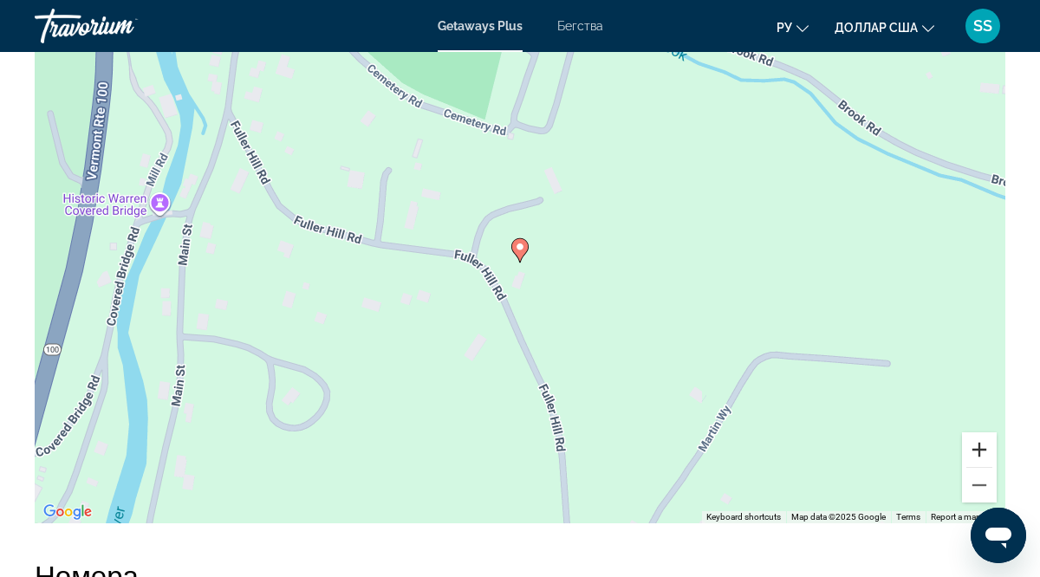
click at [979, 453] on button "Zoom in" at bounding box center [979, 450] width 35 height 35
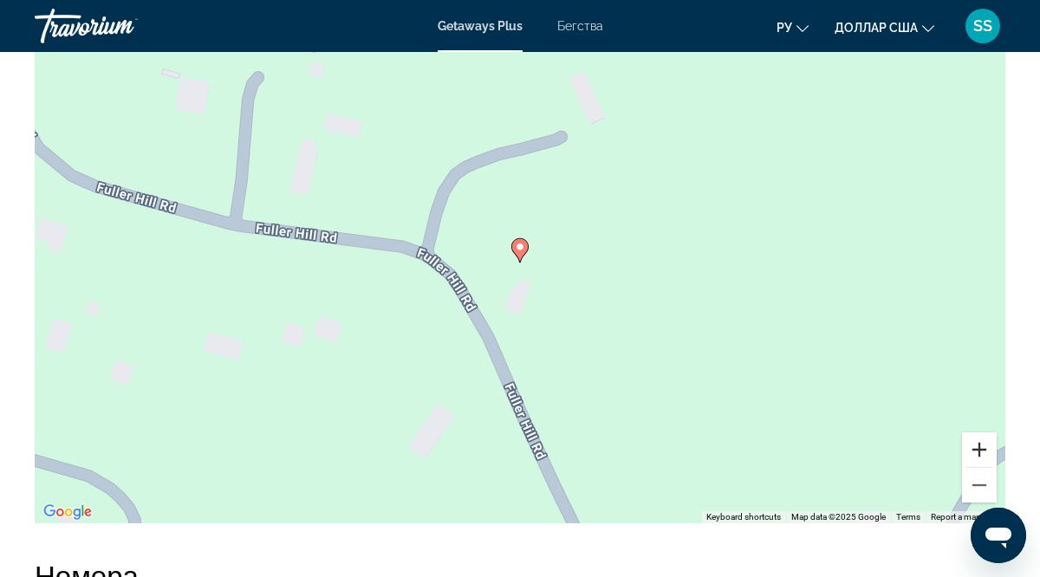
click at [979, 453] on button "Zoom in" at bounding box center [979, 450] width 35 height 35
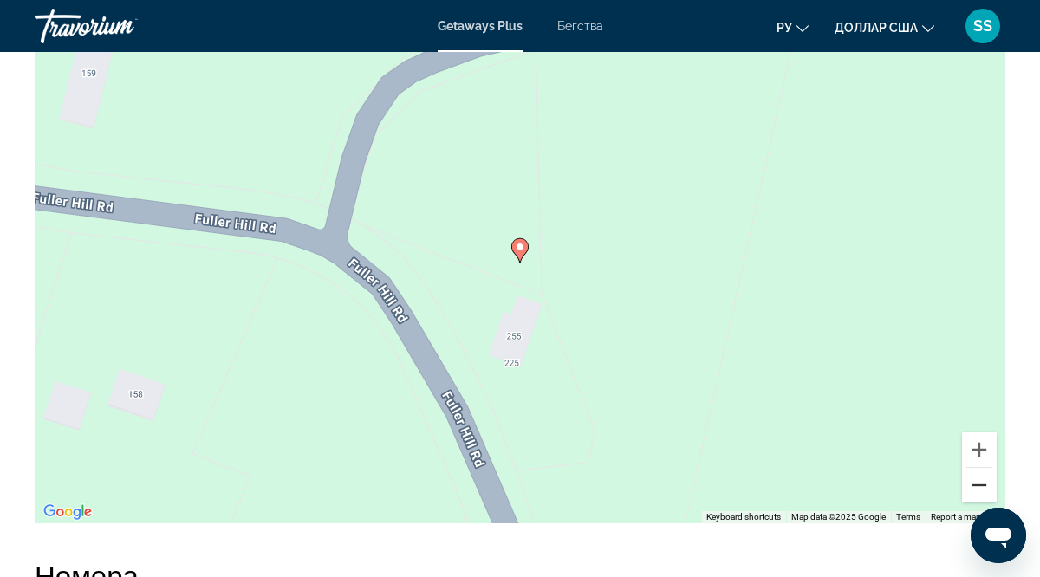
click at [982, 485] on button "Zoom out" at bounding box center [979, 485] width 35 height 35
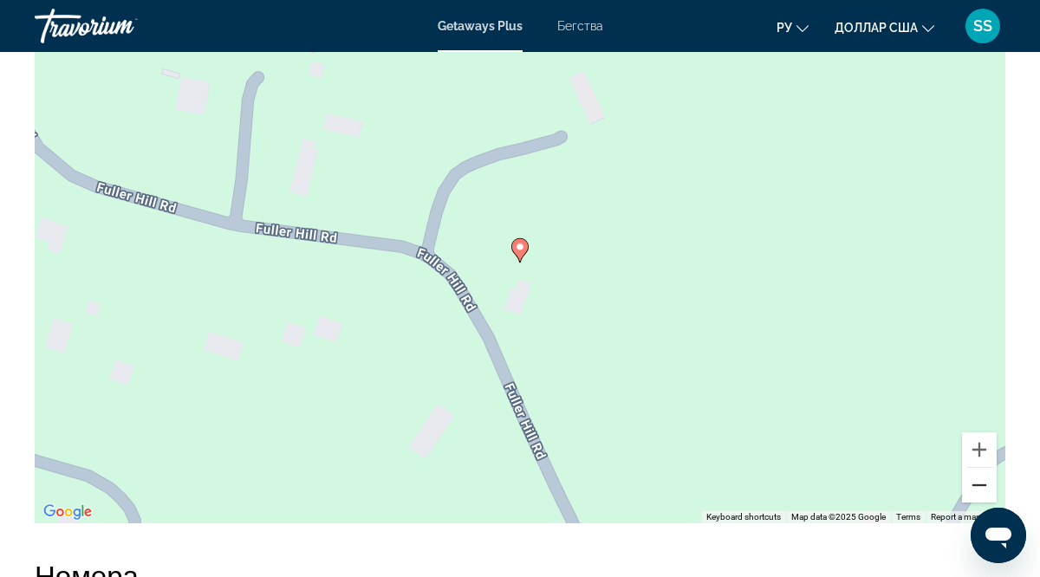
click at [982, 485] on button "Zoom out" at bounding box center [979, 485] width 35 height 35
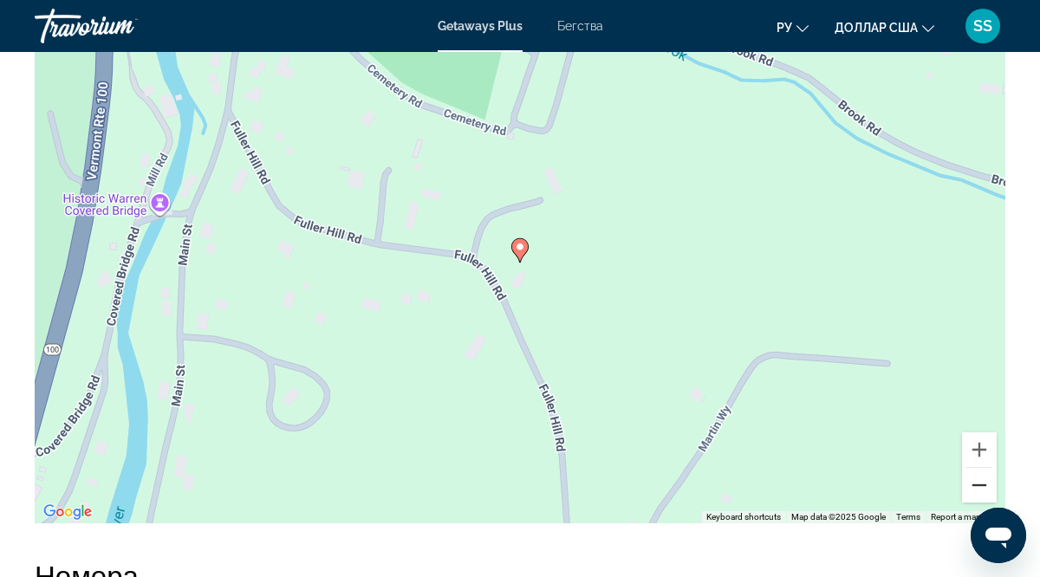
click at [982, 485] on button "Zoom out" at bounding box center [979, 485] width 35 height 35
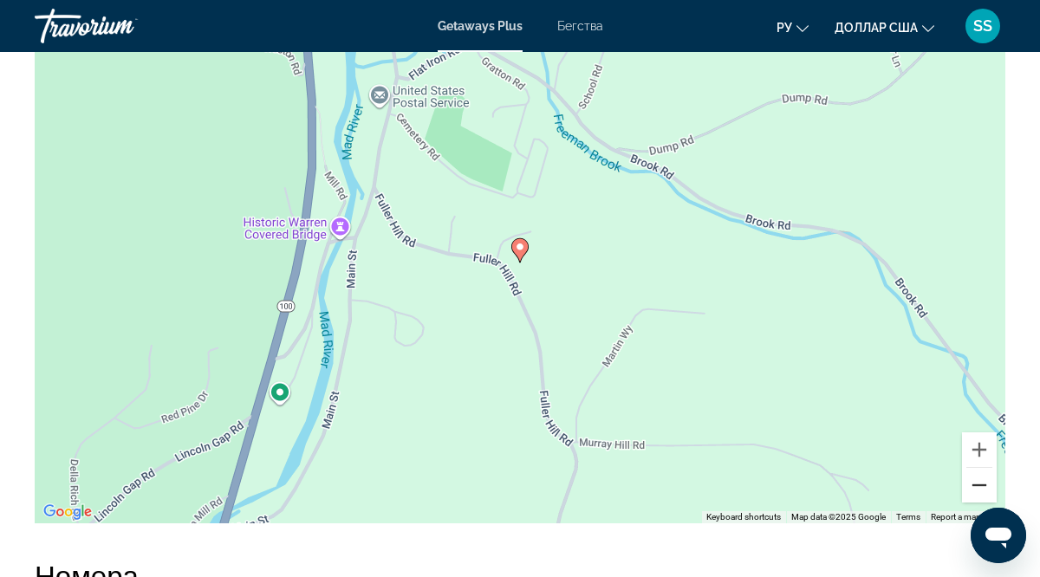
click at [982, 485] on button "Zoom out" at bounding box center [979, 485] width 35 height 35
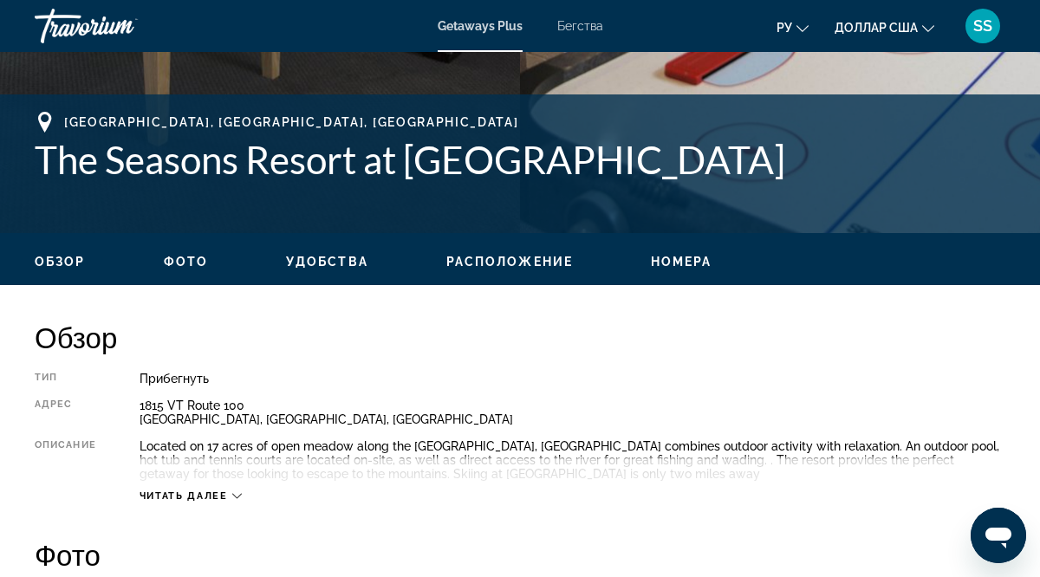
scroll to position [661, 0]
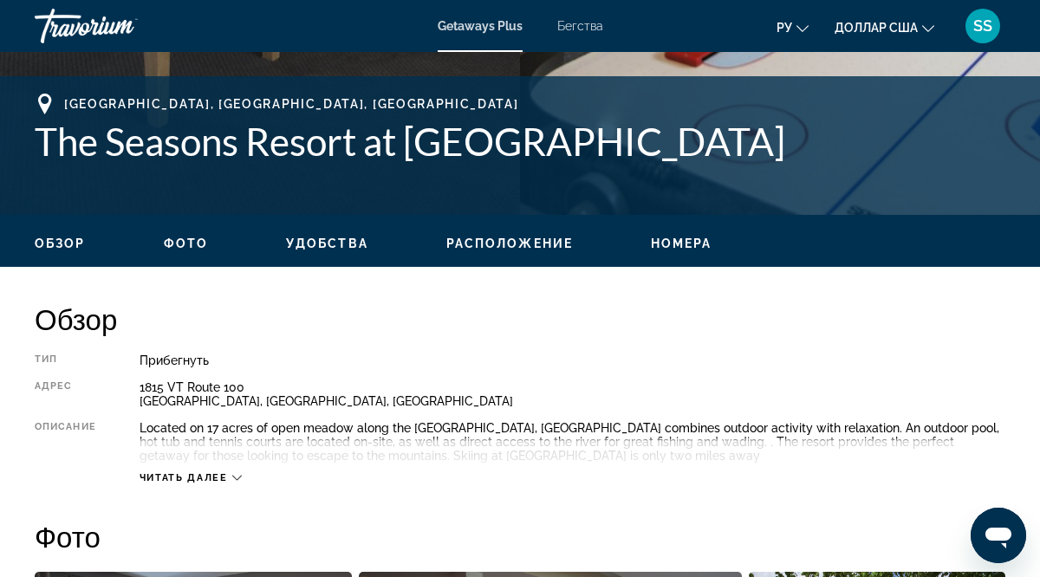
click at [199, 477] on span "Читать далее" at bounding box center [184, 477] width 88 height 11
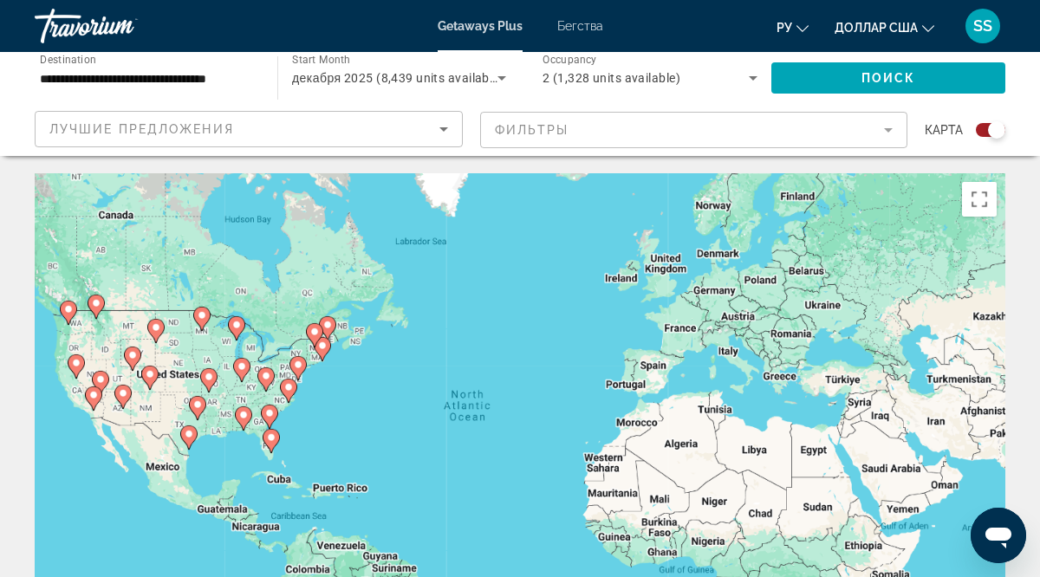
click at [889, 130] on mat-form-field "Фильтры" at bounding box center [694, 130] width 428 height 36
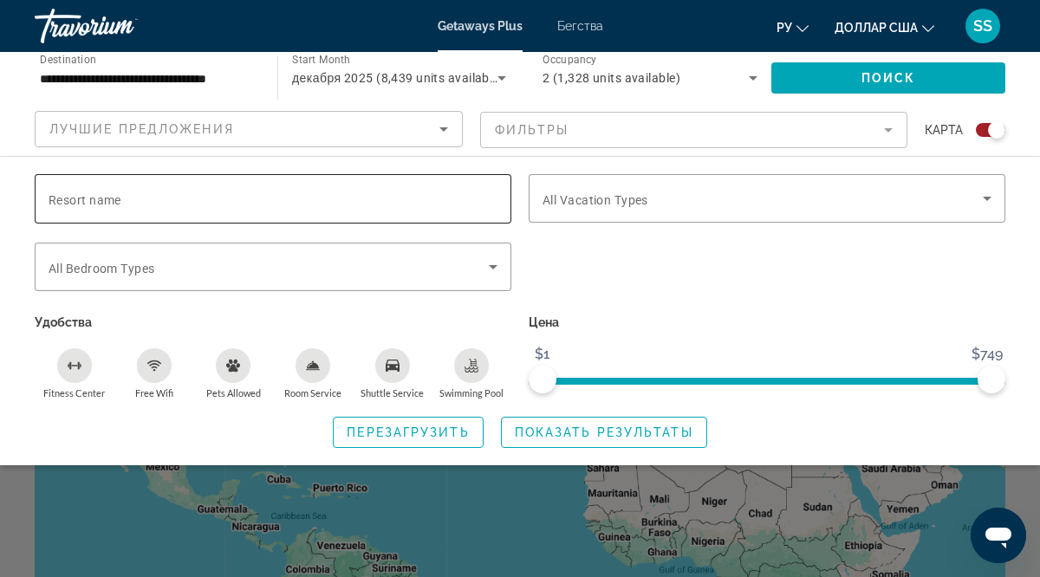
click at [54, 193] on span "Resort name" at bounding box center [85, 200] width 73 height 14
click at [54, 193] on input "Resort name" at bounding box center [273, 199] width 449 height 21
click at [52, 197] on input "**********" at bounding box center [273, 199] width 449 height 21
click at [111, 200] on input "**********" at bounding box center [273, 199] width 449 height 21
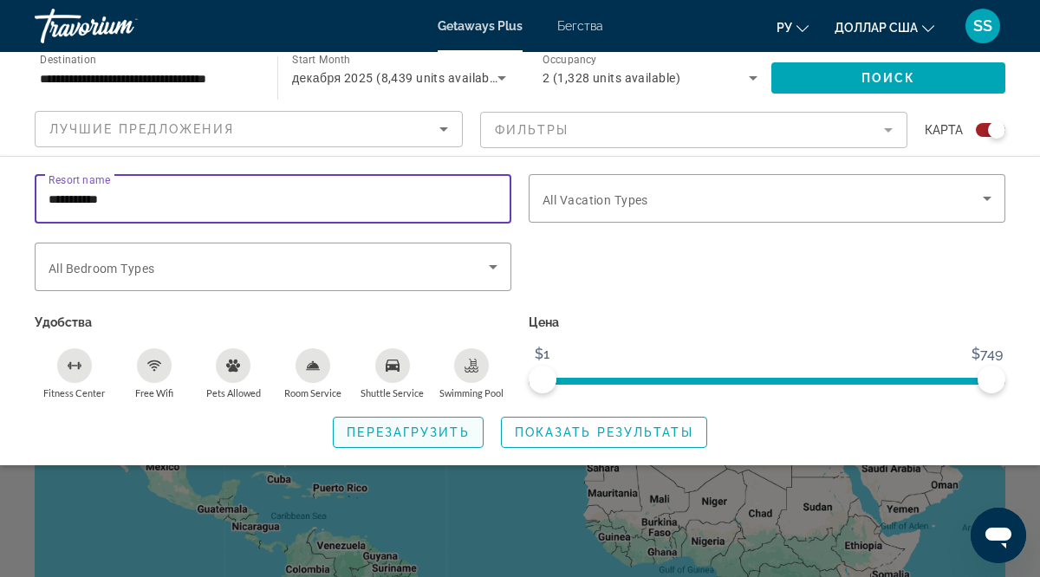
type input "**********"
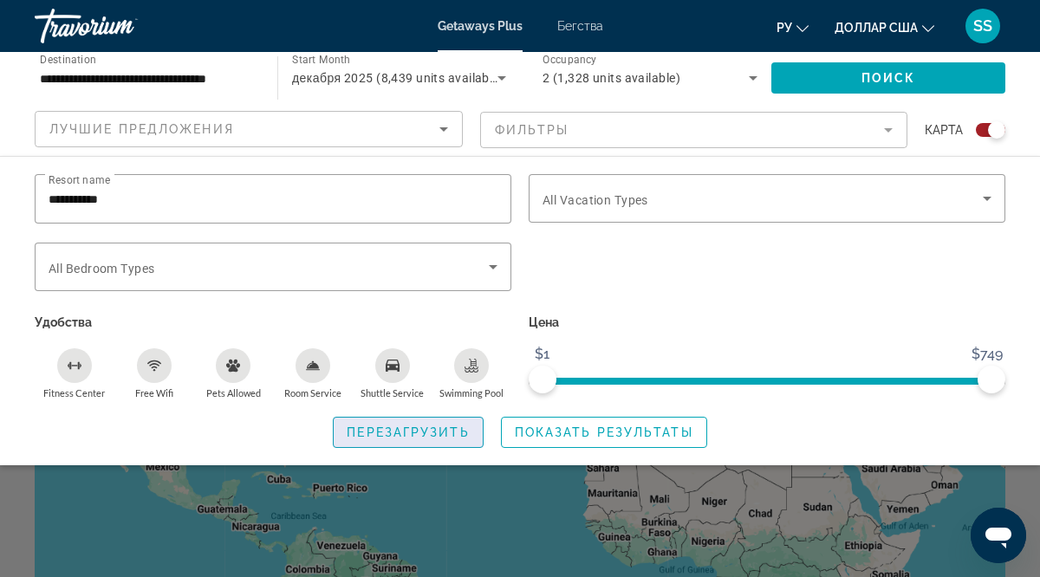
click at [449, 431] on span "Перезагрузить" at bounding box center [408, 433] width 122 height 14
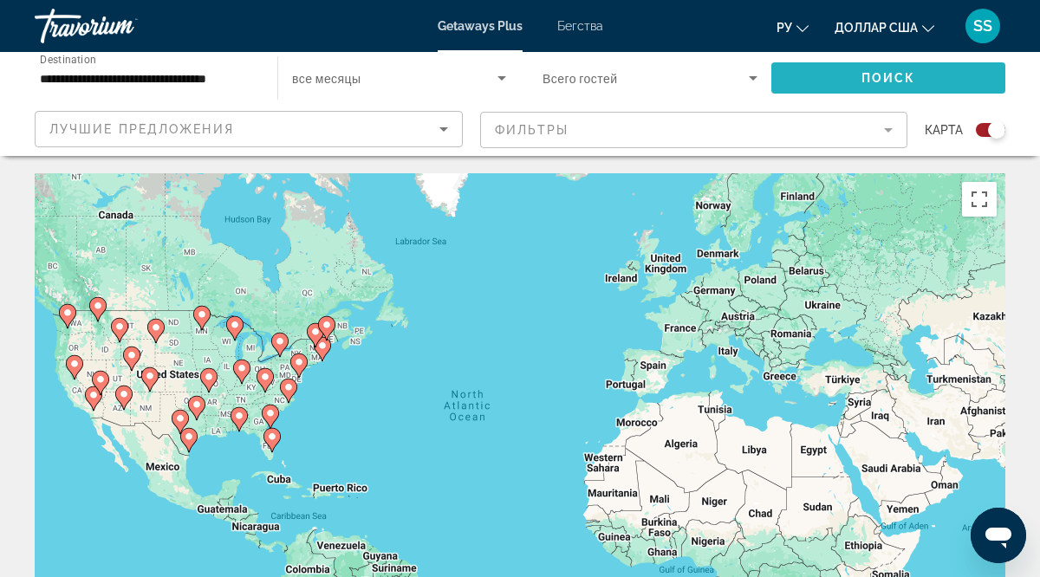
click at [896, 81] on span "Поиск" at bounding box center [889, 78] width 55 height 14
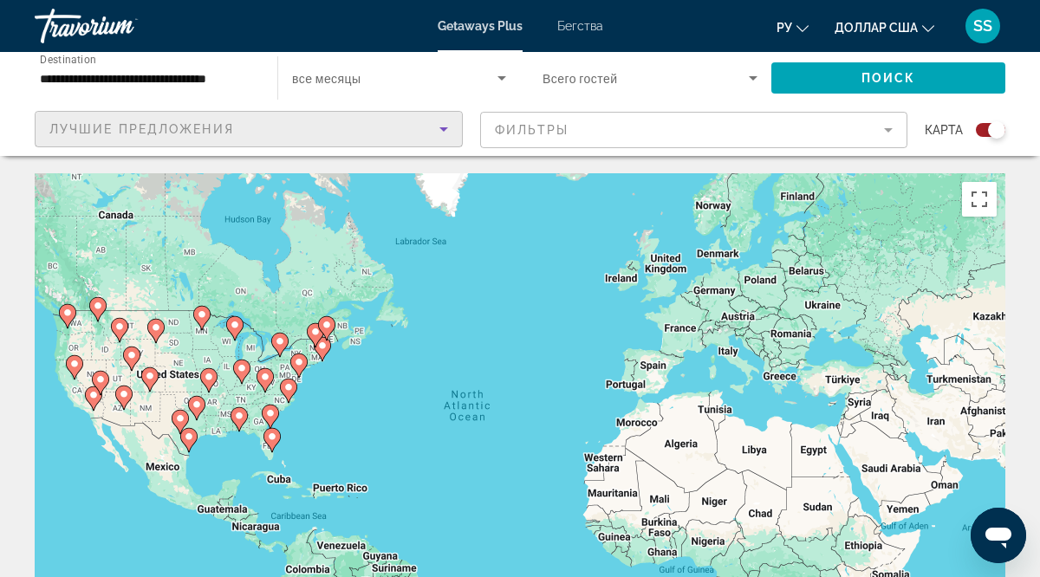
click at [449, 126] on icon "Sort by" at bounding box center [443, 129] width 21 height 21
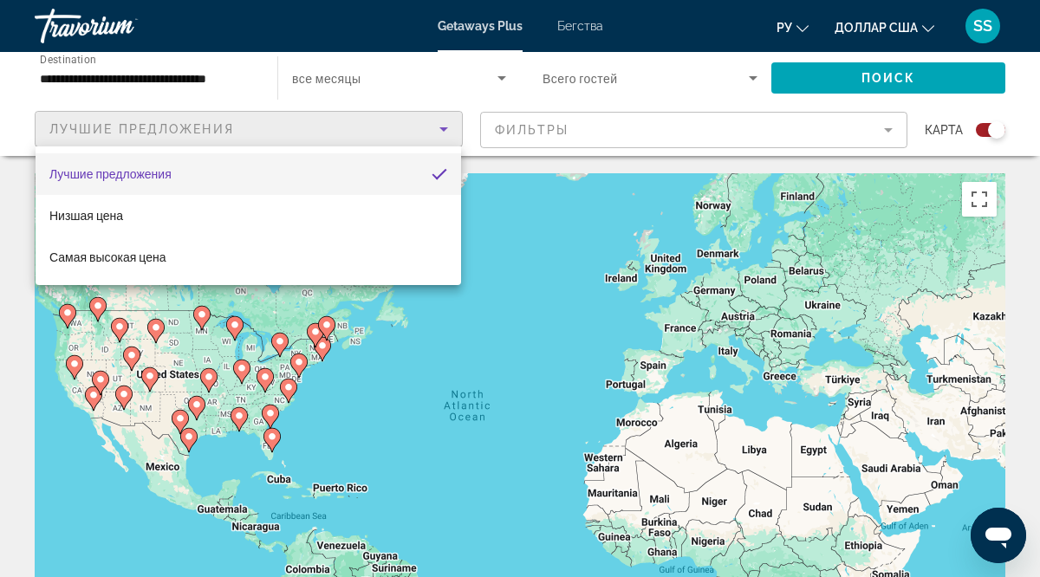
click at [811, 141] on div at bounding box center [520, 288] width 1040 height 577
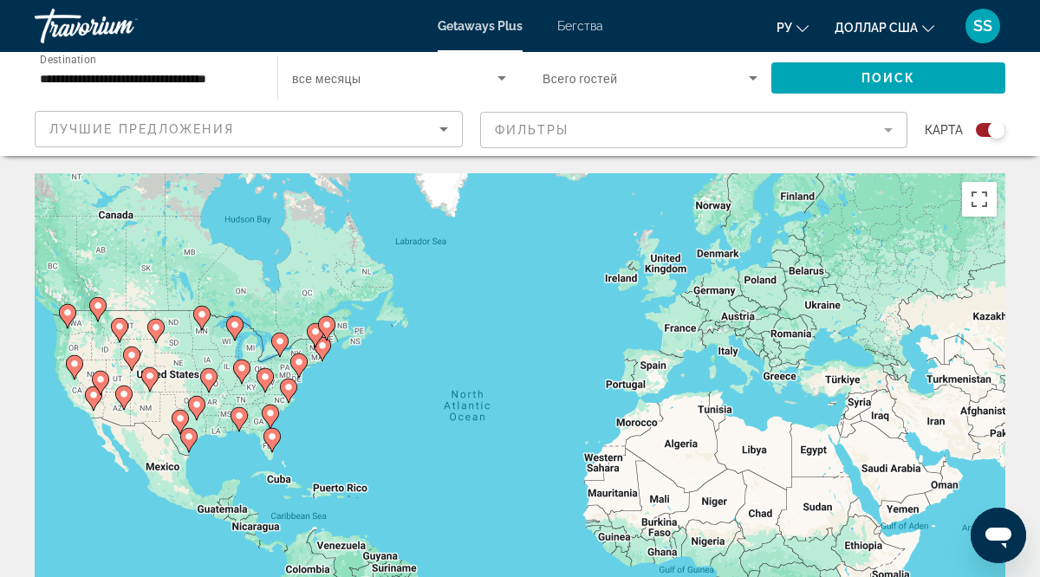
click at [530, 133] on mat-form-field "Фильтры" at bounding box center [694, 130] width 428 height 36
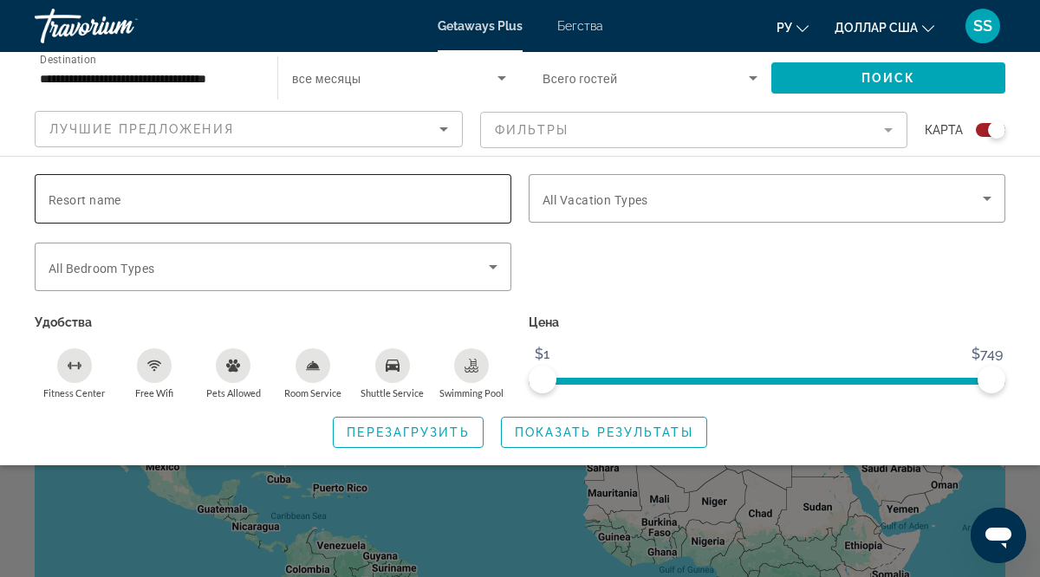
click at [52, 195] on span "Resort name" at bounding box center [85, 200] width 73 height 14
click at [52, 195] on input "Resort name" at bounding box center [273, 199] width 449 height 21
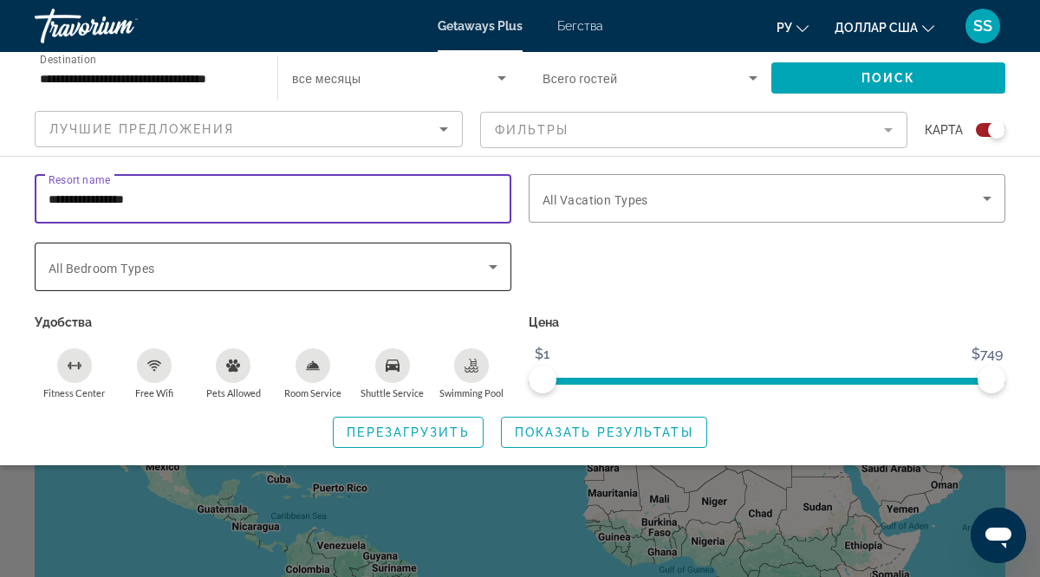
type input "**********"
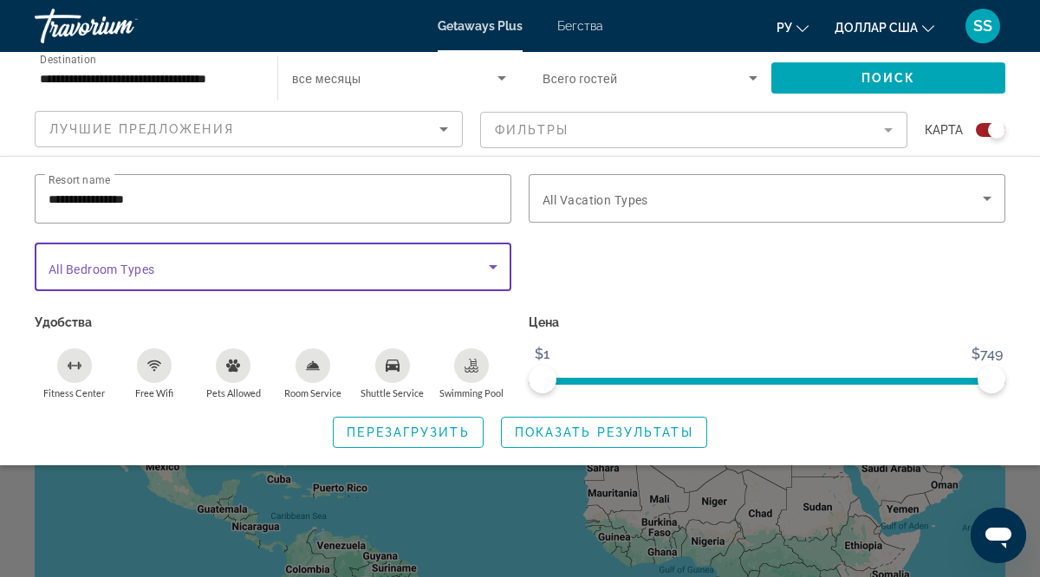
click at [493, 268] on icon "Search widget" at bounding box center [493, 267] width 21 height 21
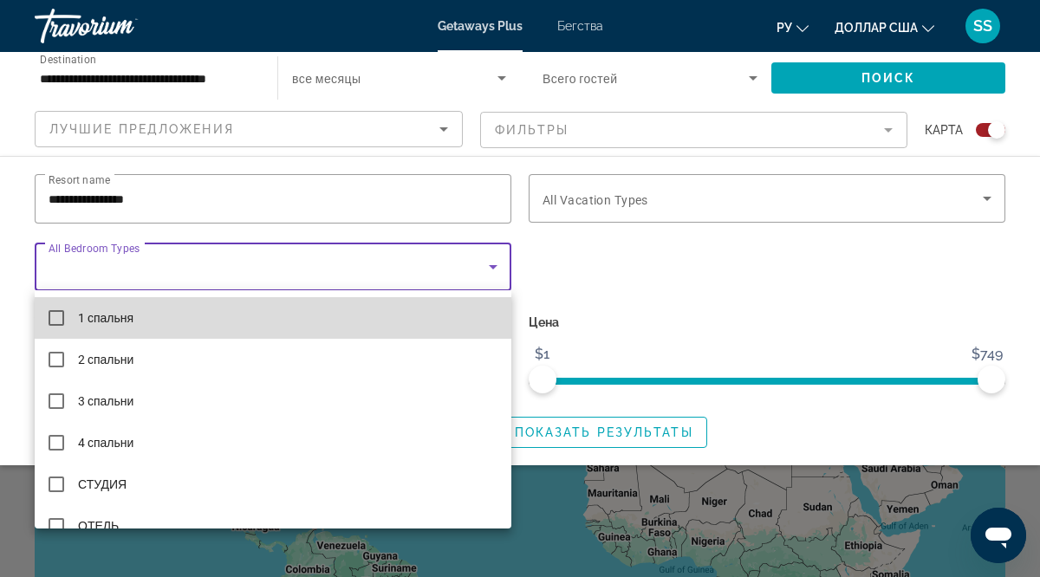
click at [55, 317] on mat-pseudo-checkbox at bounding box center [57, 318] width 16 height 16
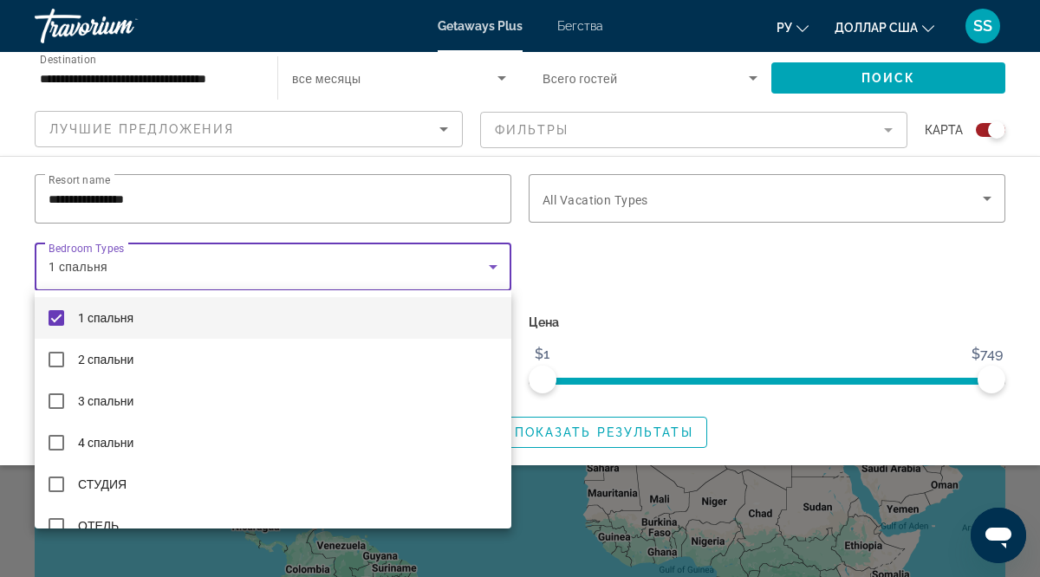
click at [989, 199] on div at bounding box center [520, 288] width 1040 height 577
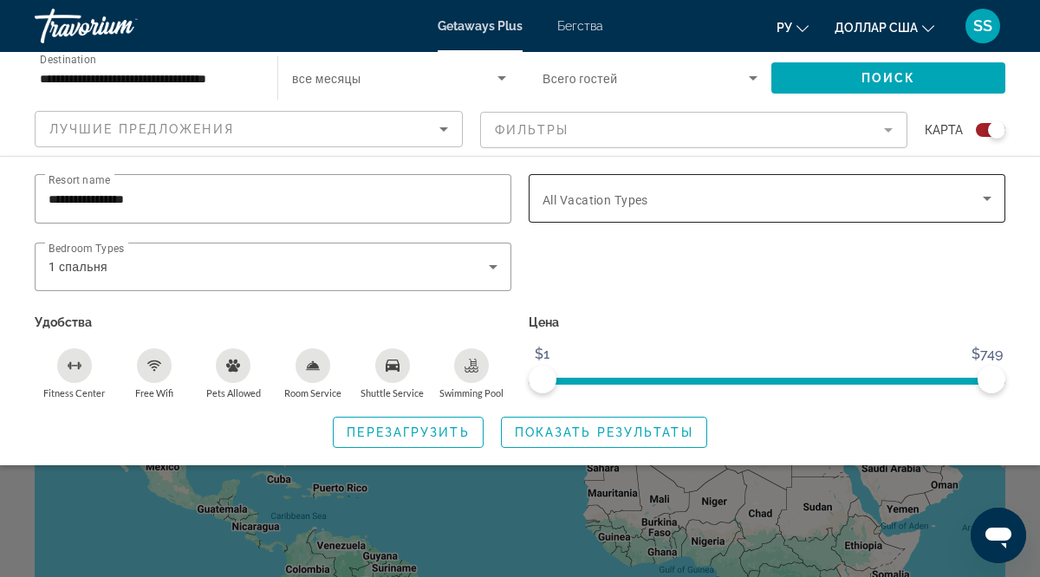
click at [836, 205] on span "Search widget" at bounding box center [763, 198] width 440 height 21
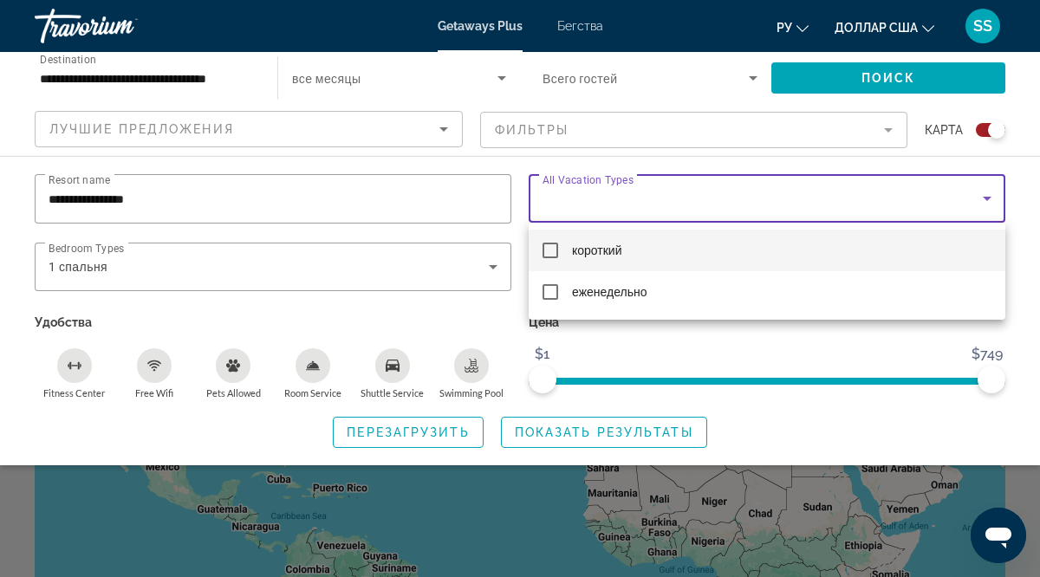
click at [628, 434] on div at bounding box center [520, 288] width 1040 height 577
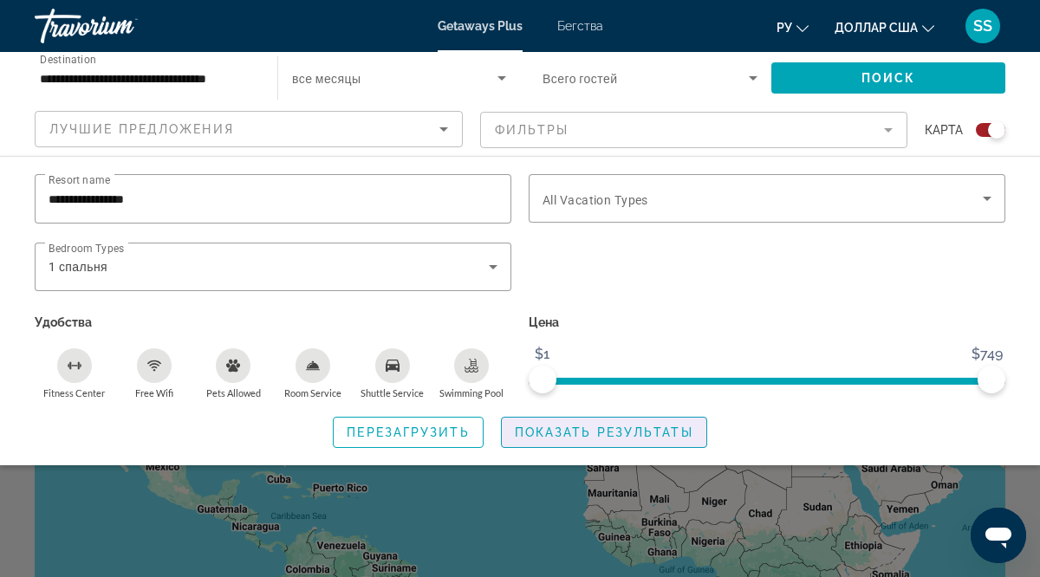
click at [628, 434] on span "Показать результаты" at bounding box center [604, 433] width 179 height 14
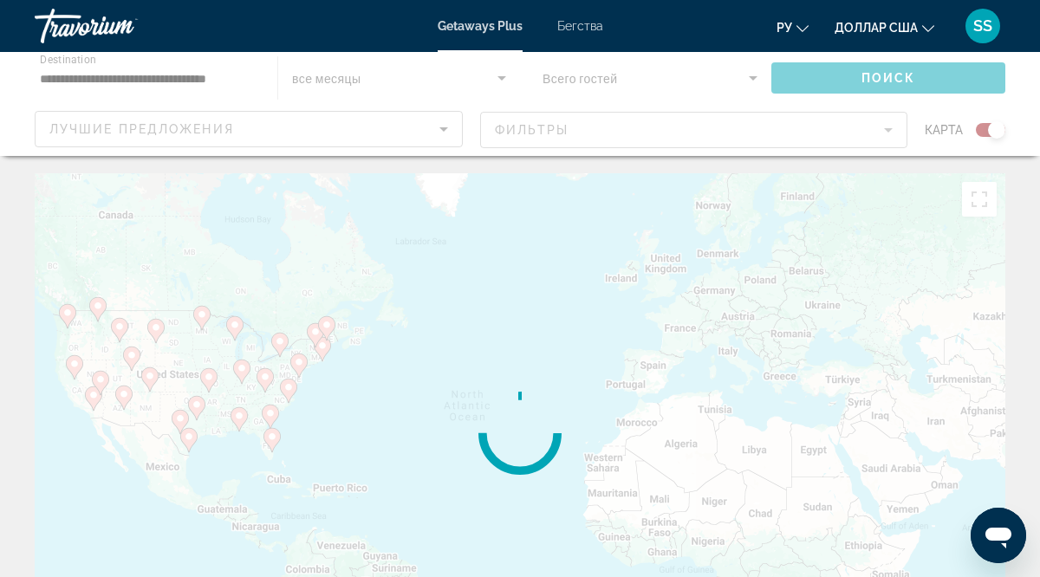
click at [628, 434] on div "Основное содержание" at bounding box center [520, 433] width 971 height 520
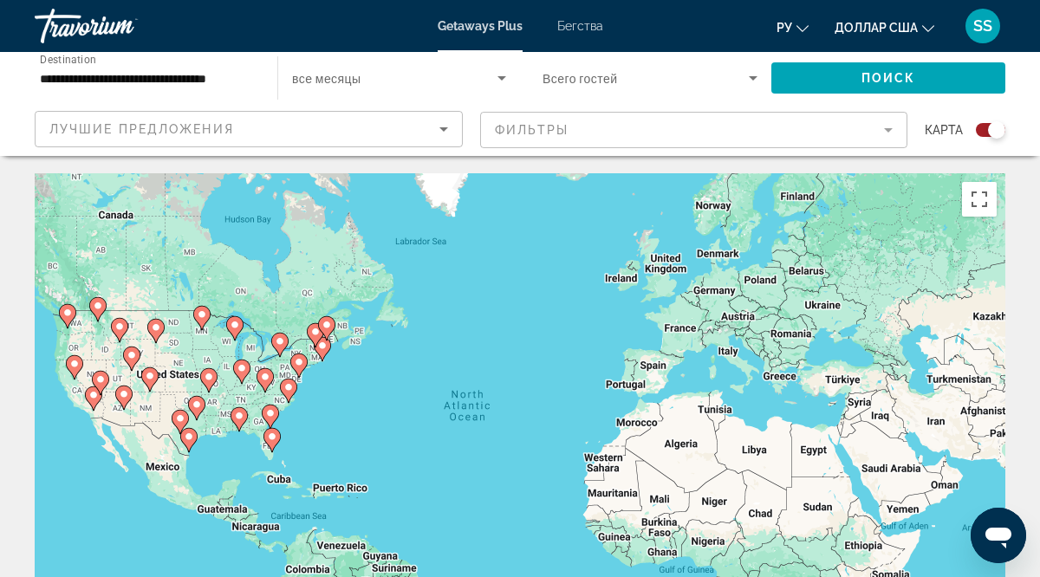
click at [238, 329] on image "Основное содержание" at bounding box center [235, 325] width 10 height 10
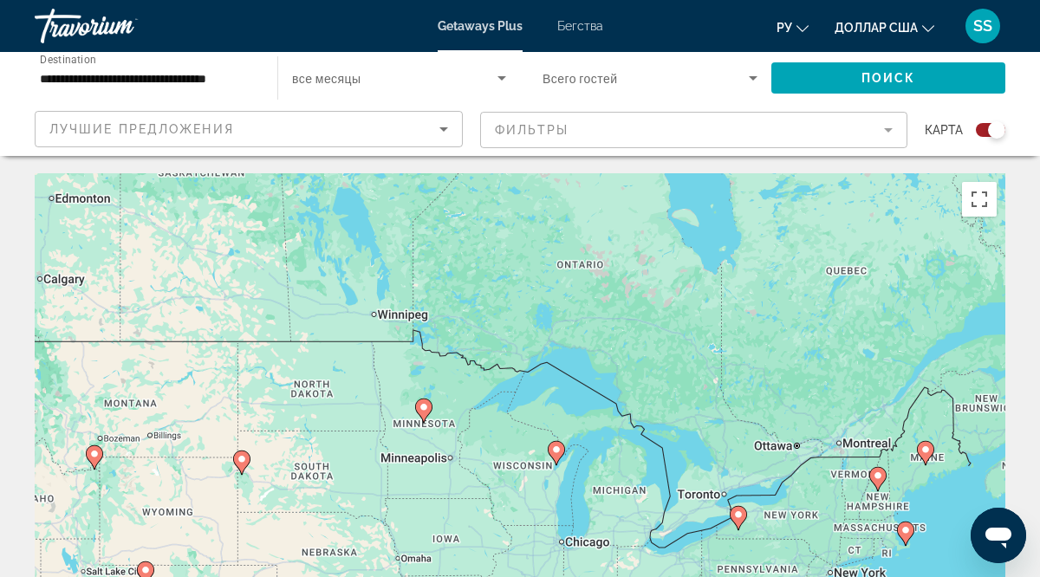
click at [907, 530] on image "Основное содержание" at bounding box center [906, 530] width 10 height 10
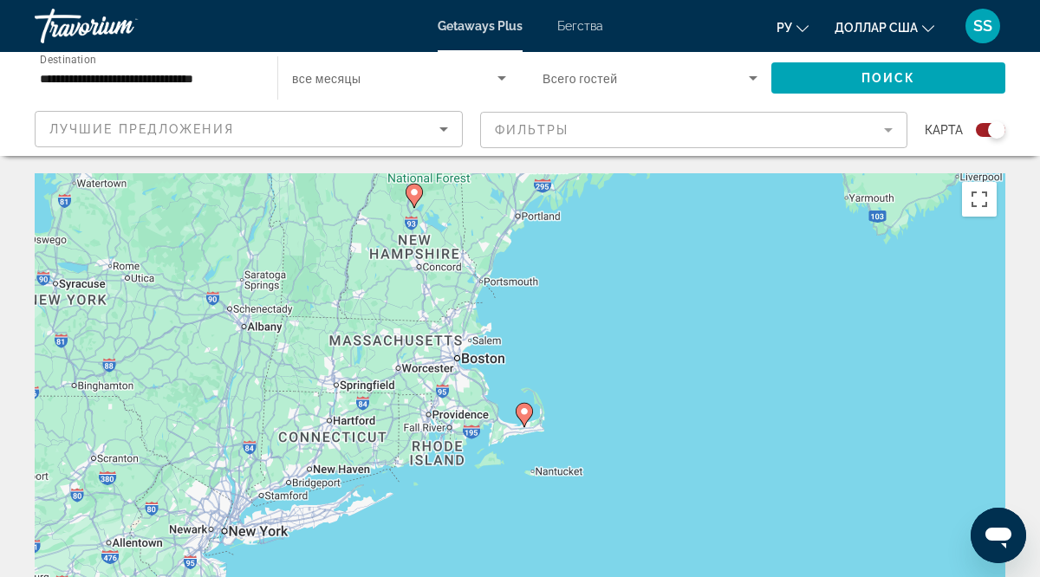
click at [415, 192] on image "Основное содержание" at bounding box center [414, 192] width 10 height 10
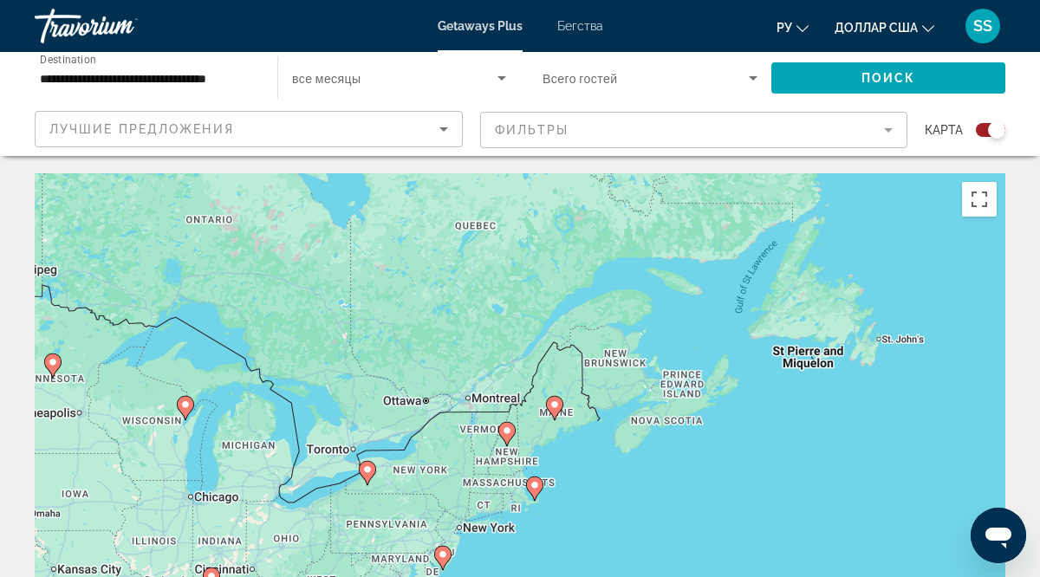
click at [506, 430] on image "Основное содержание" at bounding box center [507, 431] width 10 height 10
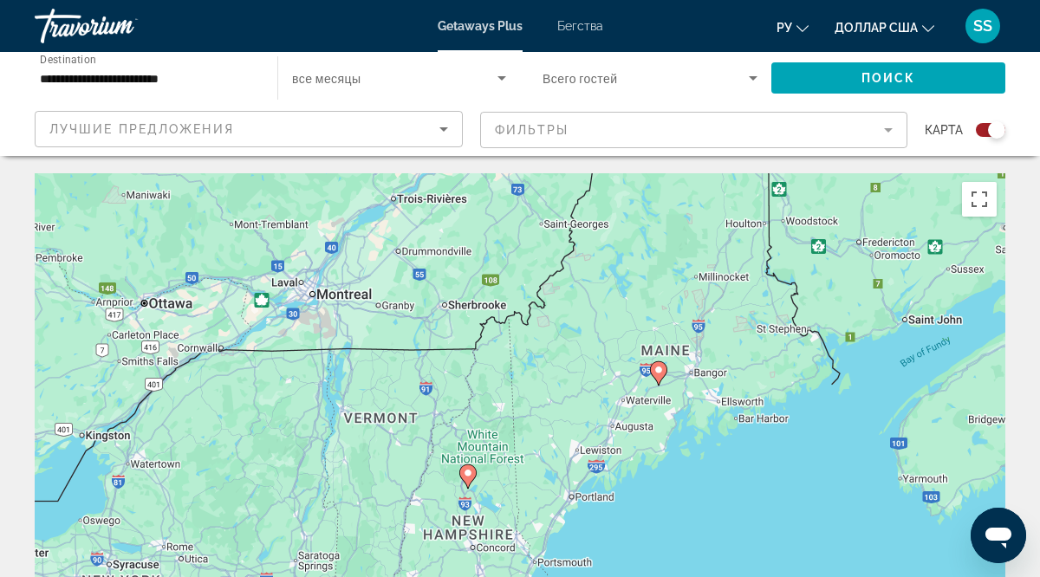
click at [468, 478] on icon "Основное содержание" at bounding box center [468, 477] width 16 height 23
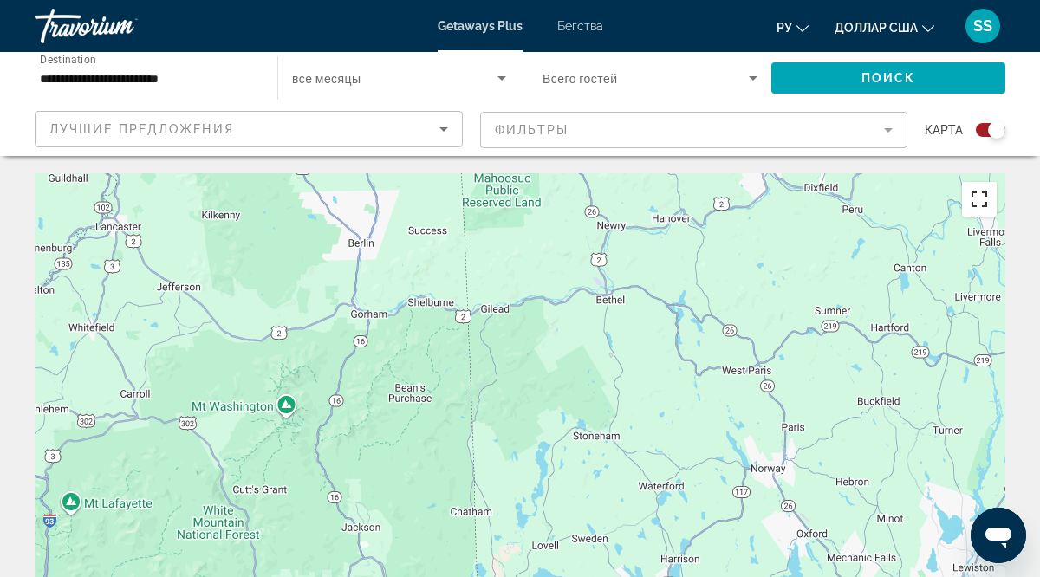
click at [980, 199] on button "Toggle fullscreen view" at bounding box center [979, 199] width 35 height 35
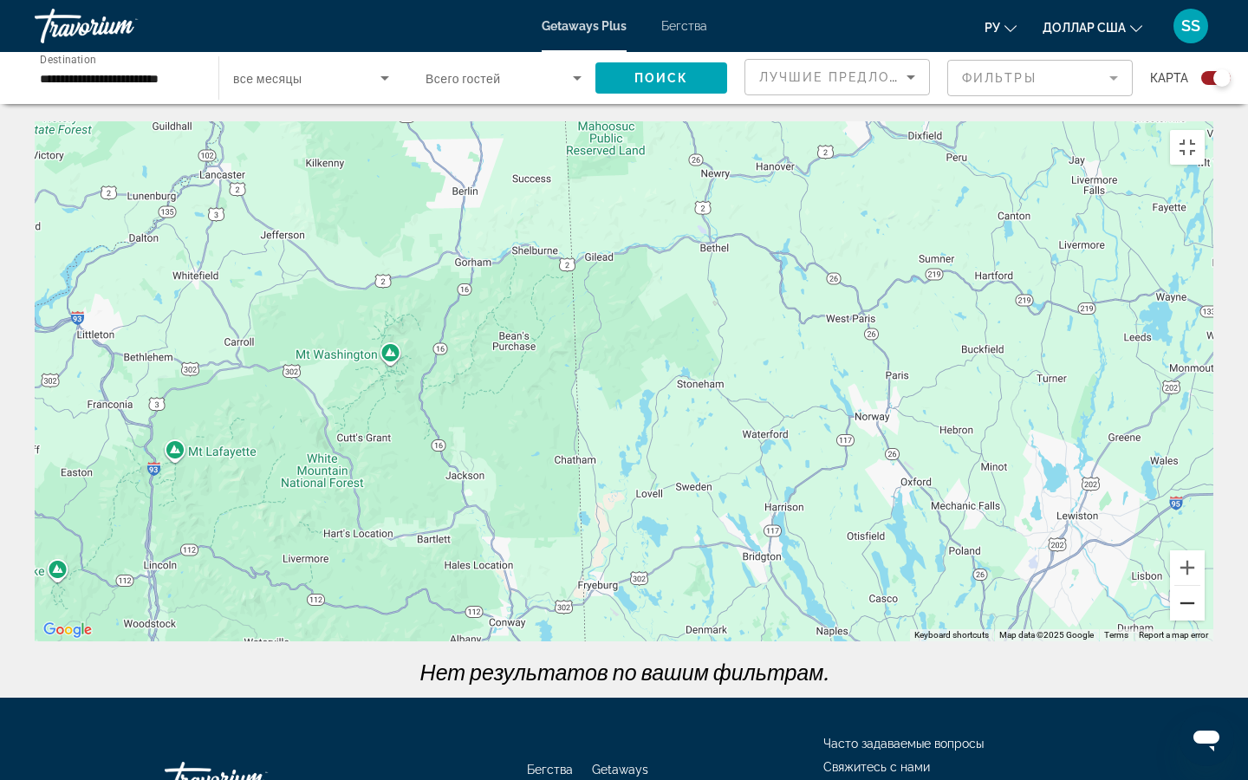
click at [1039, 576] on button "Zoom out" at bounding box center [1187, 603] width 35 height 35
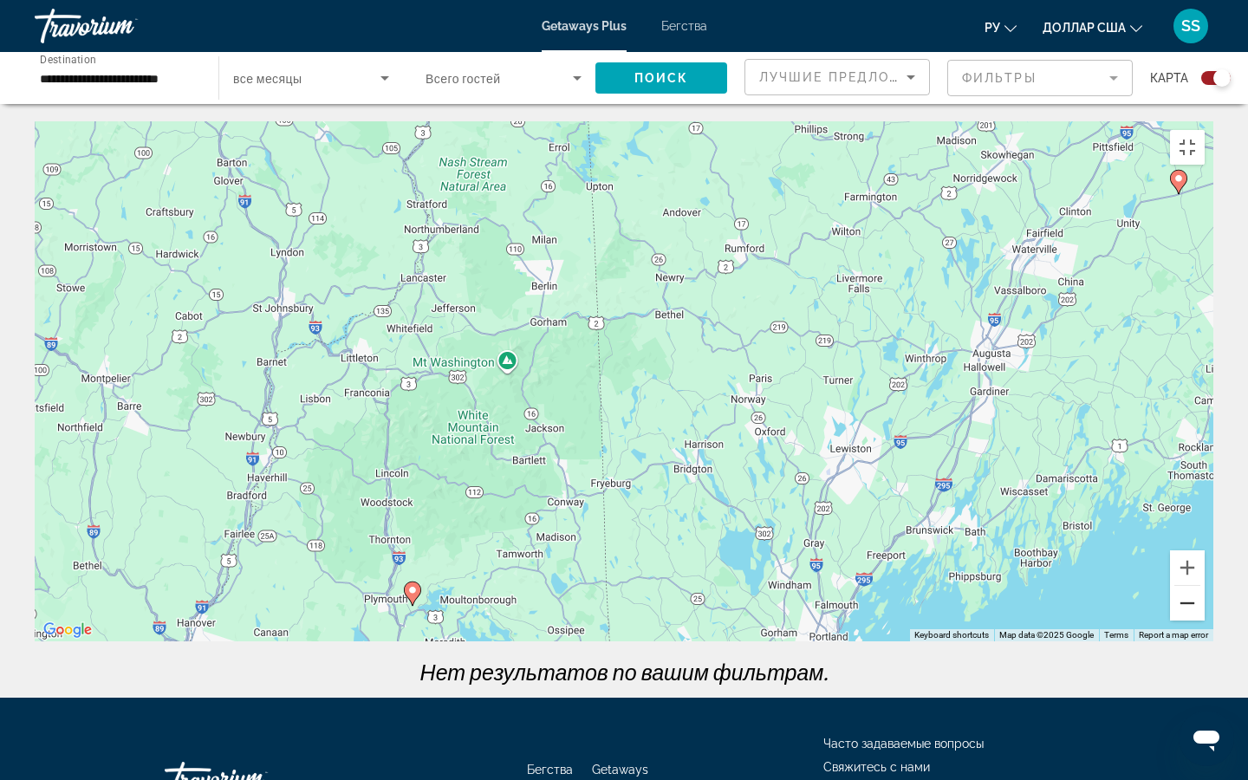
click at [1039, 576] on button "Zoom out" at bounding box center [1187, 603] width 35 height 35
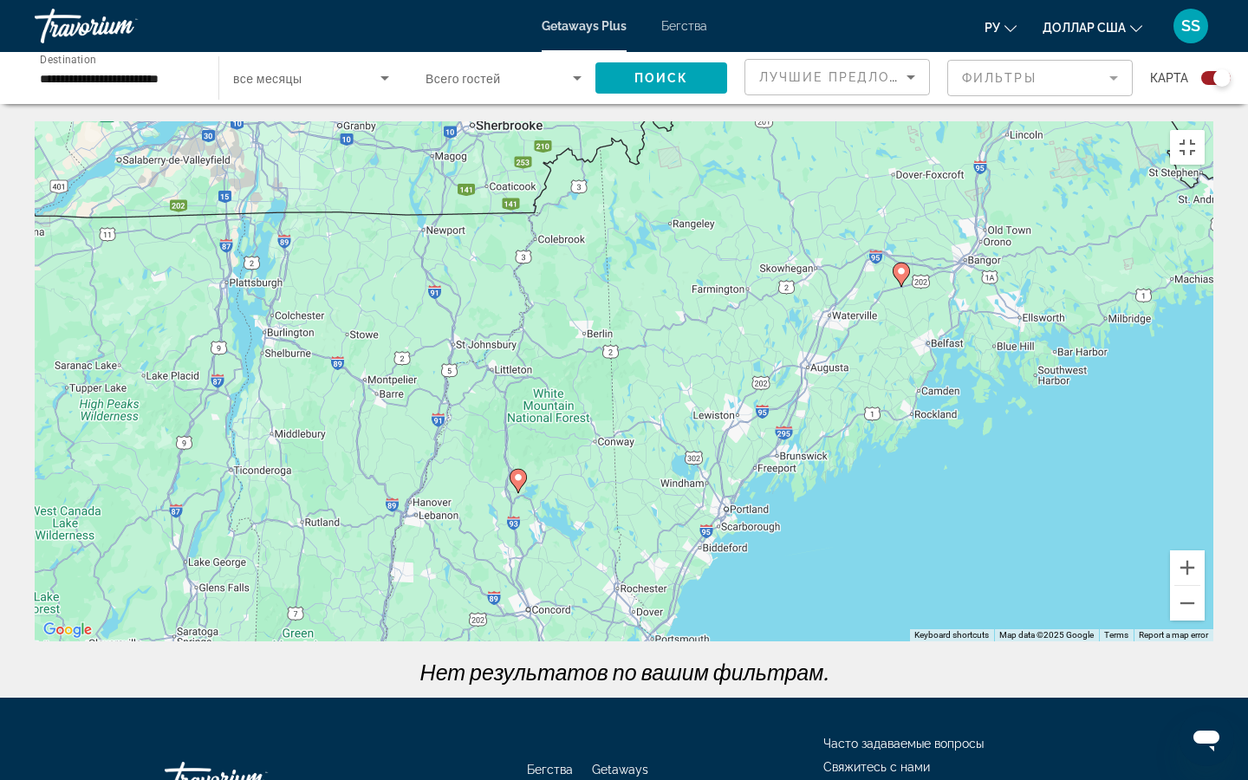
drag, startPoint x: 843, startPoint y: 394, endPoint x: 890, endPoint y: 290, distance: 113.3
click at [843, 370] on div "To navigate, press the arrow keys. To activate drag with keyboard, press Alt + …" at bounding box center [624, 381] width 1179 height 520
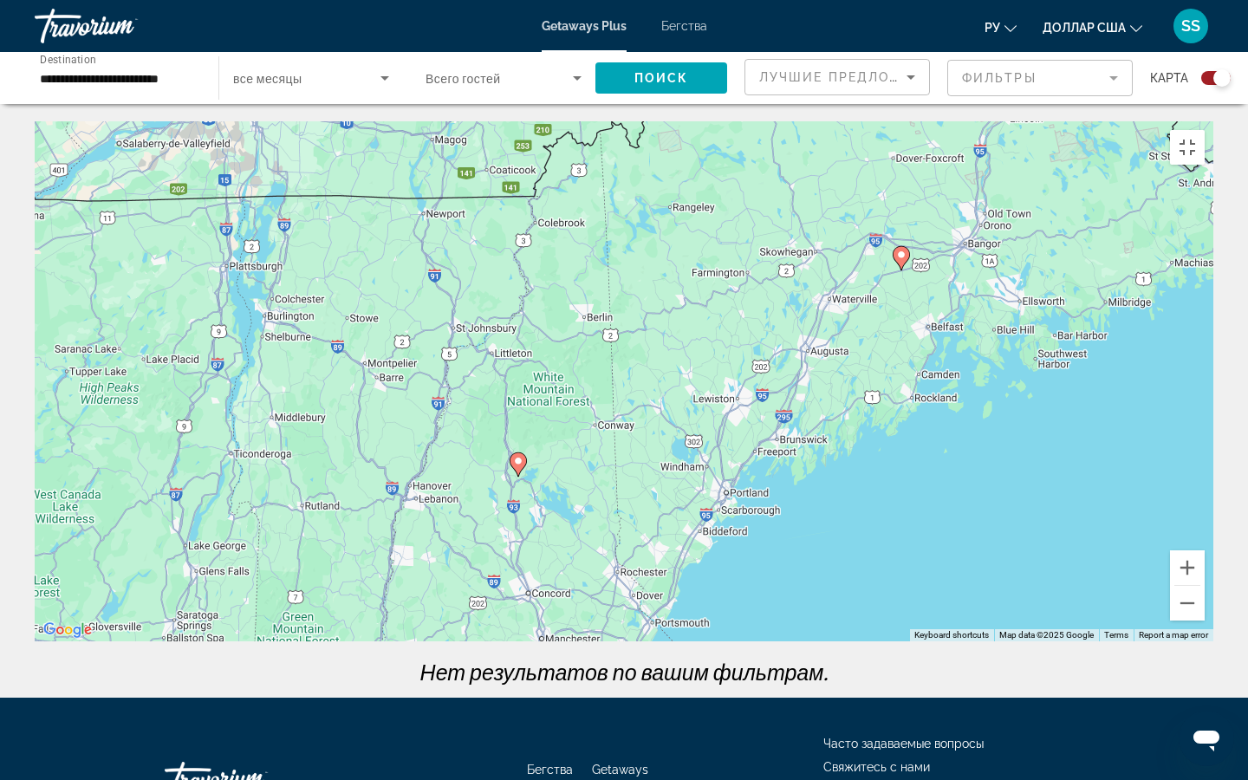
click at [902, 259] on image "Основное содержание" at bounding box center [901, 255] width 10 height 10
type input "**********"
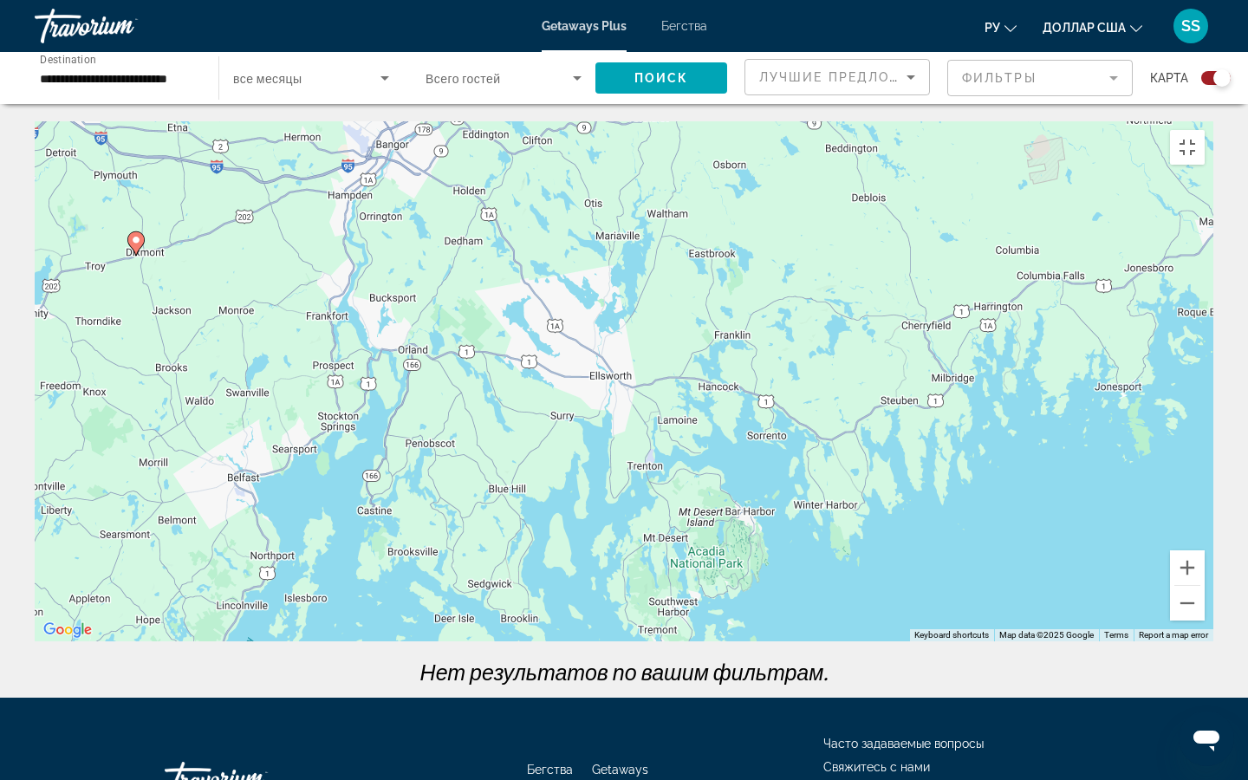
click at [134, 245] on image "Основное содержание" at bounding box center [136, 240] width 10 height 10
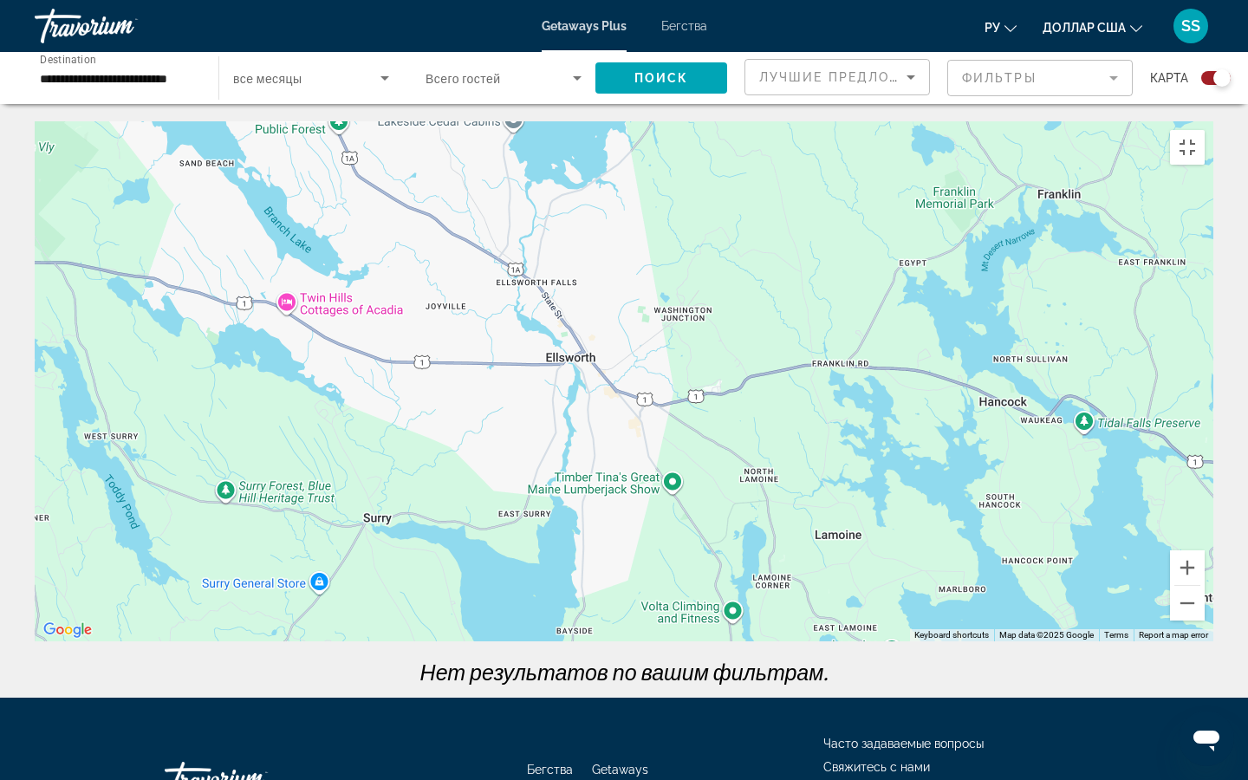
click at [290, 315] on div "To navigate, press the arrow keys. To activate drag with keyboard, press Alt + …" at bounding box center [624, 381] width 1179 height 520
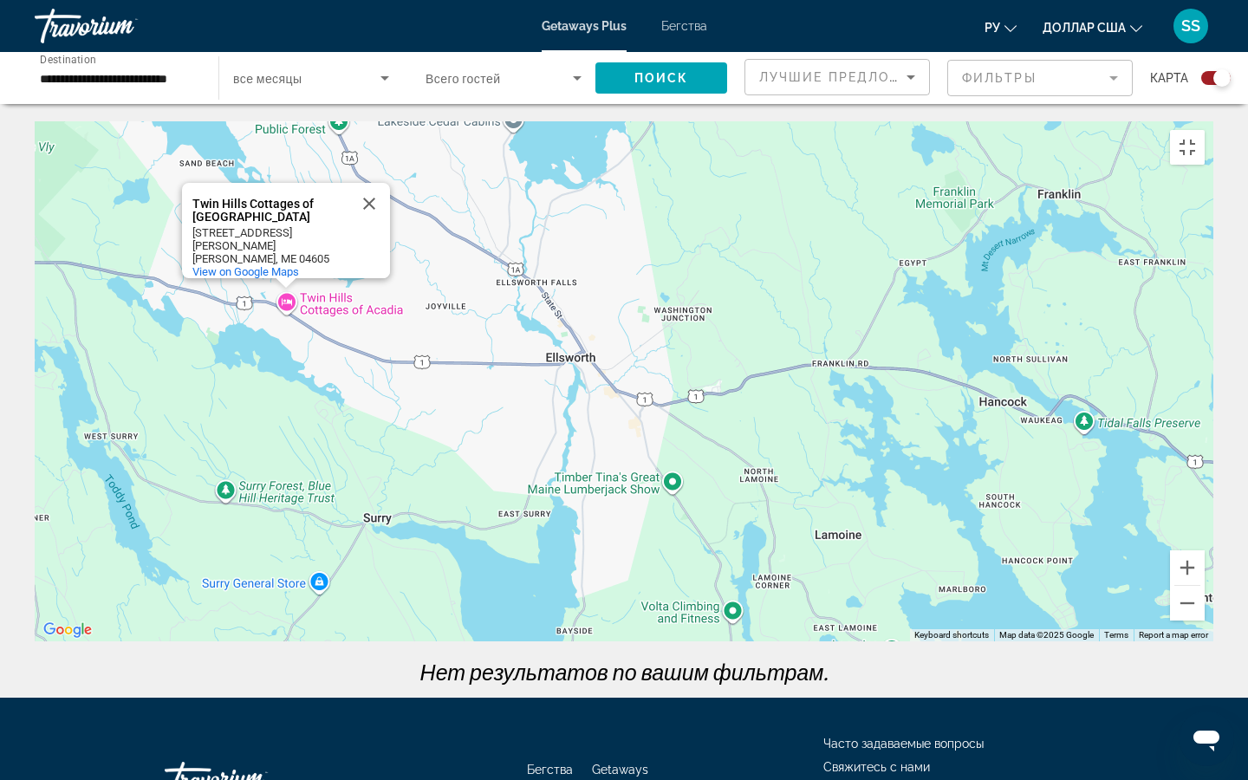
click at [290, 315] on div "To navigate, press the arrow keys. To activate drag with keyboard, press Alt + …" at bounding box center [624, 381] width 1179 height 520
click at [413, 261] on div "To navigate, press the arrow keys. To activate drag with keyboard, press Alt + …" at bounding box center [624, 381] width 1179 height 520
click at [1039, 576] on button "Zoom out" at bounding box center [1187, 603] width 35 height 35
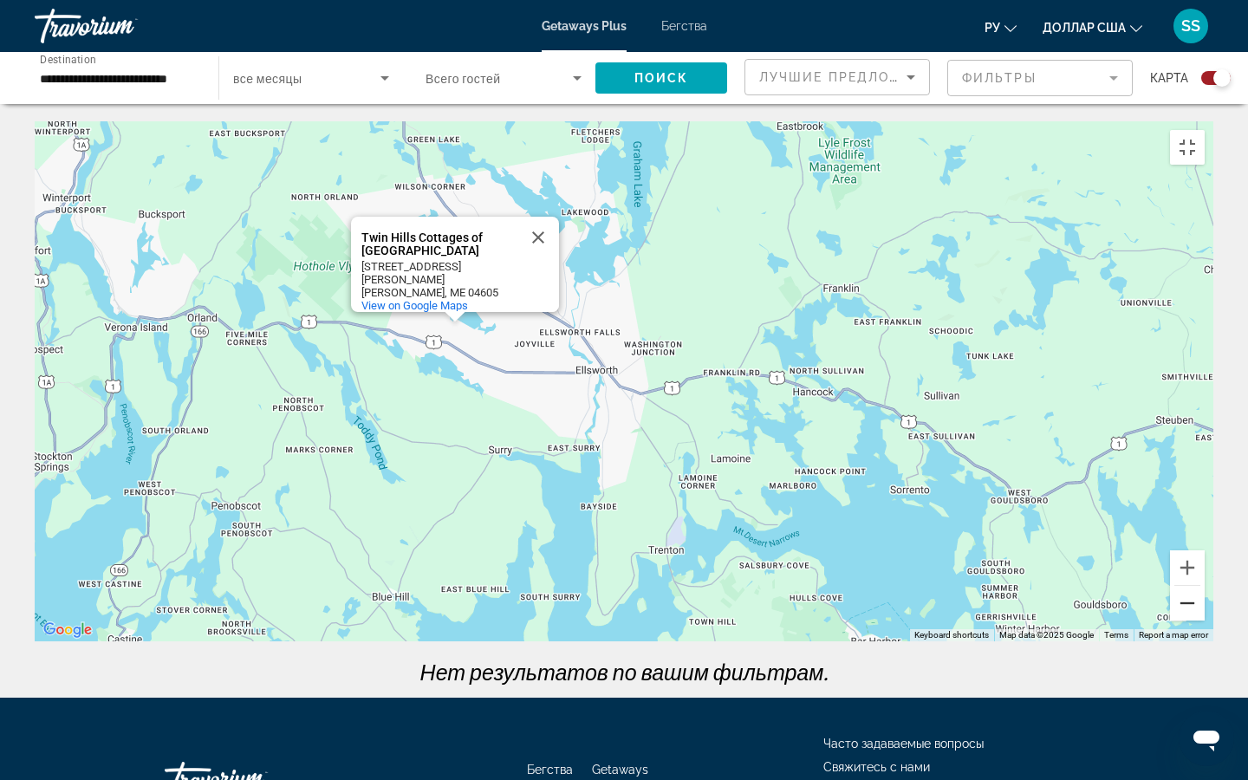
click at [1039, 576] on button "Zoom out" at bounding box center [1187, 603] width 35 height 35
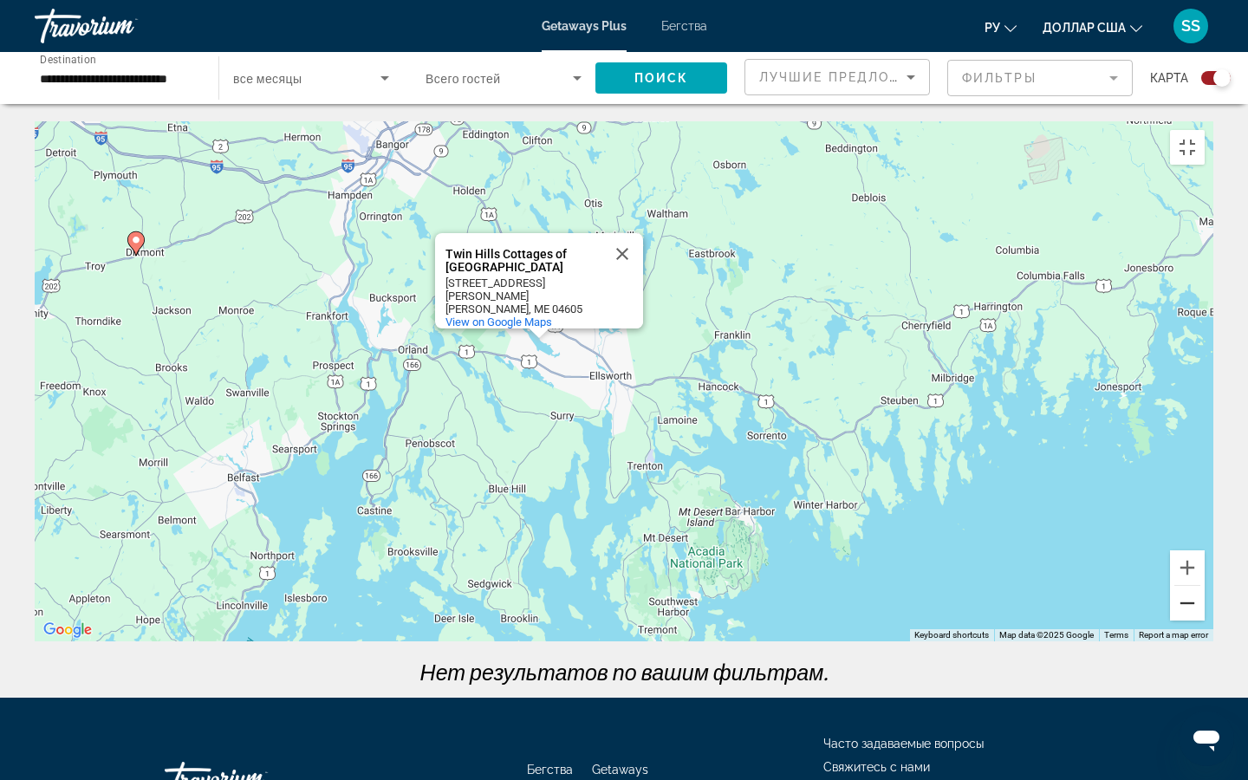
click at [1039, 576] on button "Zoom out" at bounding box center [1187, 603] width 35 height 35
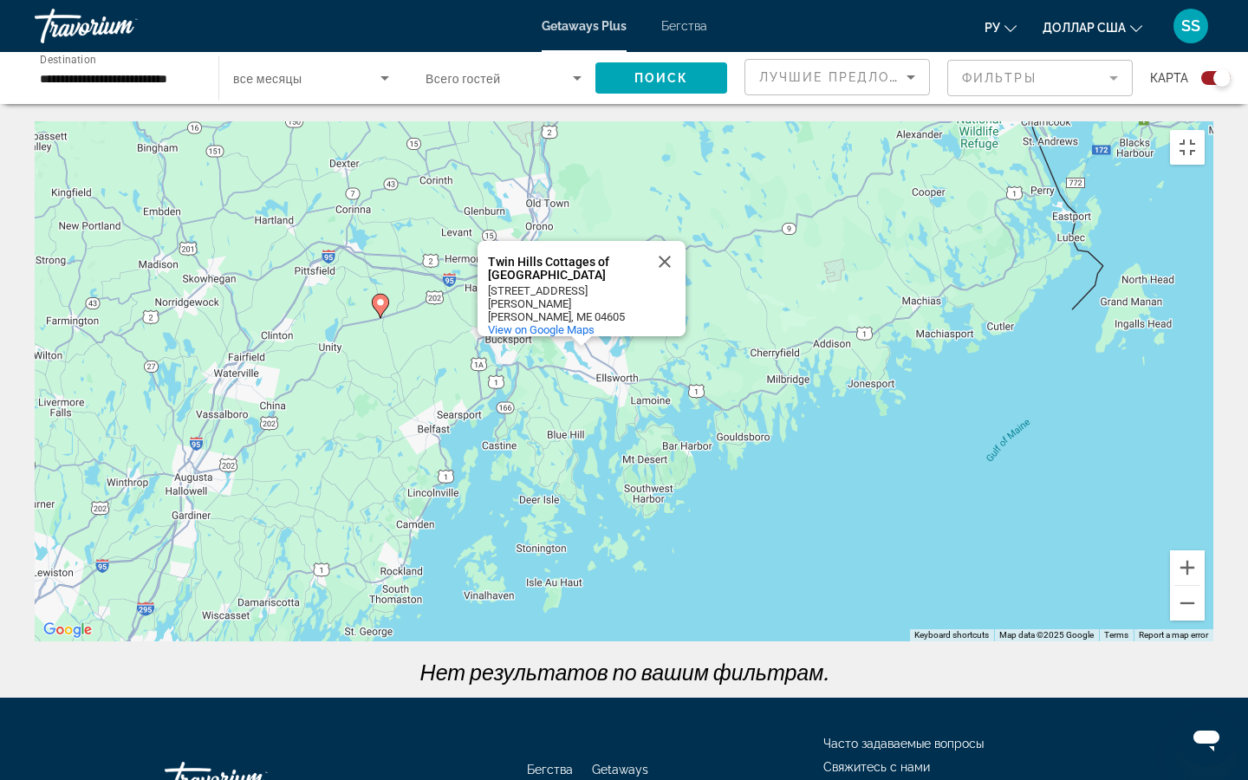
click at [381, 317] on icon "Основное содержание" at bounding box center [381, 306] width 16 height 23
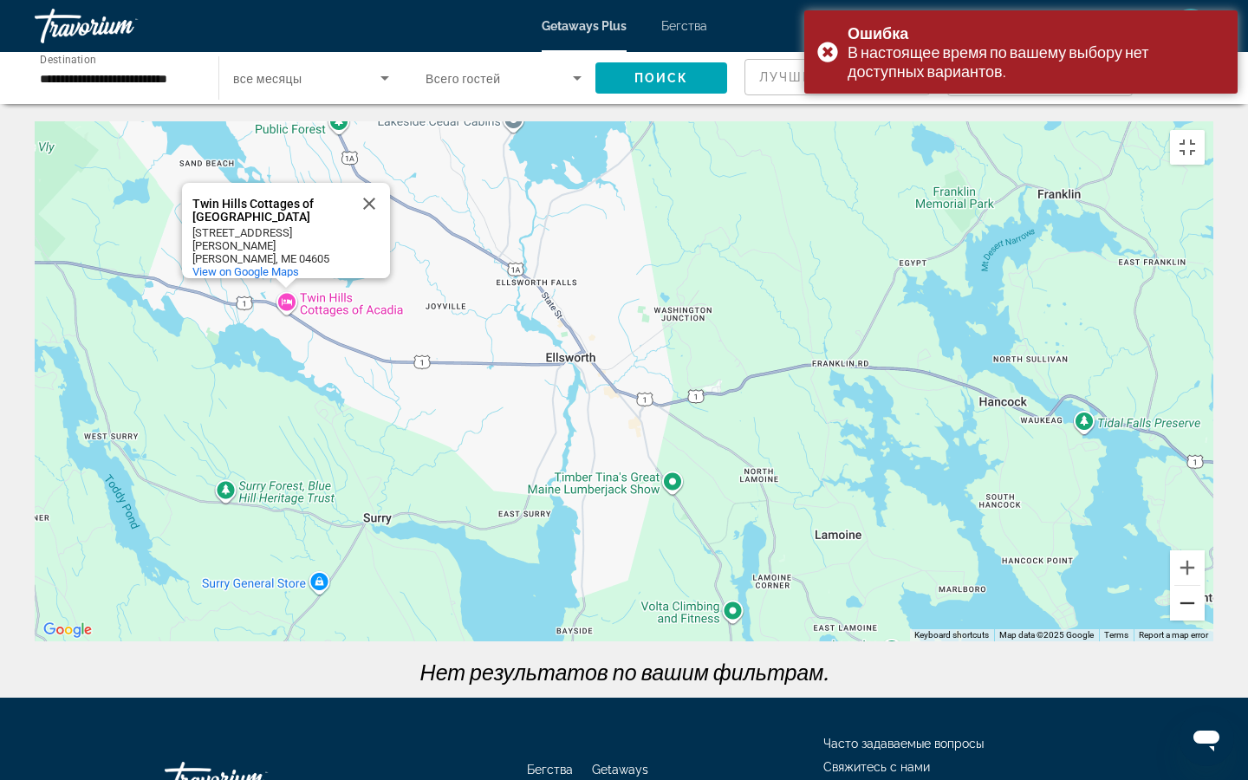
click at [1039, 576] on button "Zoom out" at bounding box center [1187, 603] width 35 height 35
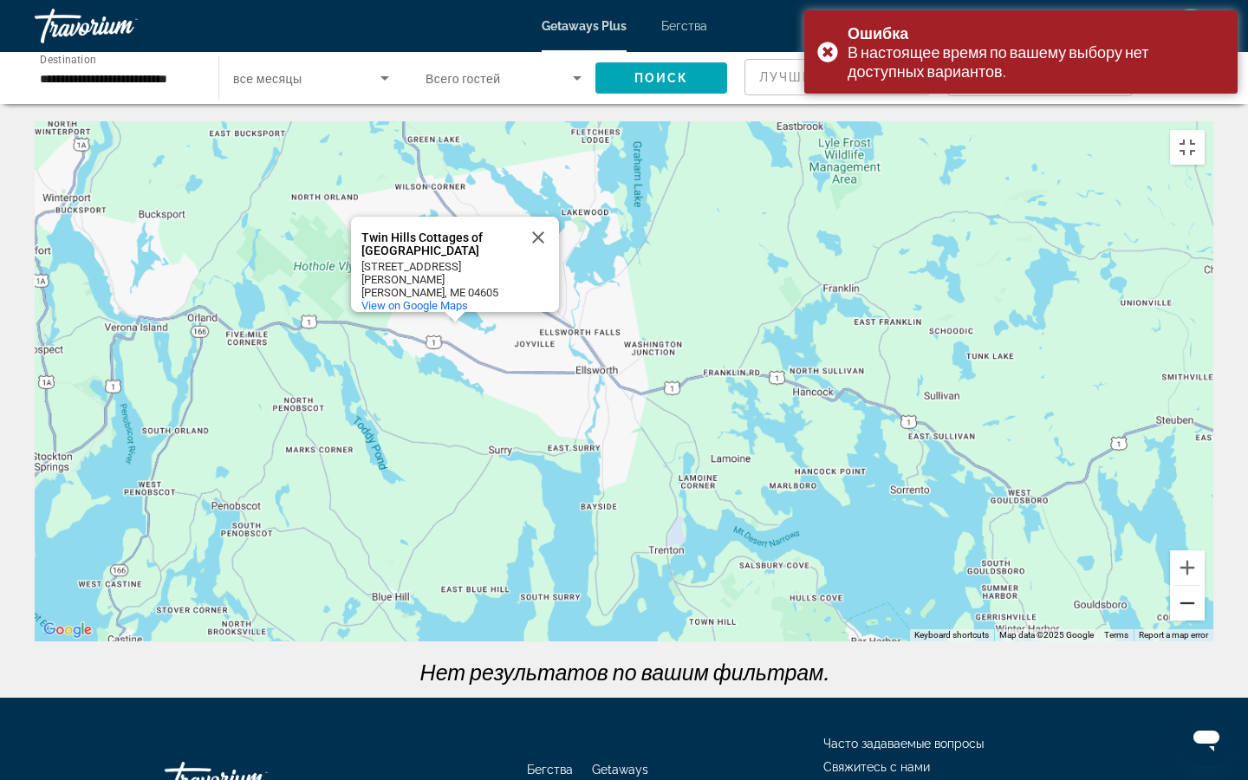
click at [1039, 576] on button "Zoom out" at bounding box center [1187, 603] width 35 height 35
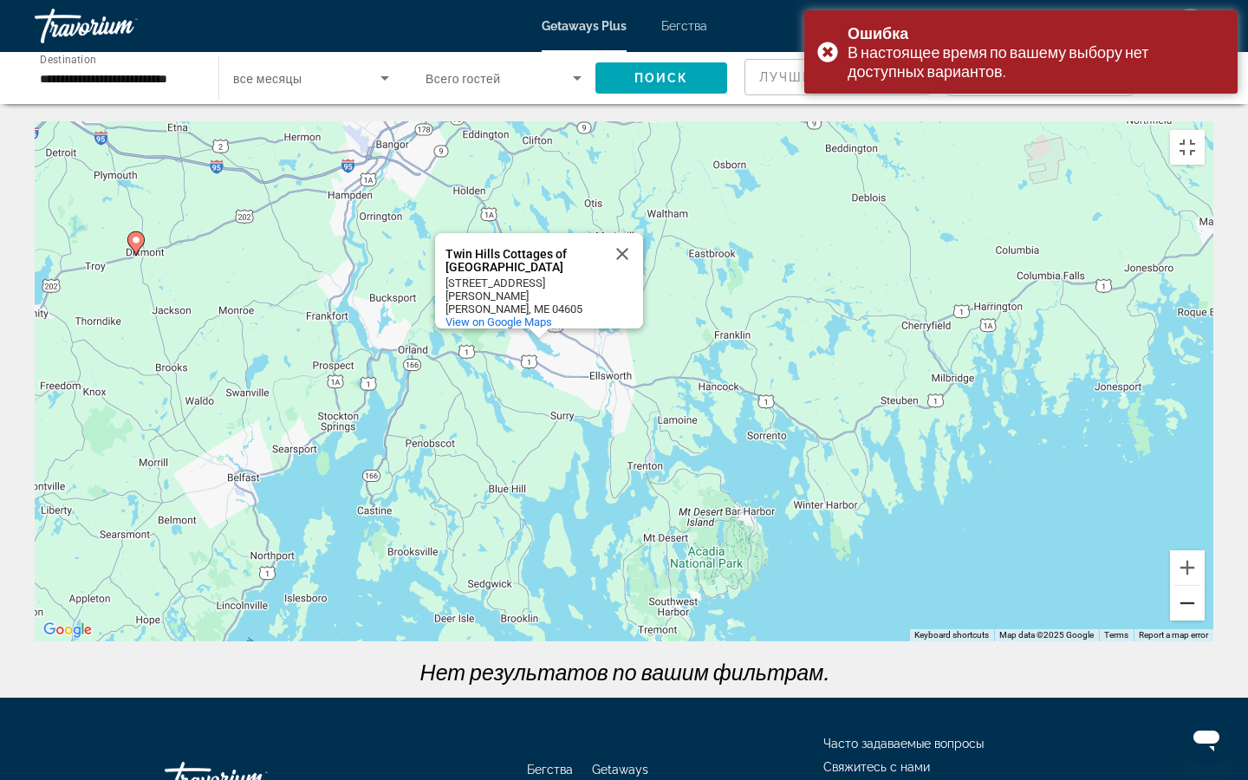
click at [1039, 576] on button "Zoom out" at bounding box center [1187, 603] width 35 height 35
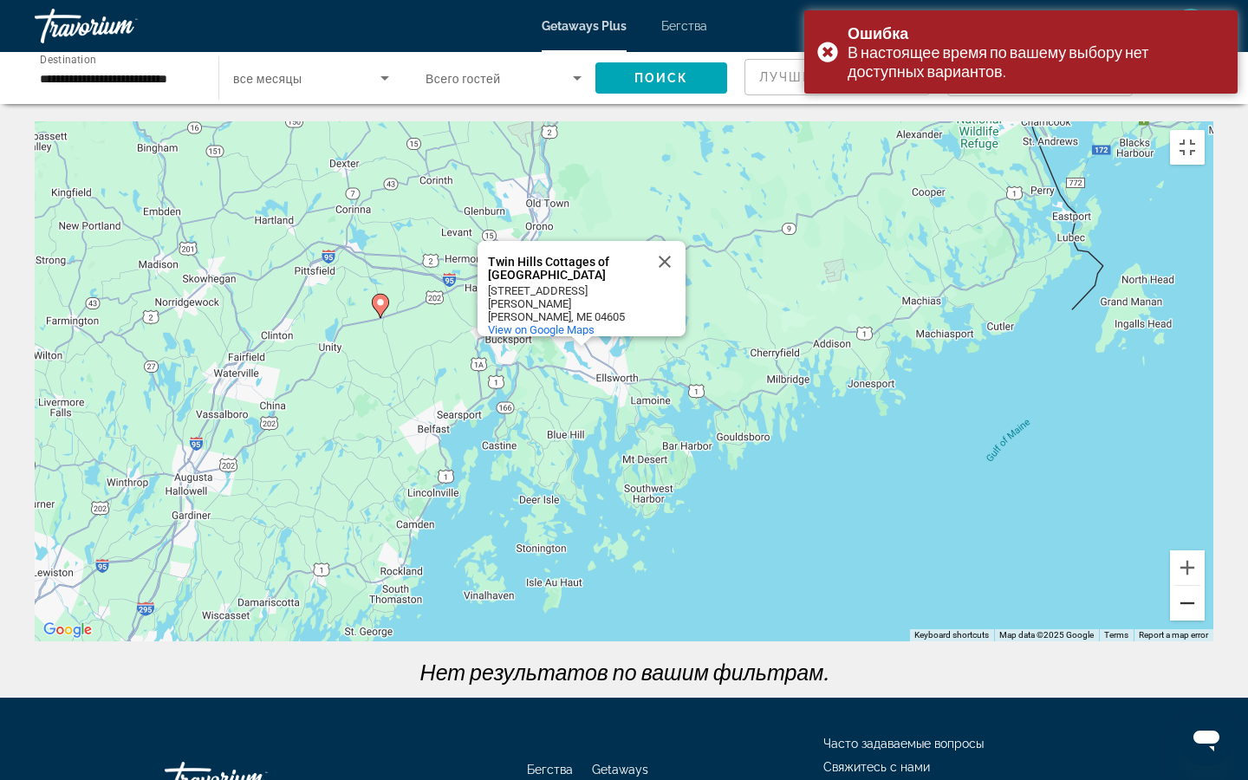
click at [1039, 576] on button "Zoom out" at bounding box center [1187, 603] width 35 height 35
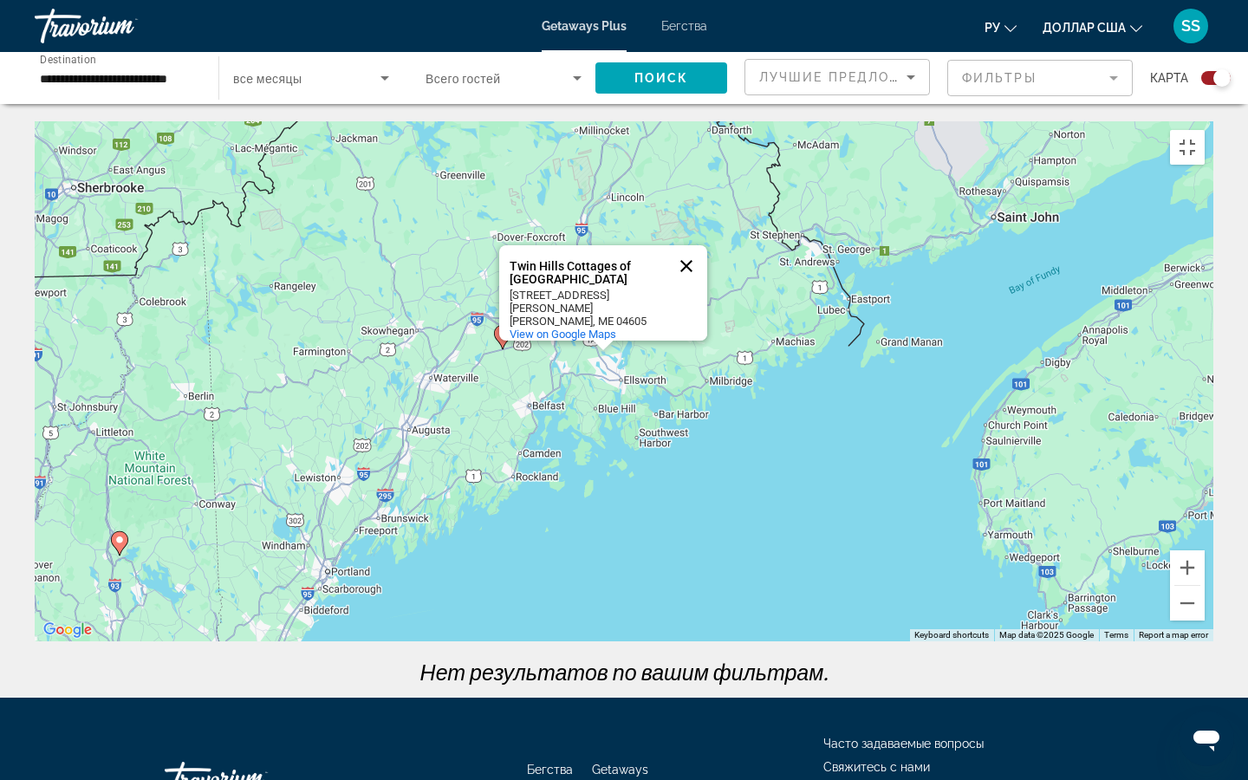
click at [687, 279] on button "Close" at bounding box center [687, 266] width 42 height 42
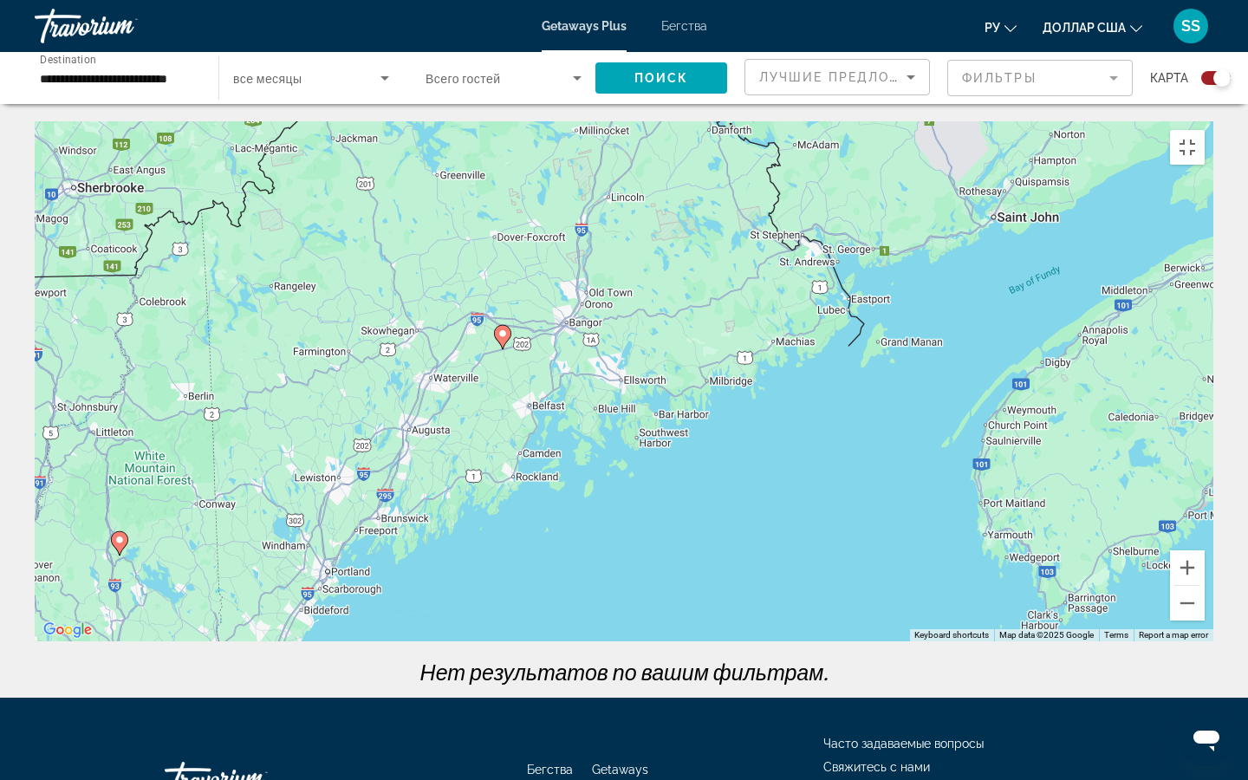
click at [498, 339] on image "Основное содержание" at bounding box center [503, 334] width 10 height 10
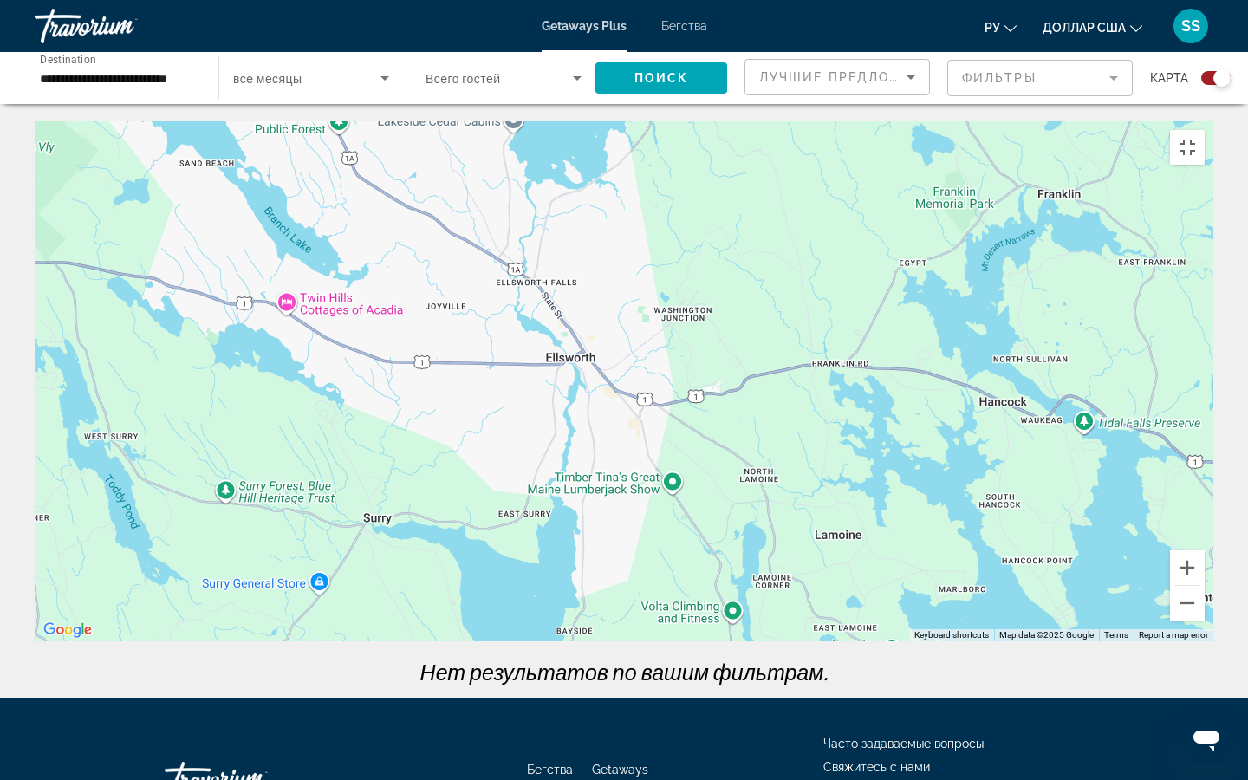
click at [289, 313] on div "To navigate, press the arrow keys. To activate drag with keyboard, press Alt + …" at bounding box center [624, 381] width 1179 height 520
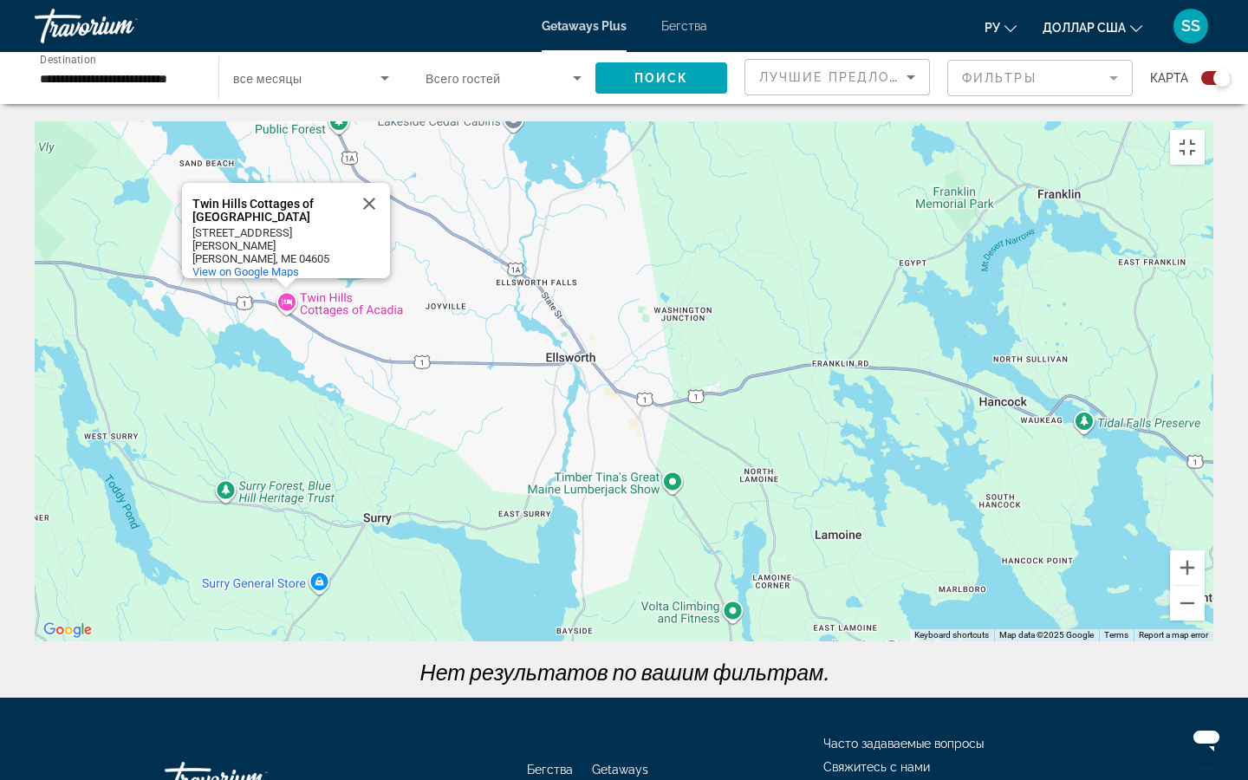
drag, startPoint x: 558, startPoint y: 449, endPoint x: 593, endPoint y: 3, distance: 446.9
click at [593, 121] on div "To navigate, press the arrow keys. To activate drag with keyboard, press Alt + …" at bounding box center [624, 381] width 1179 height 520
